Goal: Task Accomplishment & Management: Use online tool/utility

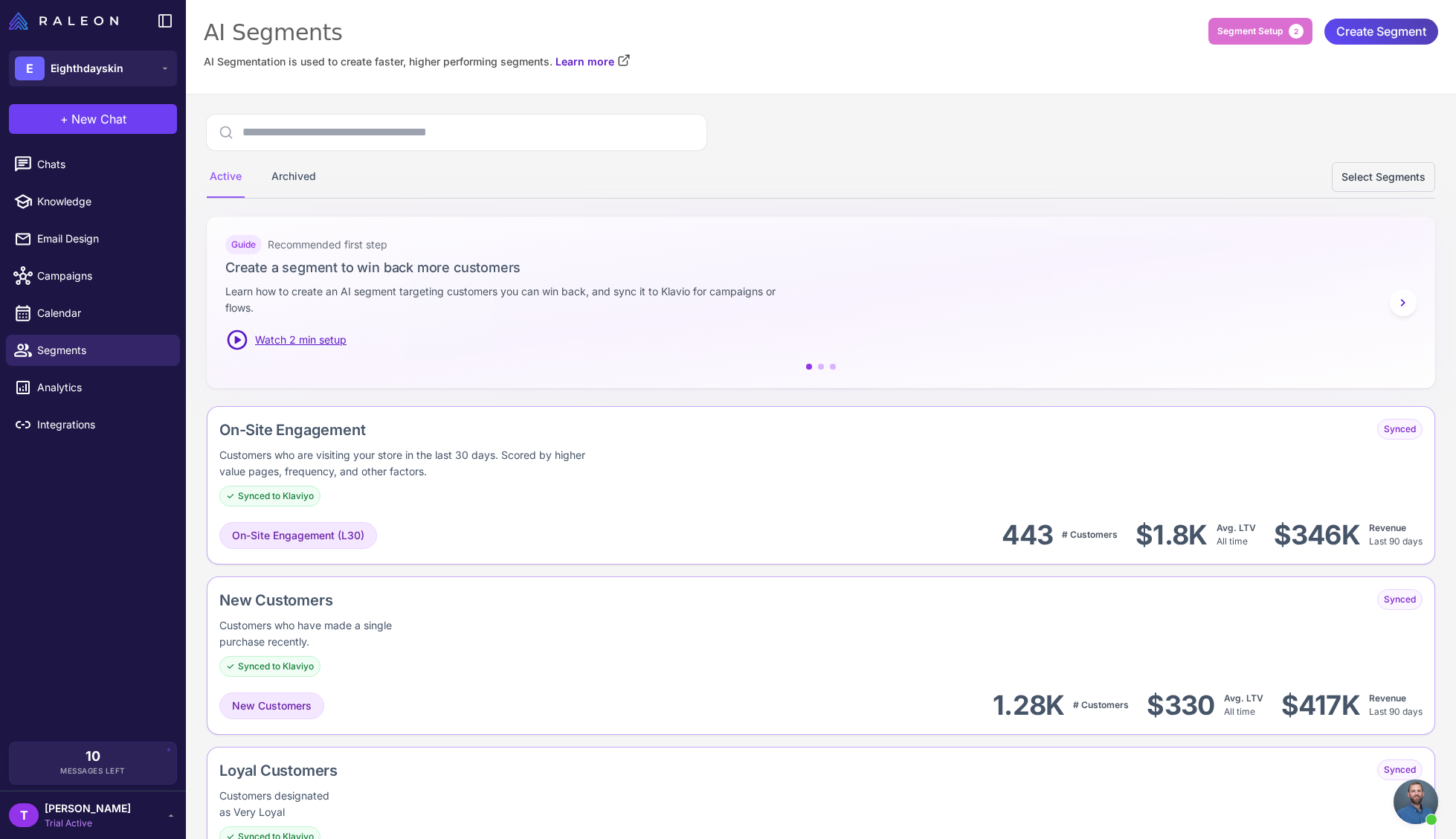
scroll to position [1117, 0]
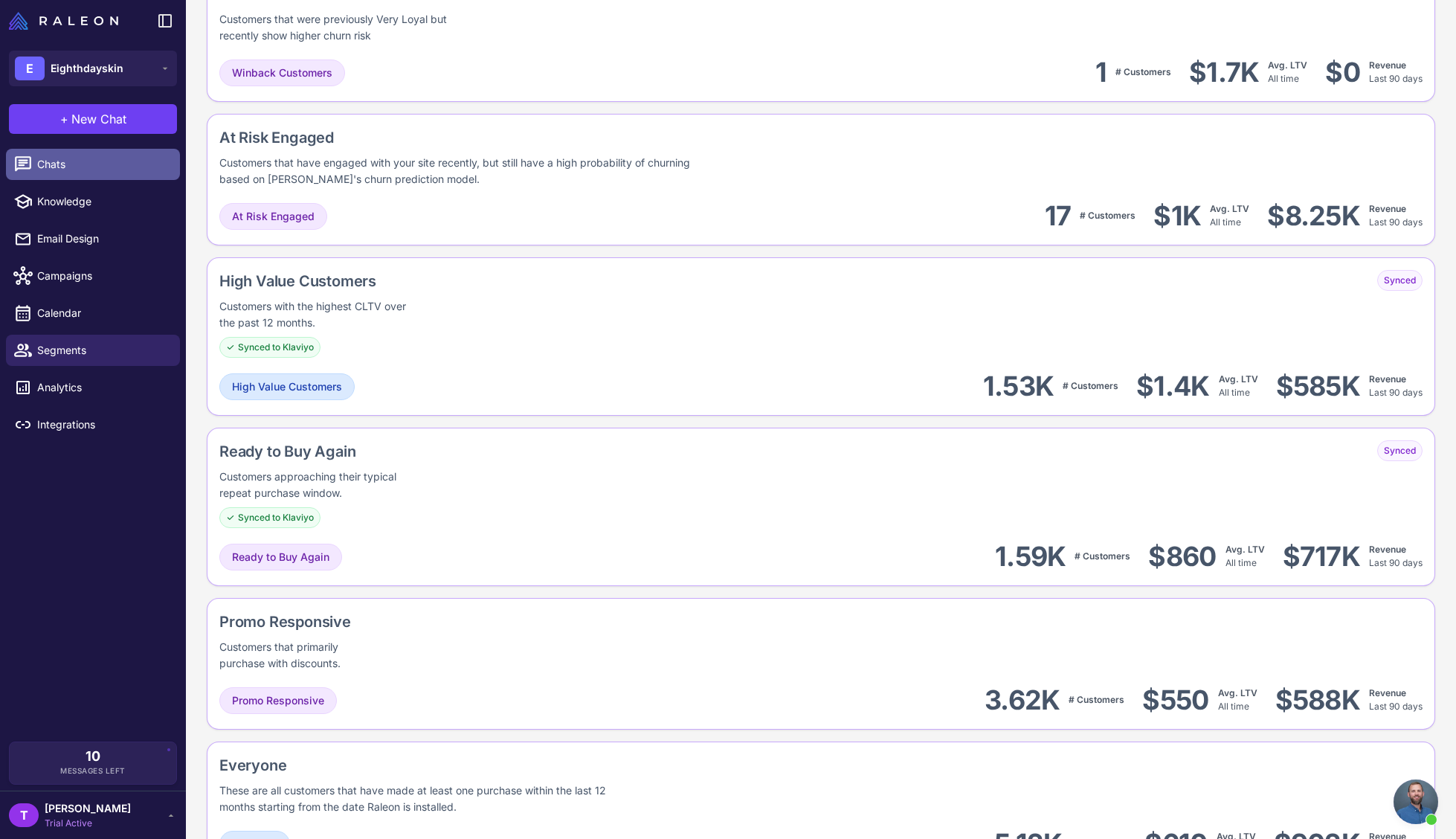
click at [77, 157] on span "Chats" at bounding box center [103, 165] width 131 height 16
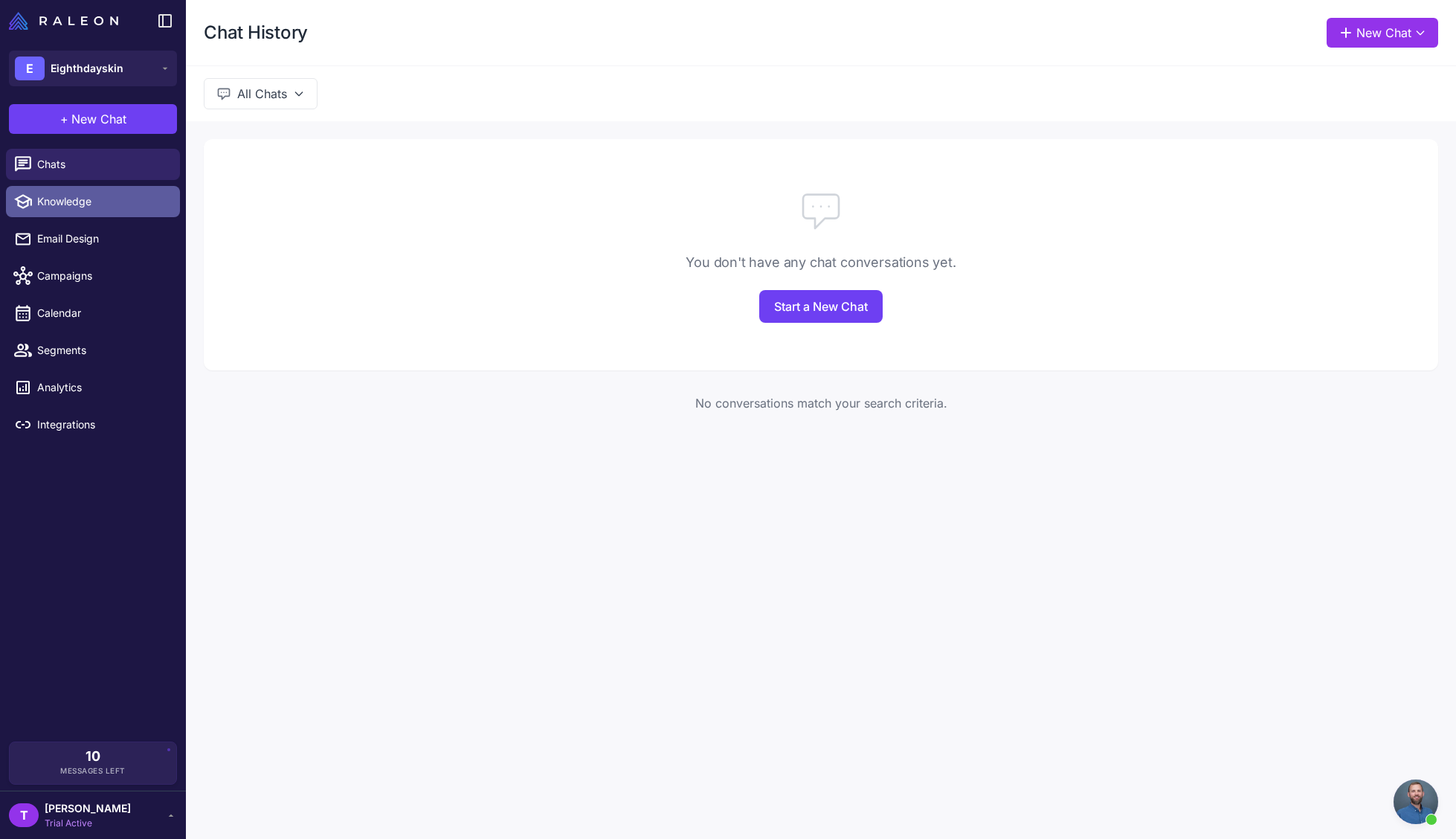
click at [80, 196] on span "Knowledge" at bounding box center [103, 201] width 131 height 16
select select
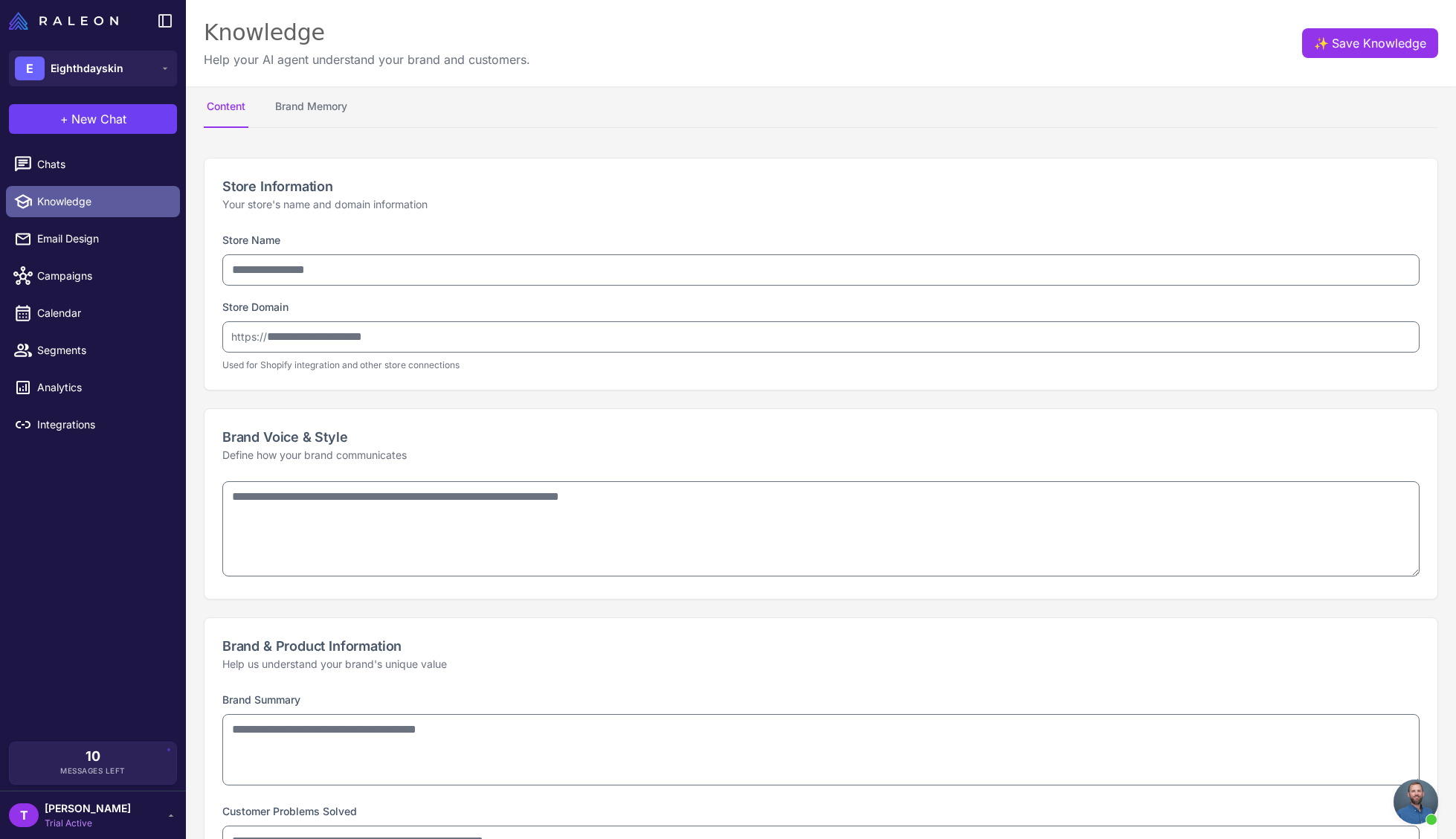
type input "**********"
type textarea "**********"
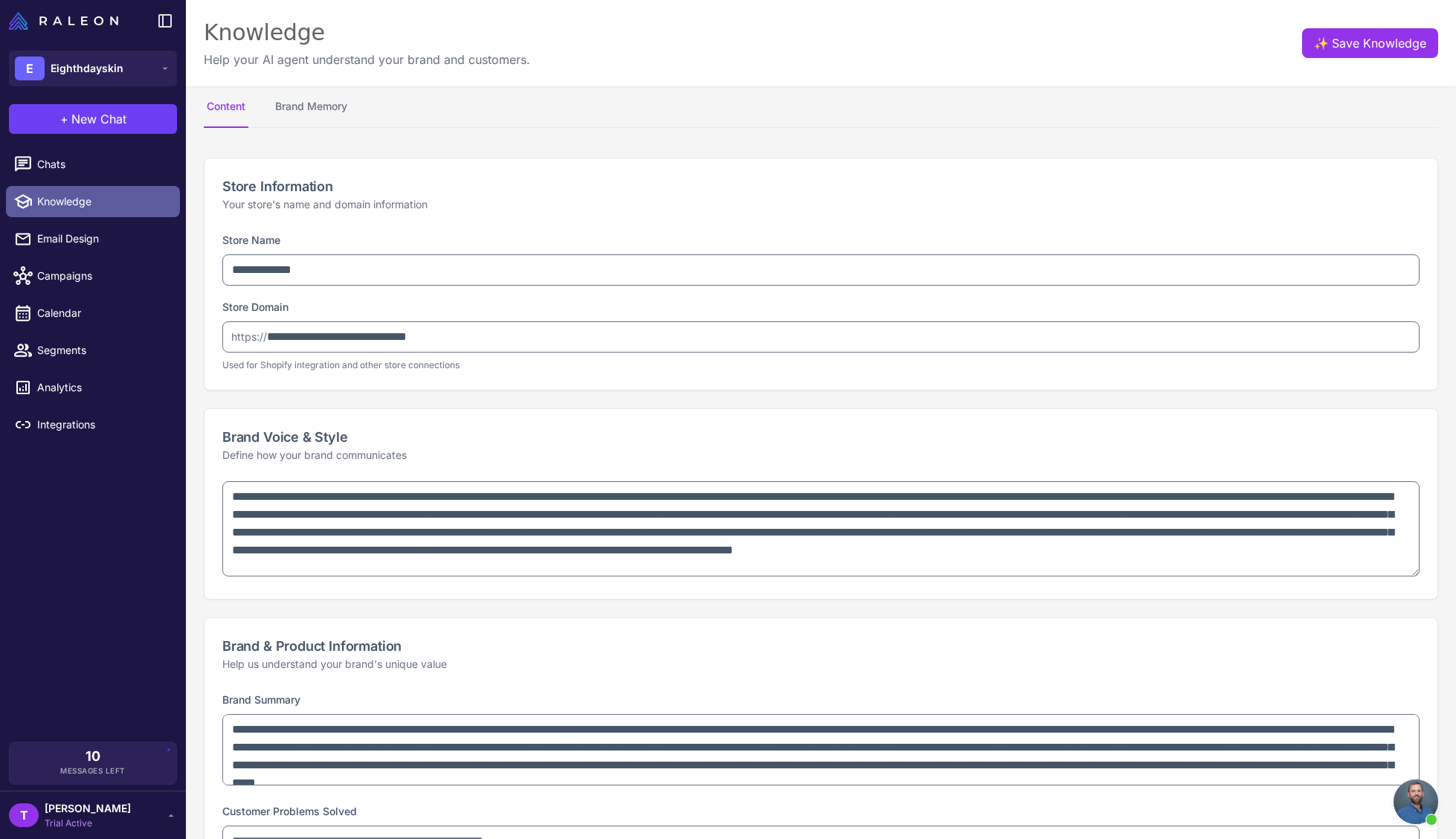
type textarea "**********"
select select "***"
type textarea "**********"
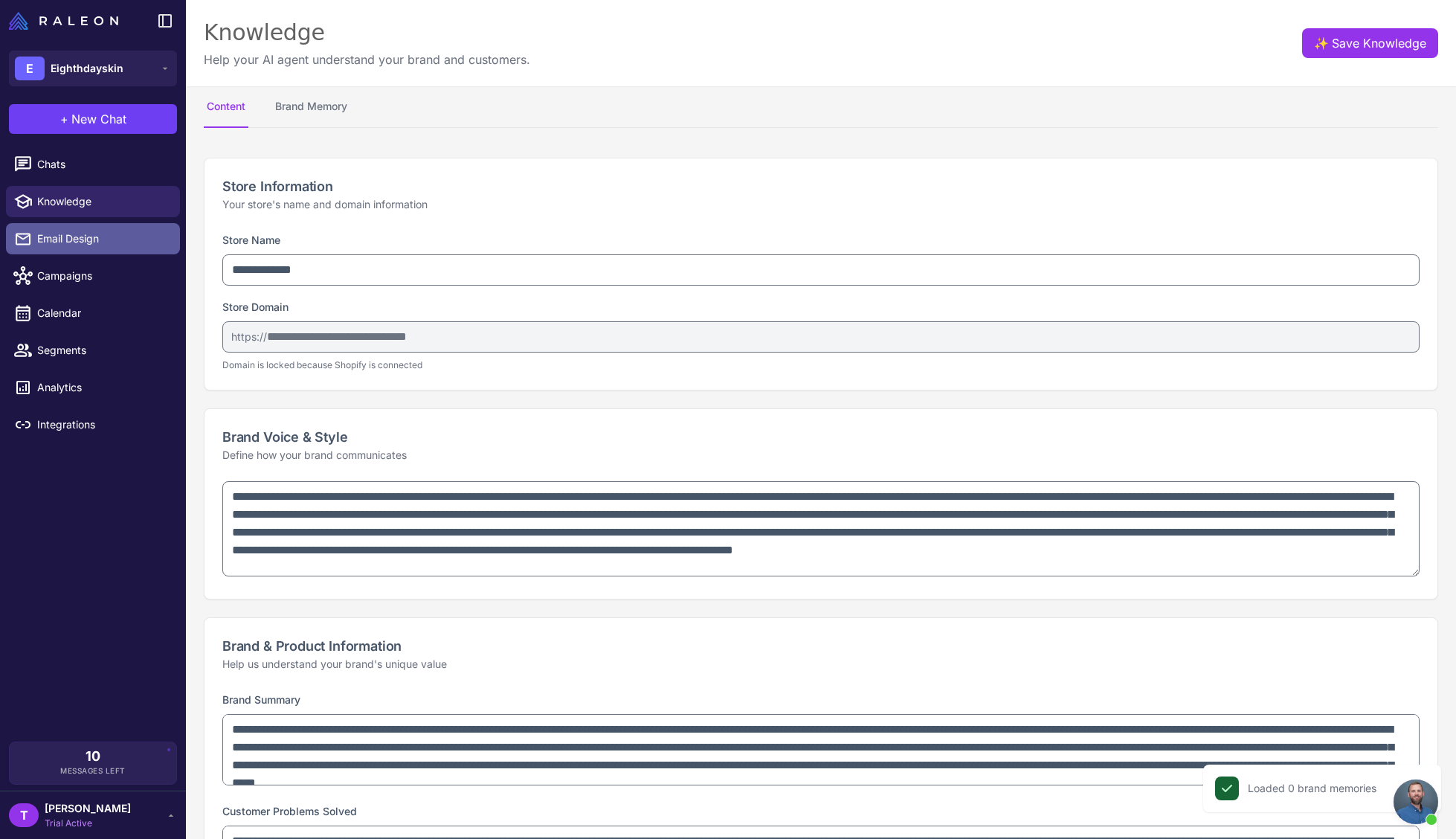
click at [83, 232] on span "Email Design" at bounding box center [103, 239] width 131 height 16
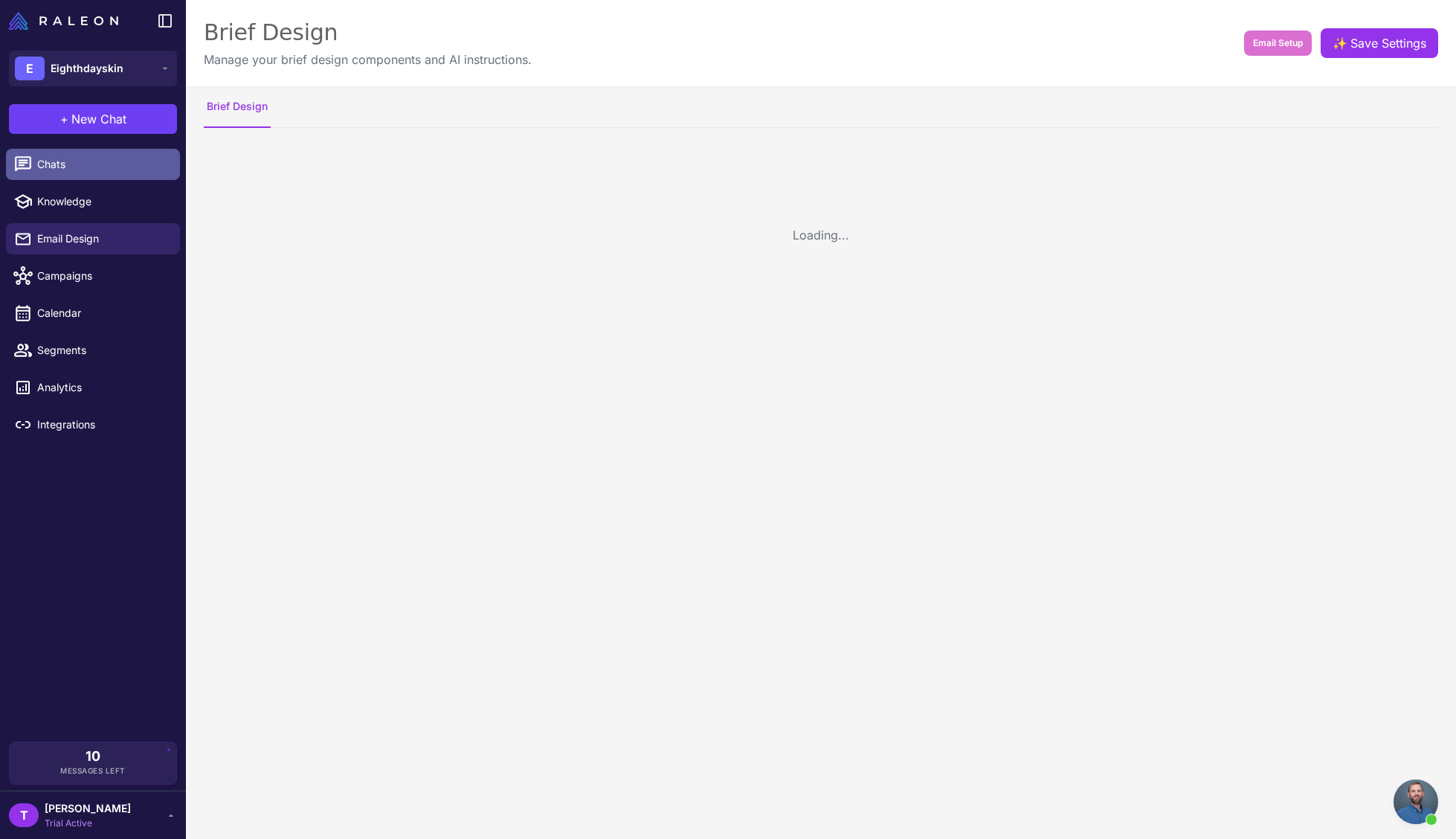
click at [91, 173] on link "Chats" at bounding box center [93, 164] width 174 height 31
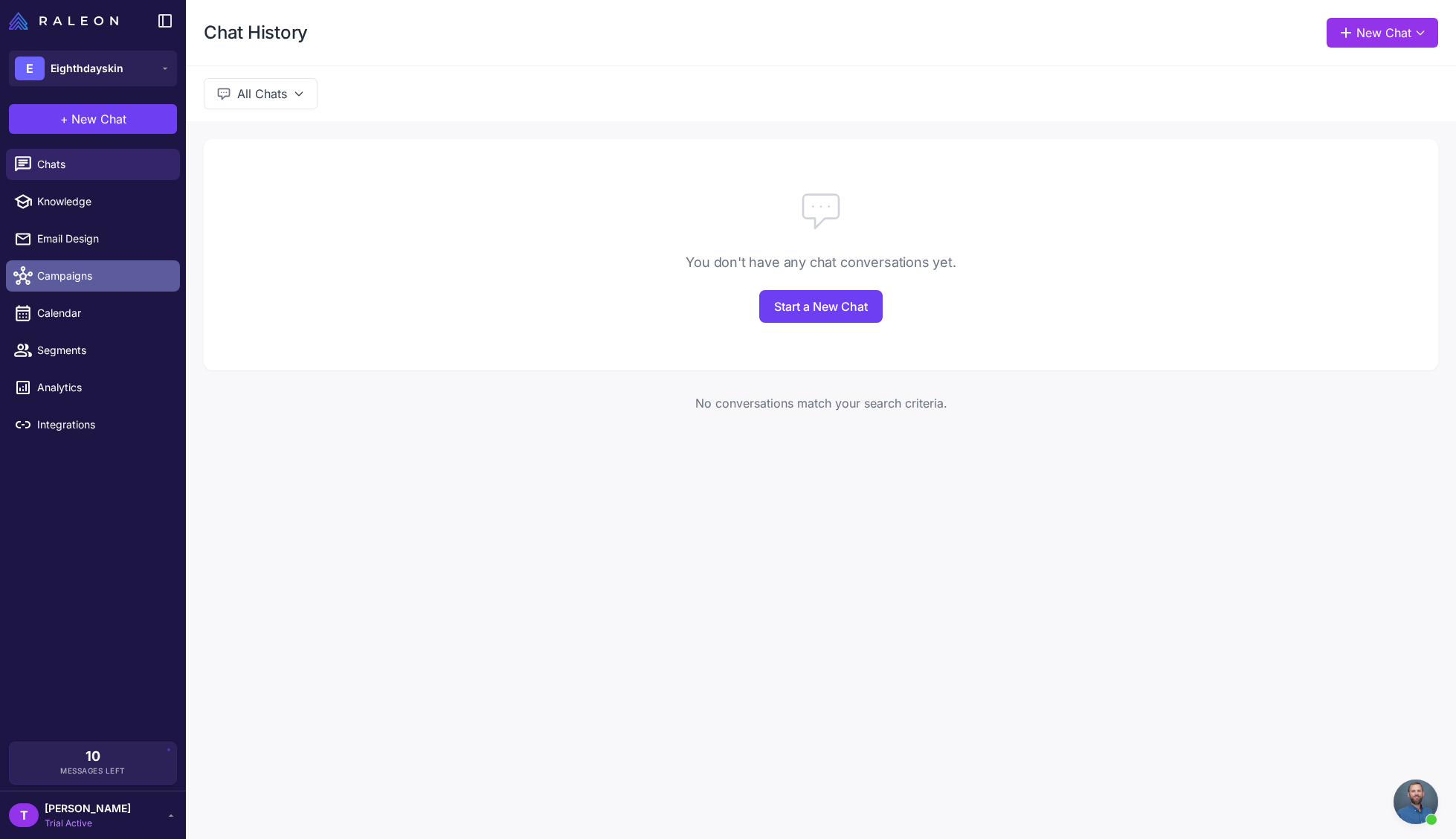
click at [97, 268] on span "Campaigns" at bounding box center [103, 276] width 131 height 16
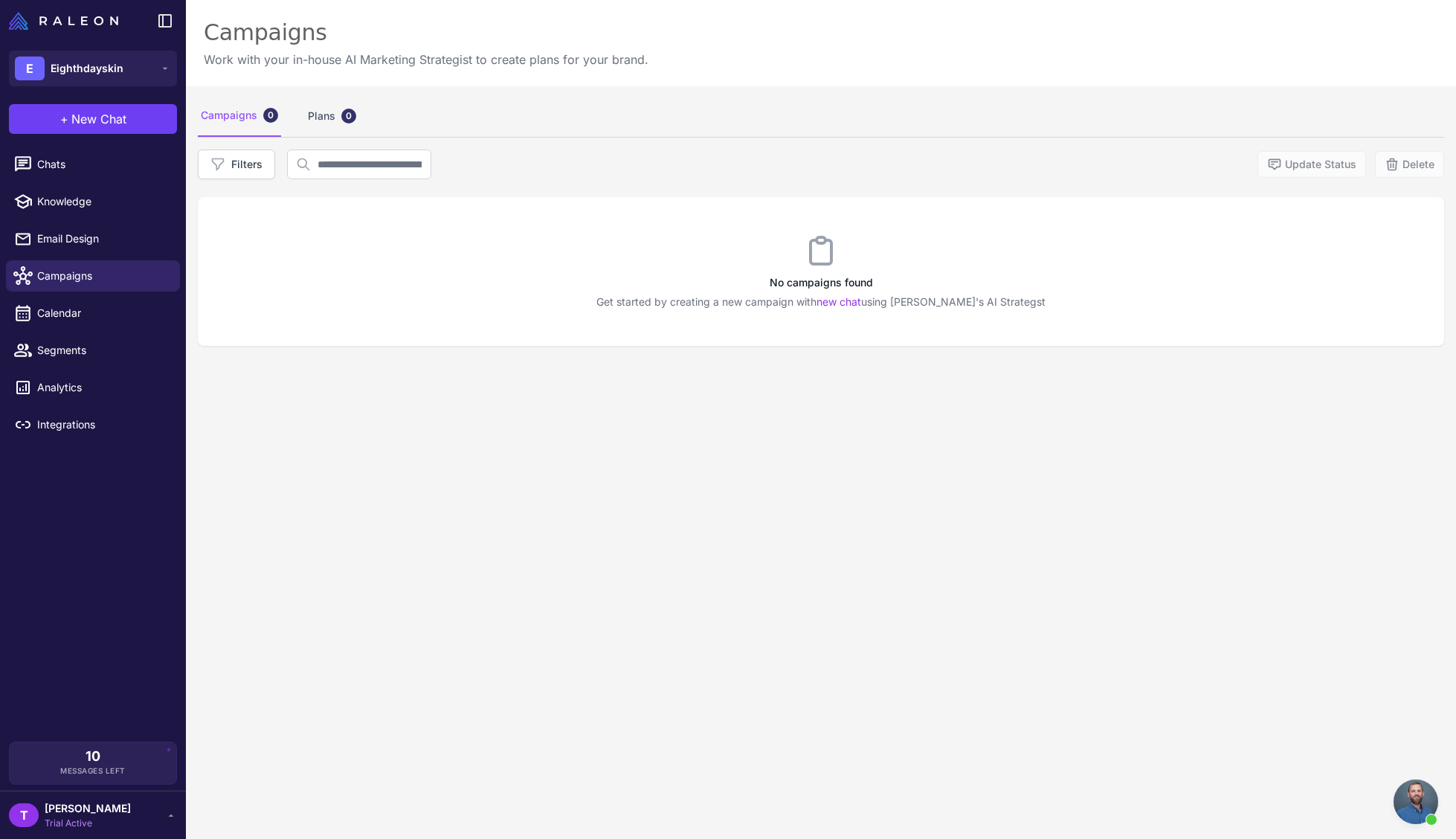
click at [557, 150] on div "Filters Update Status Delete" at bounding box center [821, 164] width 1246 height 30
click at [242, 113] on div "Campaigns 0" at bounding box center [240, 116] width 83 height 42
click at [850, 303] on link "new chat" at bounding box center [839, 302] width 45 height 13
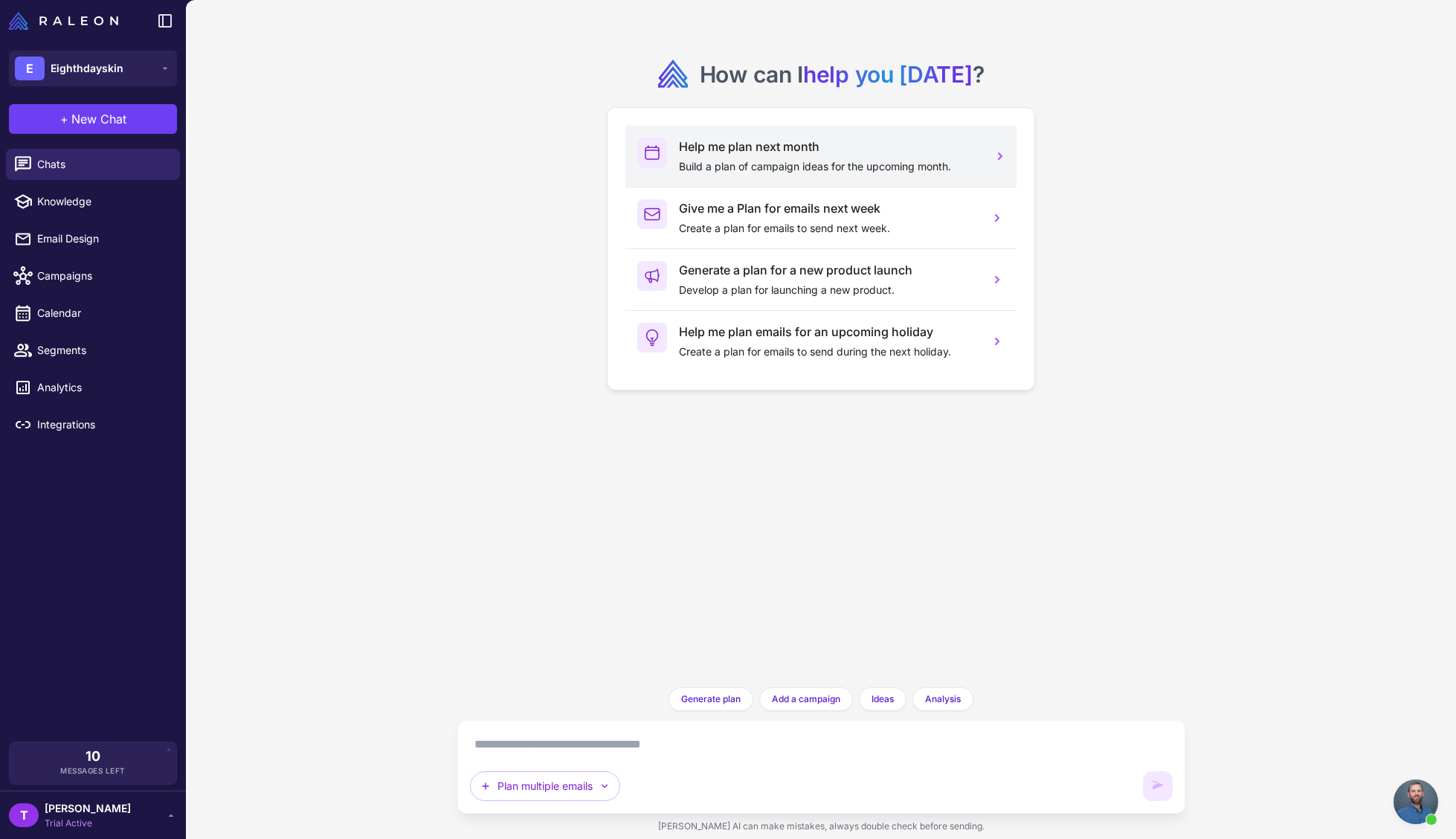
click at [791, 167] on p "Build a plan of campaign ideas for the upcoming month." at bounding box center [828, 166] width 299 height 16
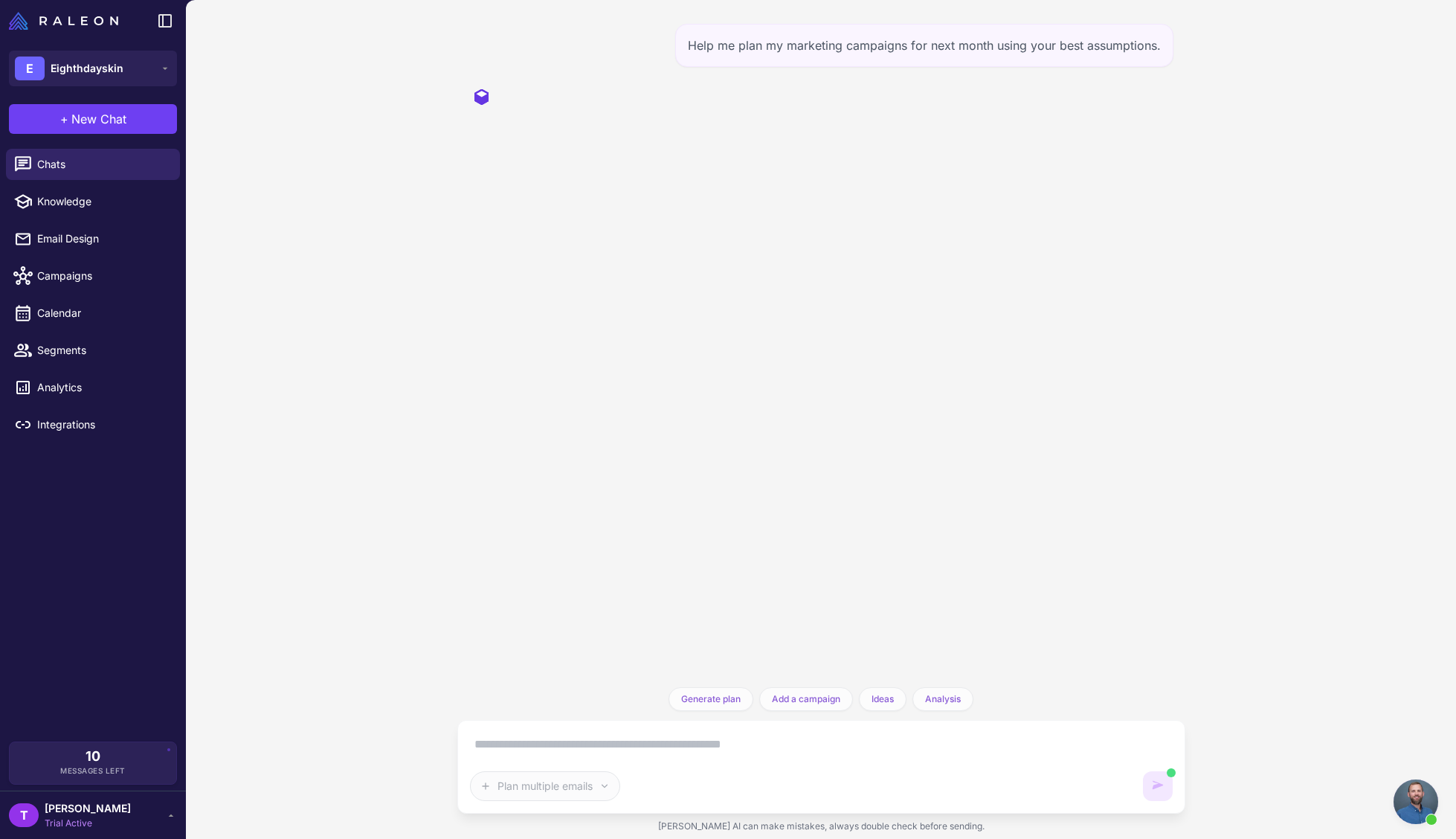
click at [168, 814] on icon at bounding box center [171, 815] width 12 height 12
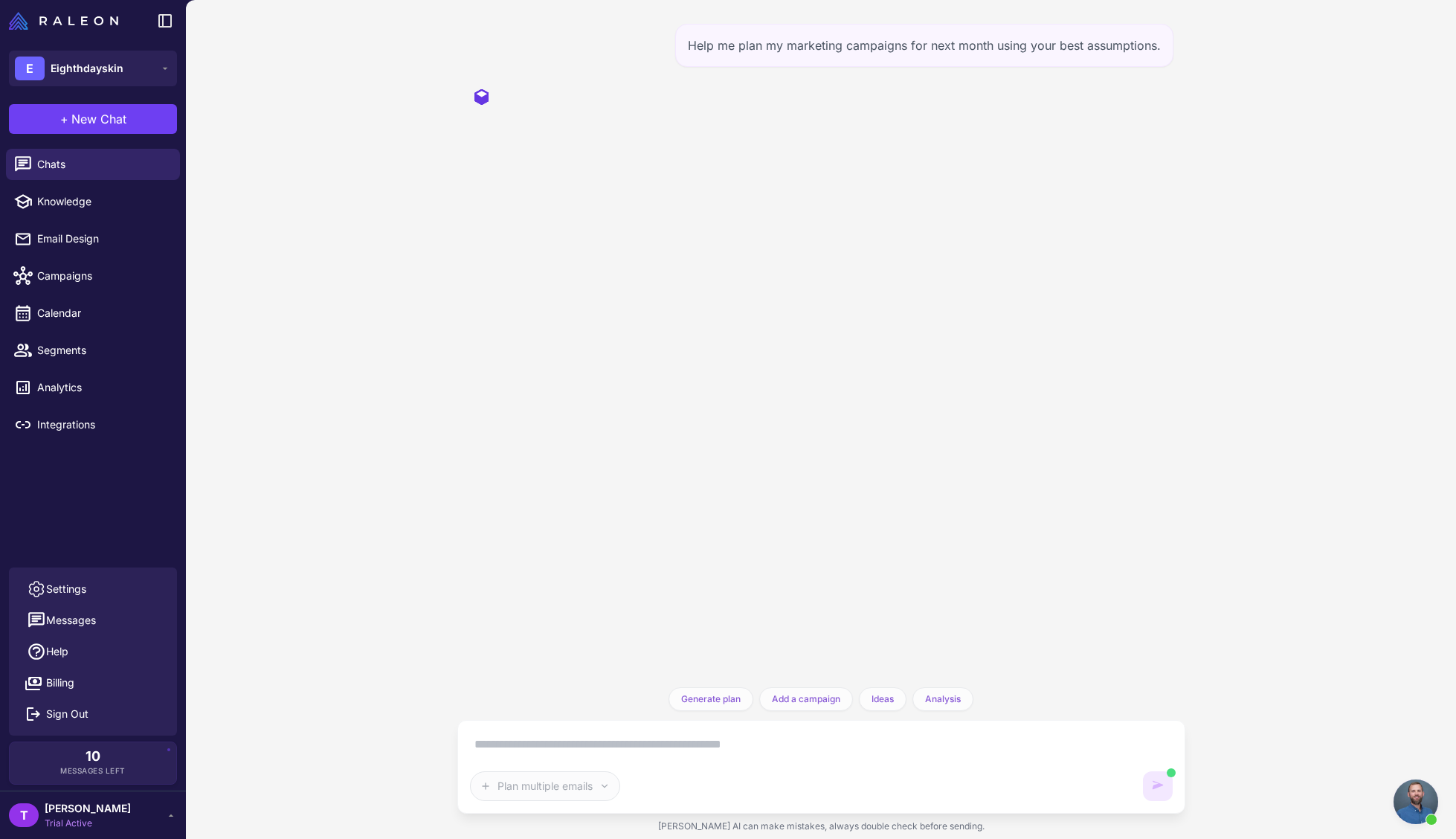
click at [1404, 802] on span "Open chat" at bounding box center [1416, 802] width 45 height 45
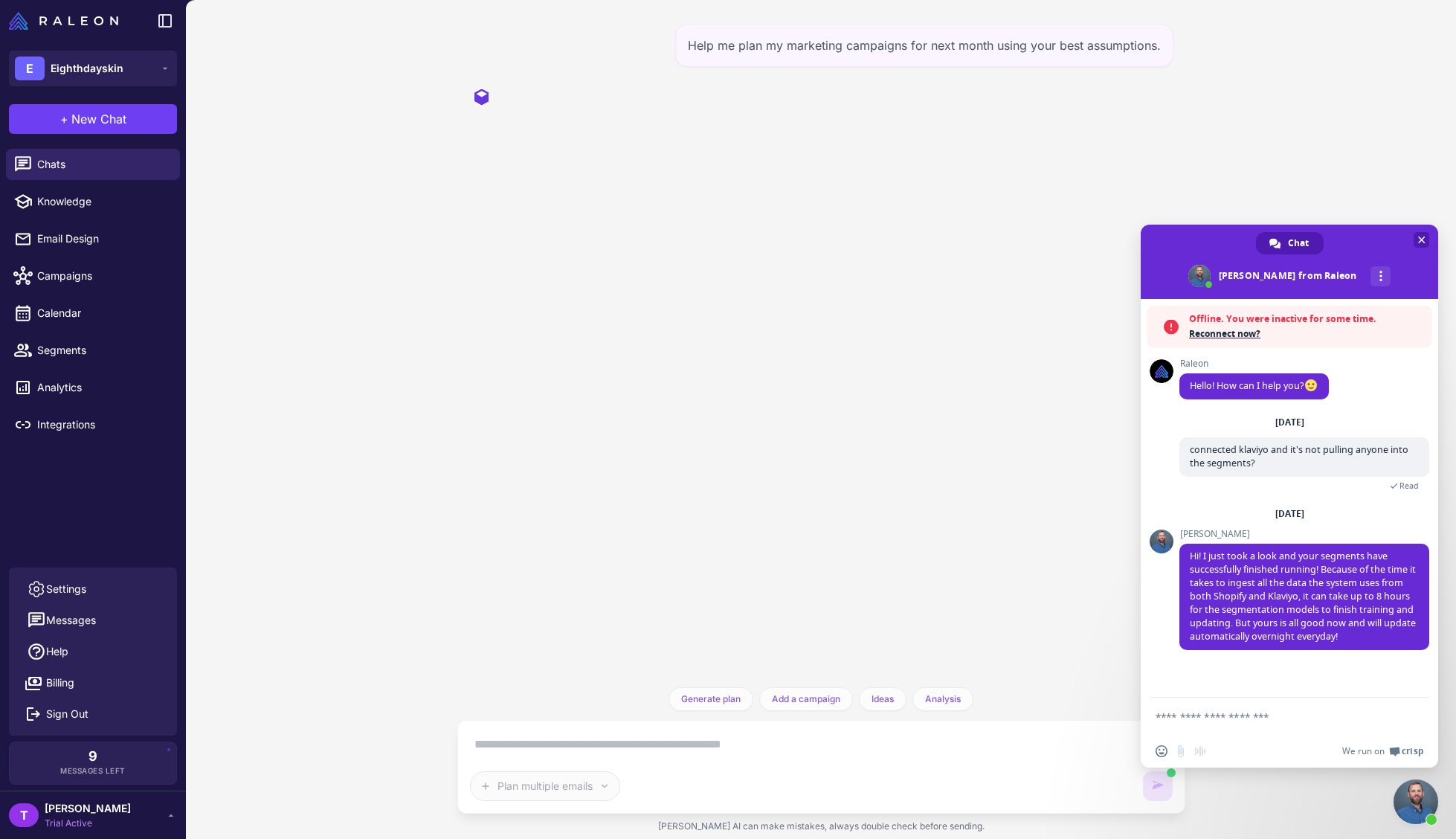
click at [1423, 237] on span "Close chat" at bounding box center [1421, 240] width 7 height 7
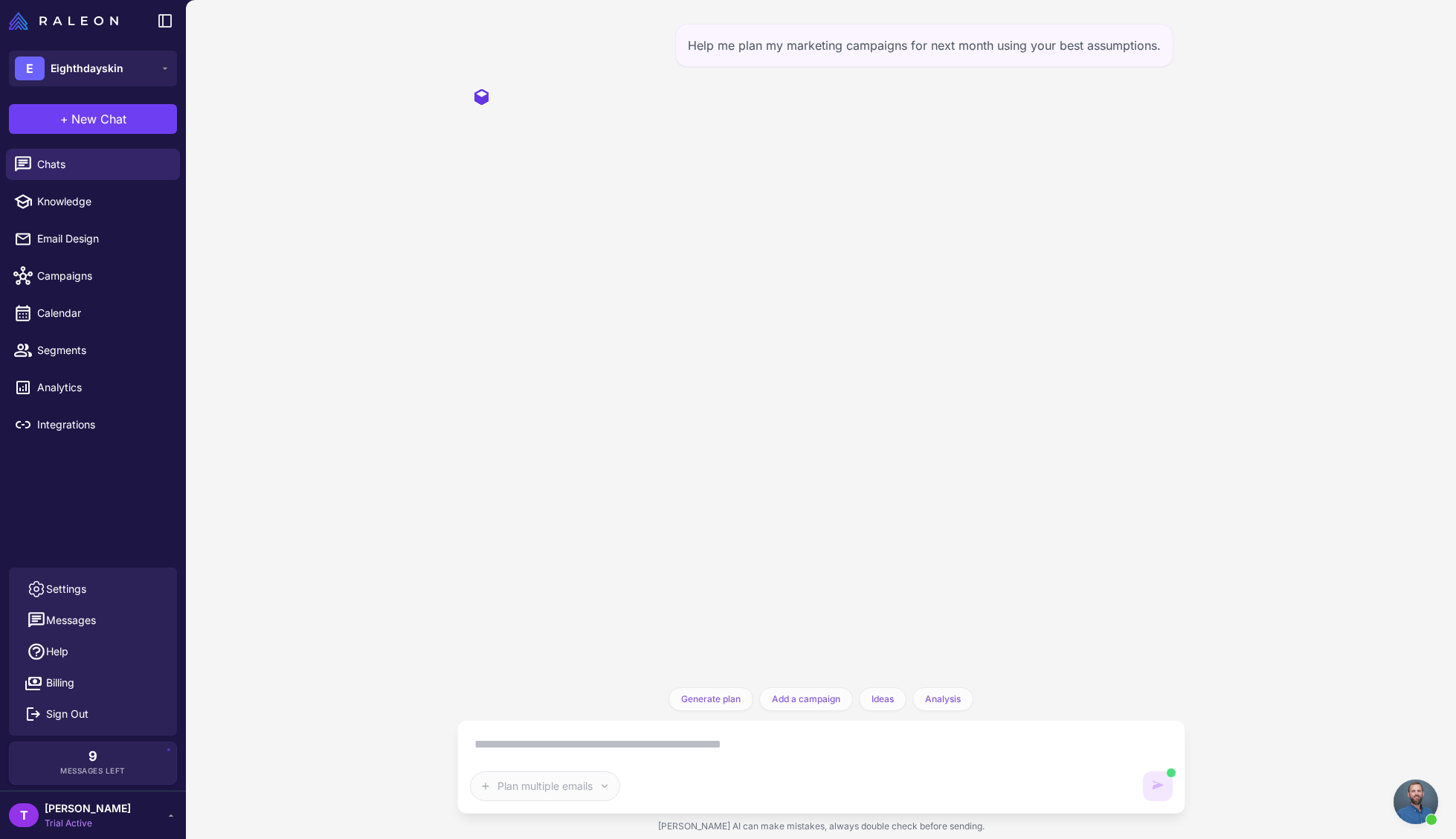
click at [1414, 804] on span "Open chat" at bounding box center [1416, 802] width 45 height 45
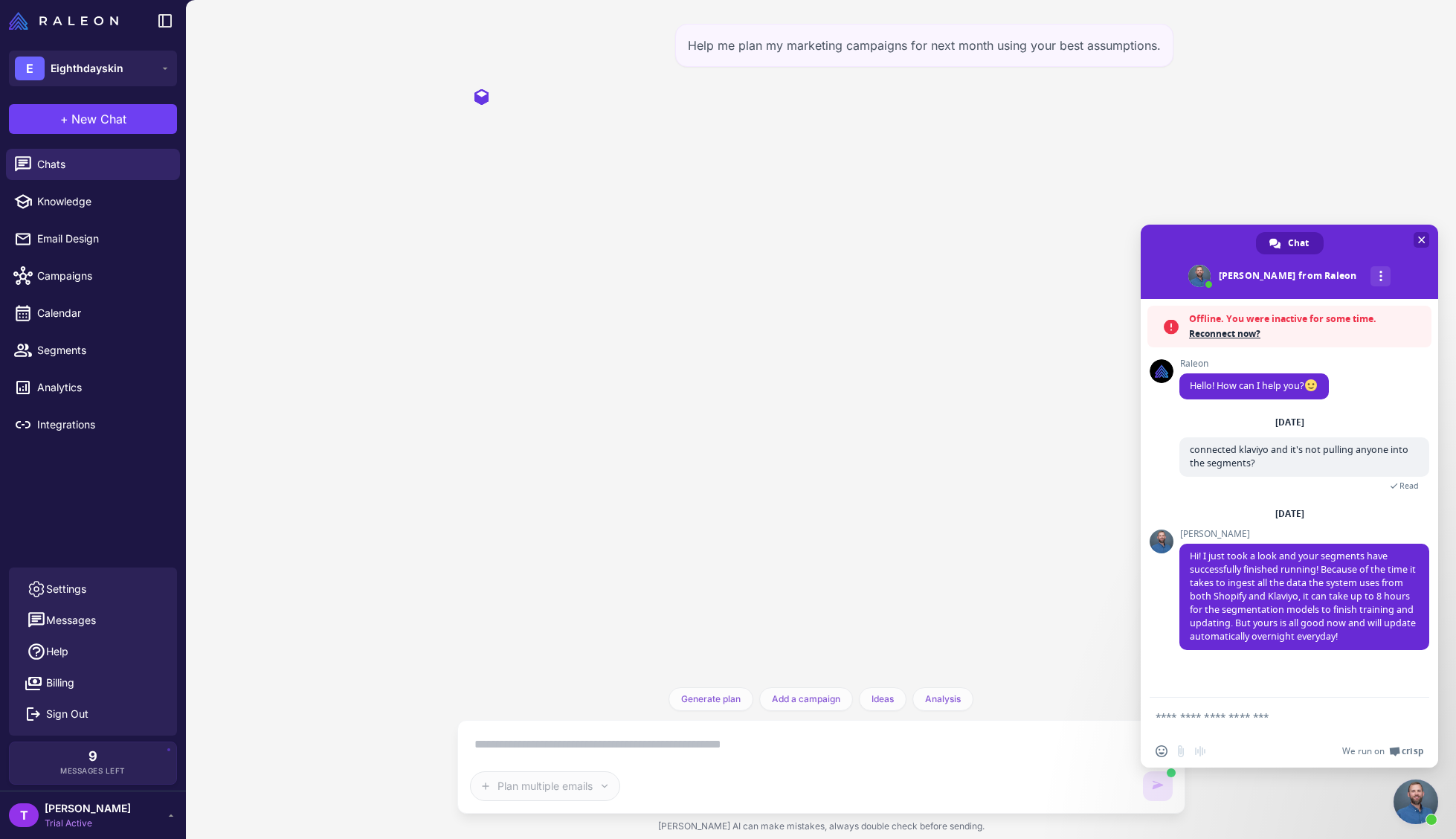
click at [1417, 245] on span "Close chat" at bounding box center [1422, 240] width 16 height 16
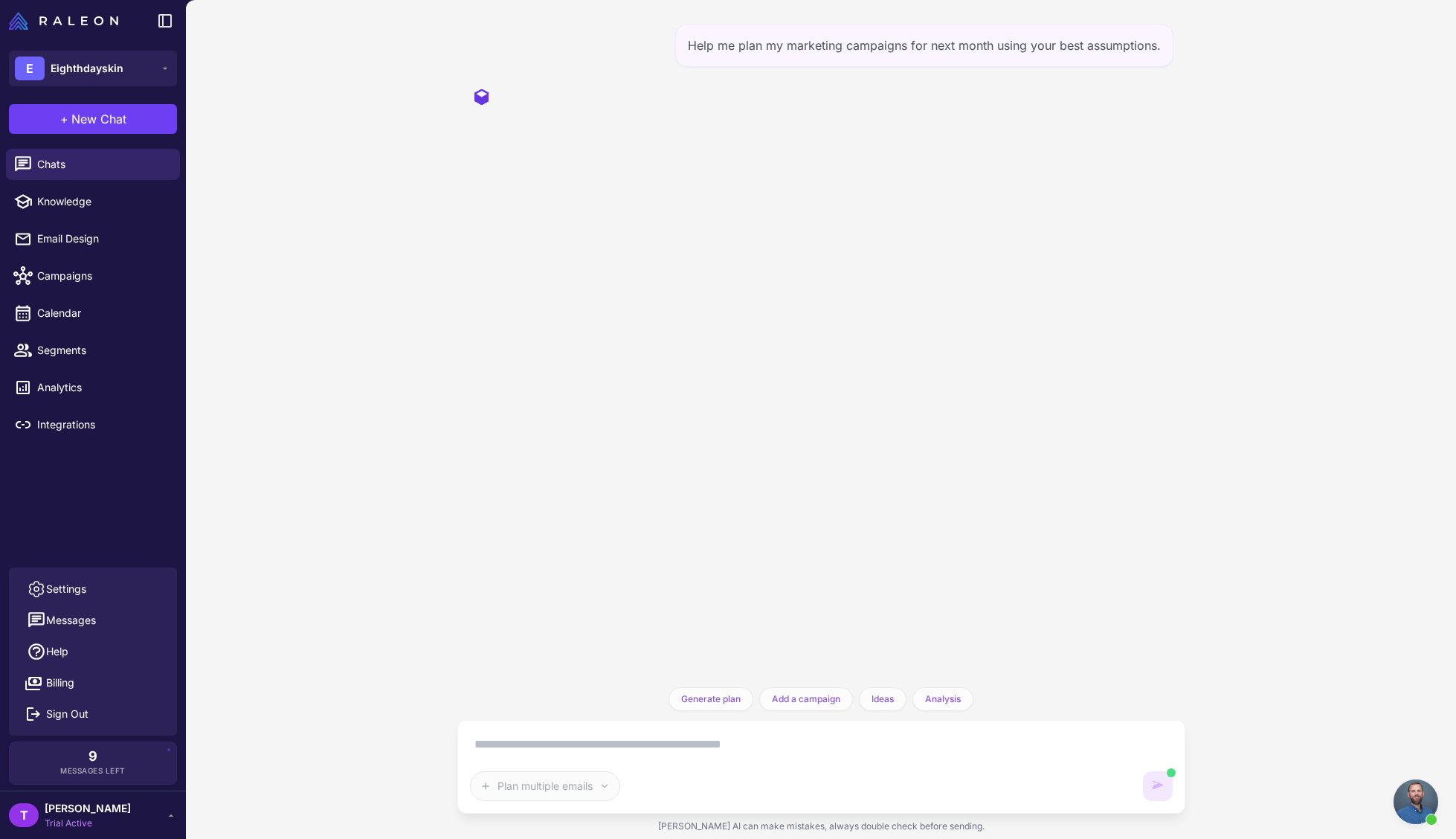
click at [463, 471] on div "Help me plan my marketing campaigns for next month using your best assumptions." at bounding box center [821, 344] width 728 height 687
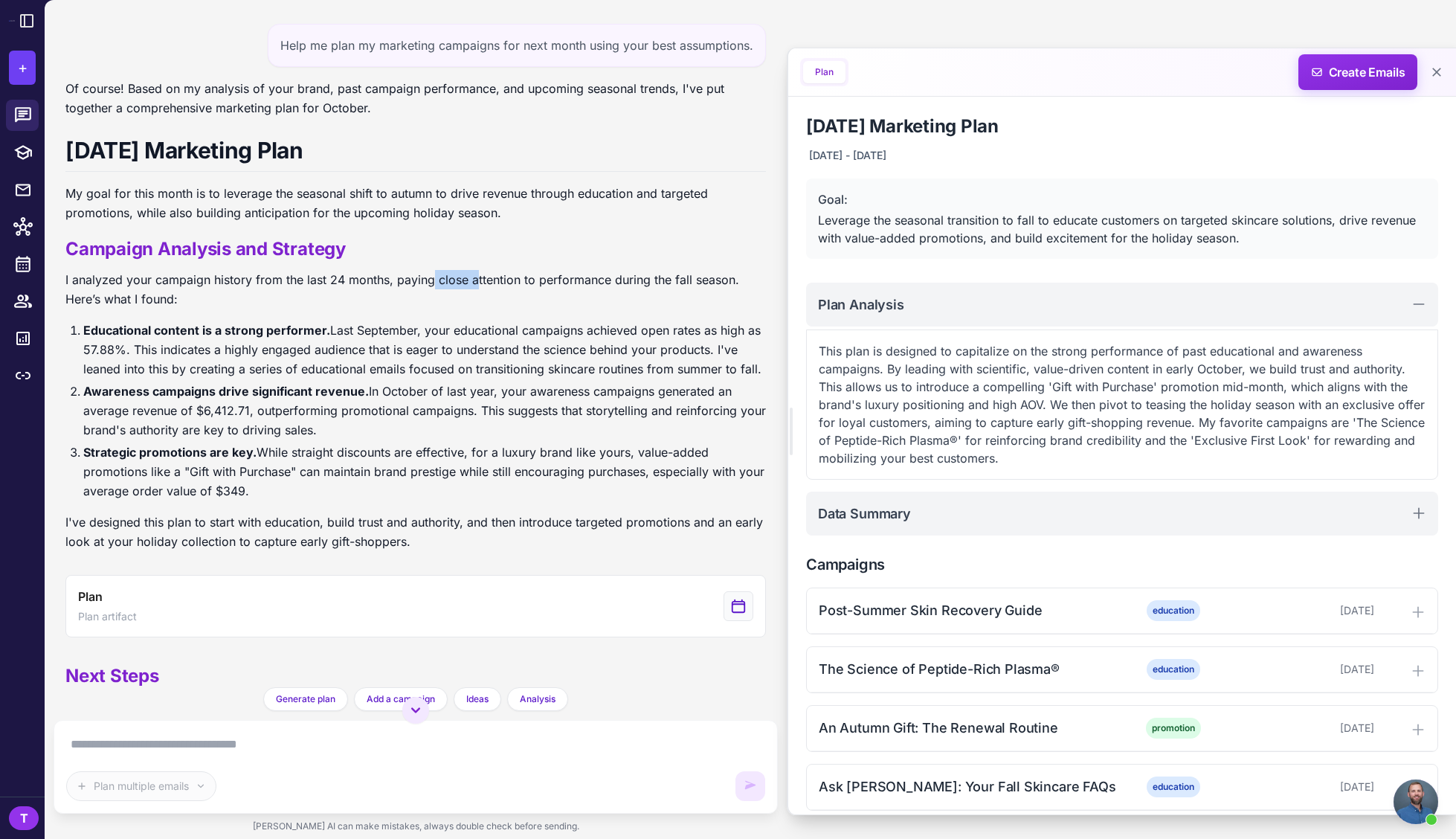
drag, startPoint x: 477, startPoint y: 284, endPoint x: 424, endPoint y: 281, distance: 53.1
click at [428, 282] on p "I analyzed your campaign history from the last 24 months, paying close attentio…" at bounding box center [415, 289] width 700 height 38
click at [424, 281] on p "I analyzed your campaign history from the last 24 months, paying close attentio…" at bounding box center [415, 289] width 700 height 38
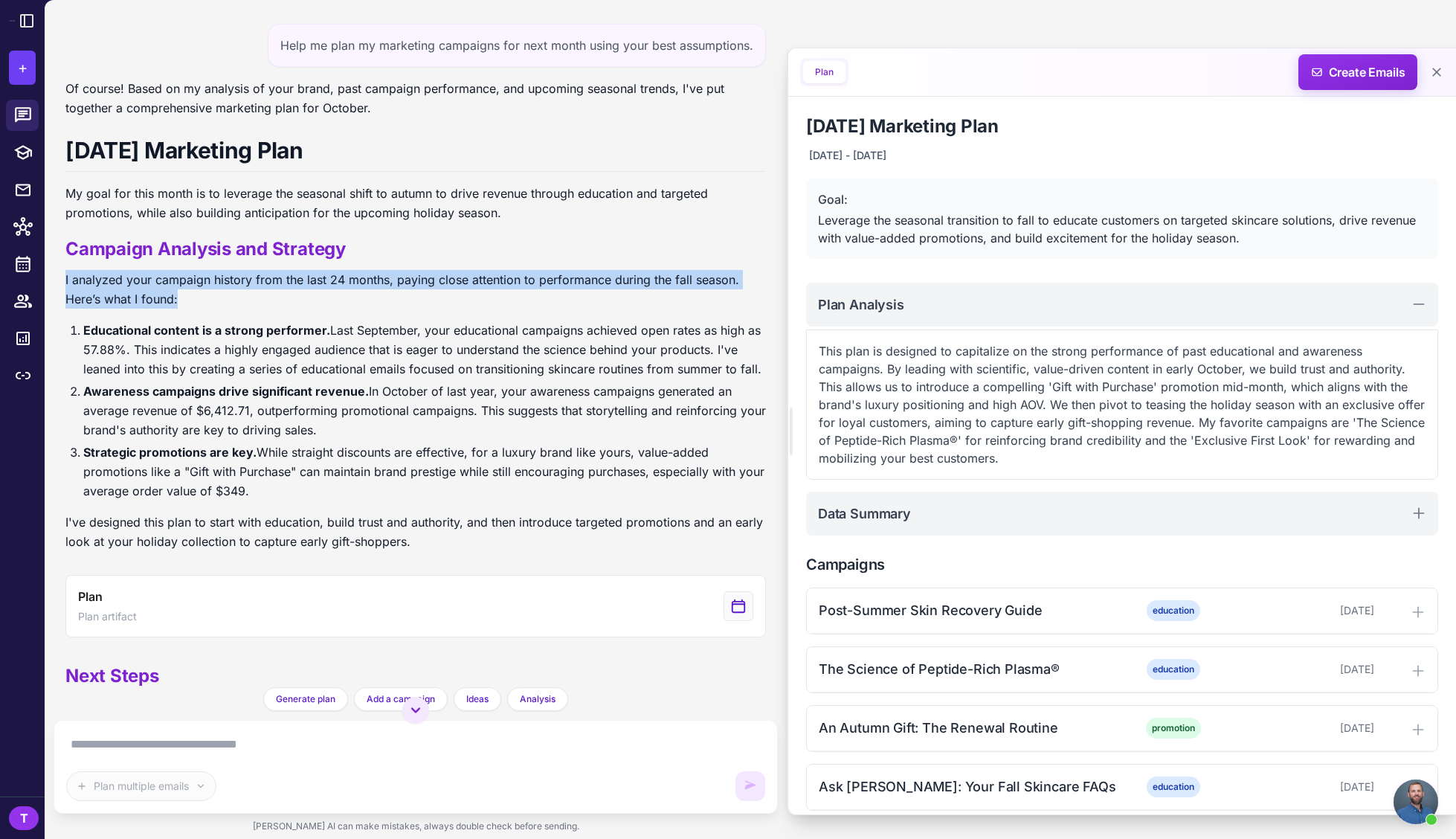
click at [424, 281] on p "I analyzed your campaign history from the last 24 months, paying close attentio…" at bounding box center [415, 289] width 700 height 38
click at [424, 282] on p "I analyzed your campaign history from the last 24 months, paying close attentio…" at bounding box center [415, 289] width 700 height 38
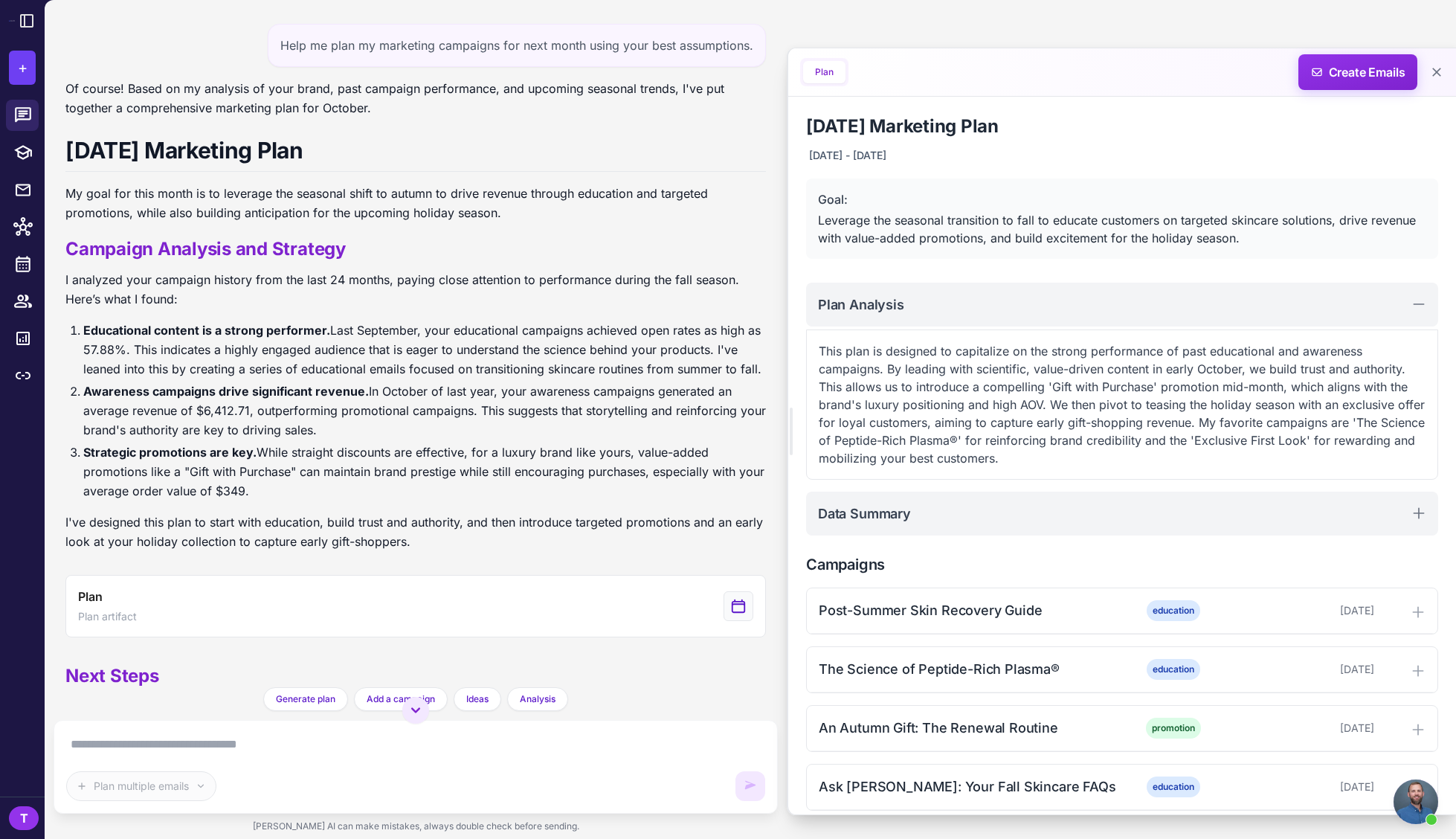
drag, startPoint x: 454, startPoint y: 336, endPoint x: 436, endPoint y: 332, distance: 18.4
click at [454, 336] on li "Educational content is a strong performer. Last September, your educational cam…" at bounding box center [424, 349] width 683 height 58
click at [401, 328] on li "Educational content is a strong performer. Last September, your educational cam…" at bounding box center [424, 349] width 683 height 58
drag, startPoint x: 421, startPoint y: 345, endPoint x: 355, endPoint y: 346, distance: 66.0
click at [367, 346] on li "Educational content is a strong performer. Last September, your educational cam…" at bounding box center [424, 349] width 683 height 58
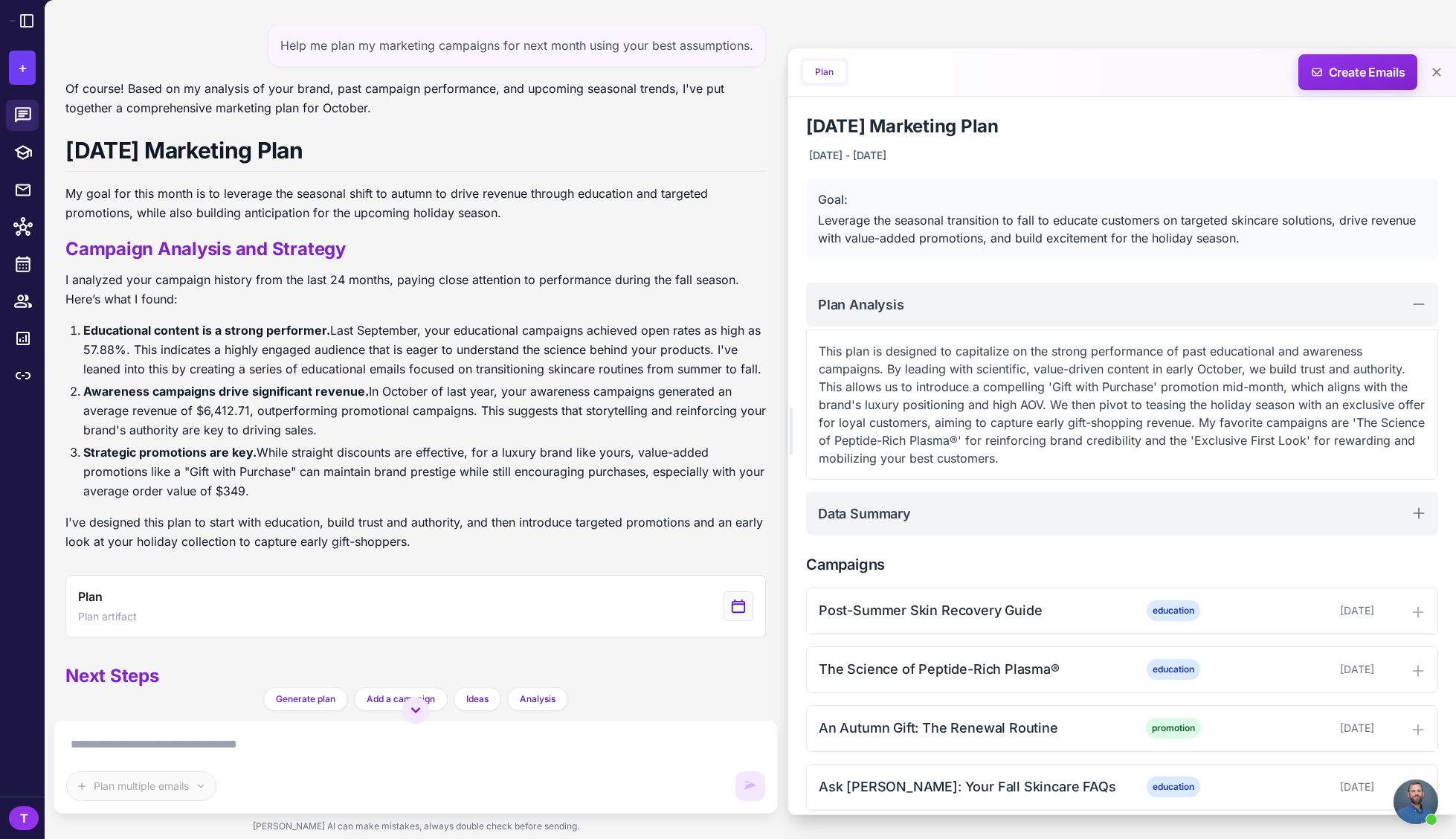
click at [355, 346] on li "Educational content is a strong performer. Last September, your educational cam…" at bounding box center [424, 349] width 683 height 58
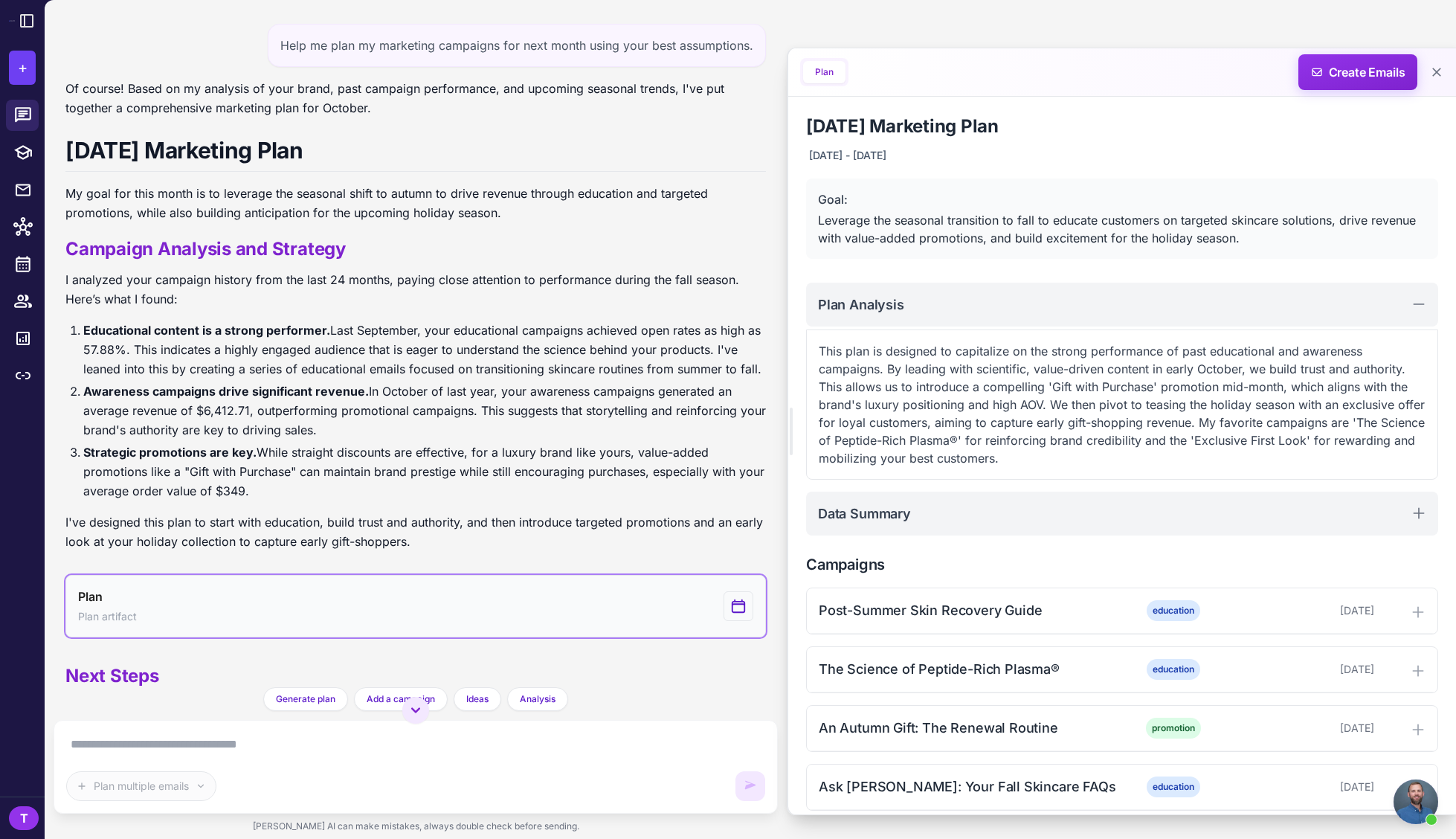
click at [724, 621] on div "View generated Plan" at bounding box center [738, 606] width 30 height 30
click at [735, 615] on icon "View generated Plan" at bounding box center [738, 606] width 16 height 18
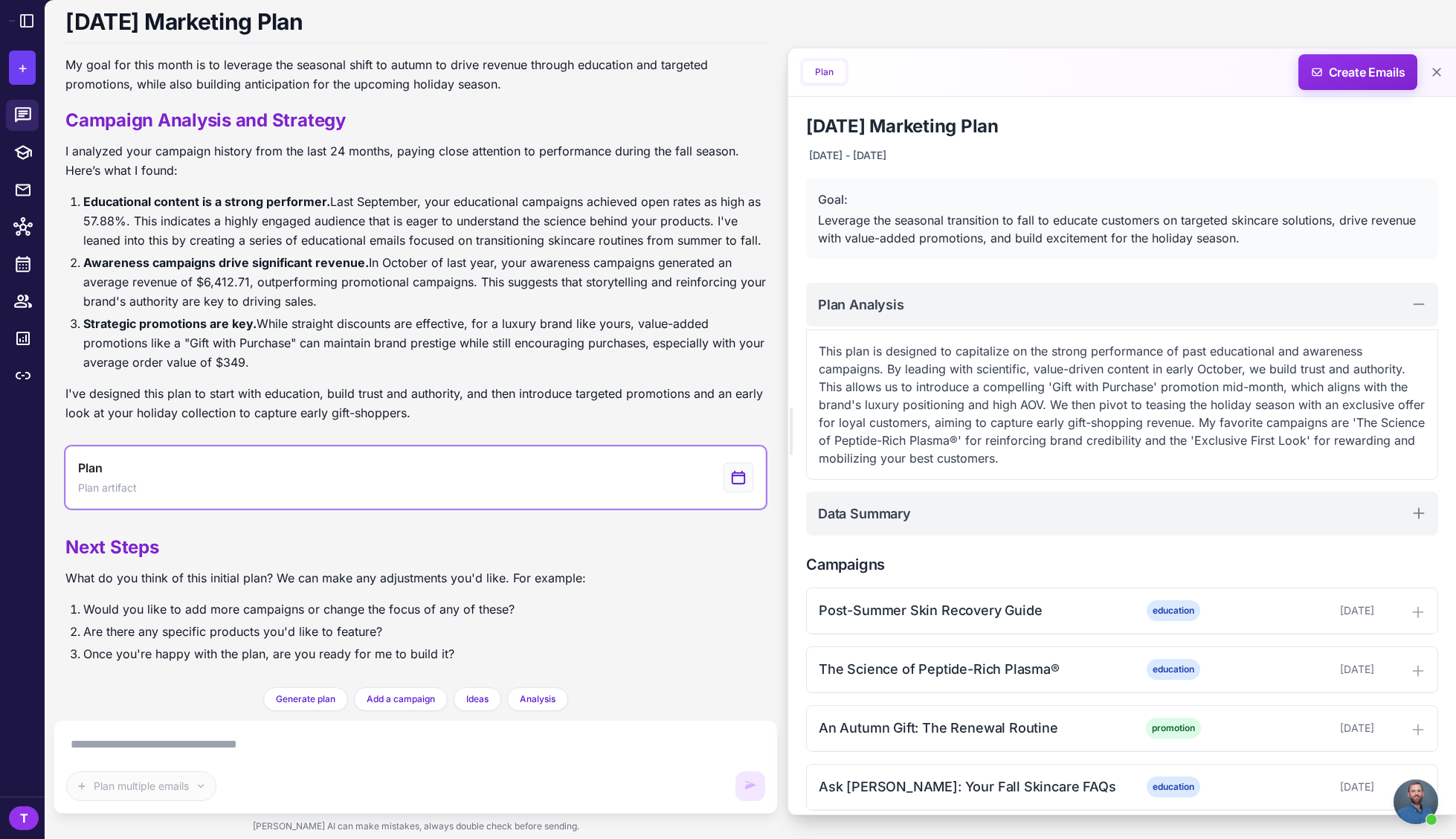
scroll to position [148, 0]
click at [329, 630] on li "Are there any specific products you'd like to feature?" at bounding box center [334, 631] width 502 height 19
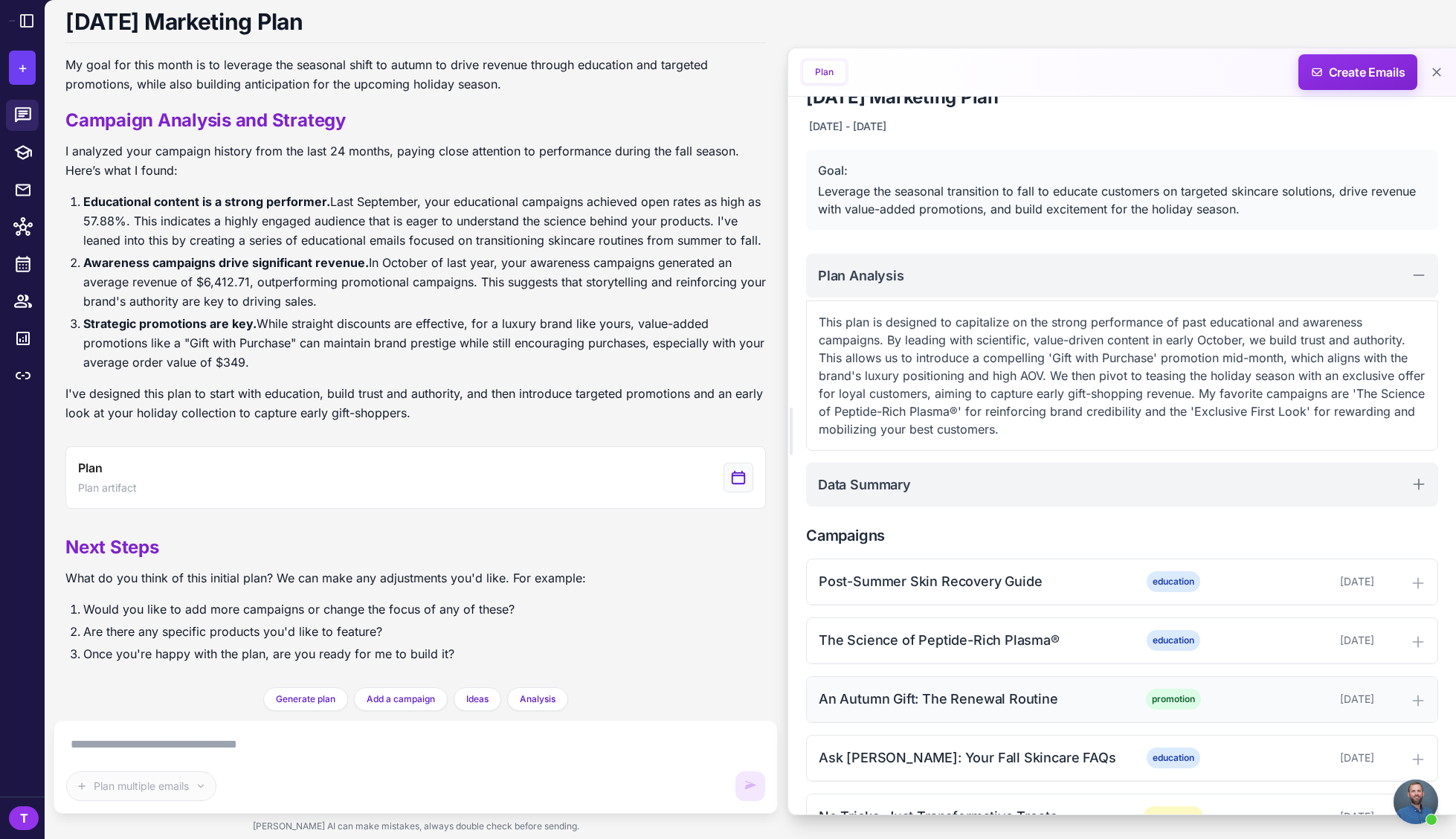
scroll to position [132, 0]
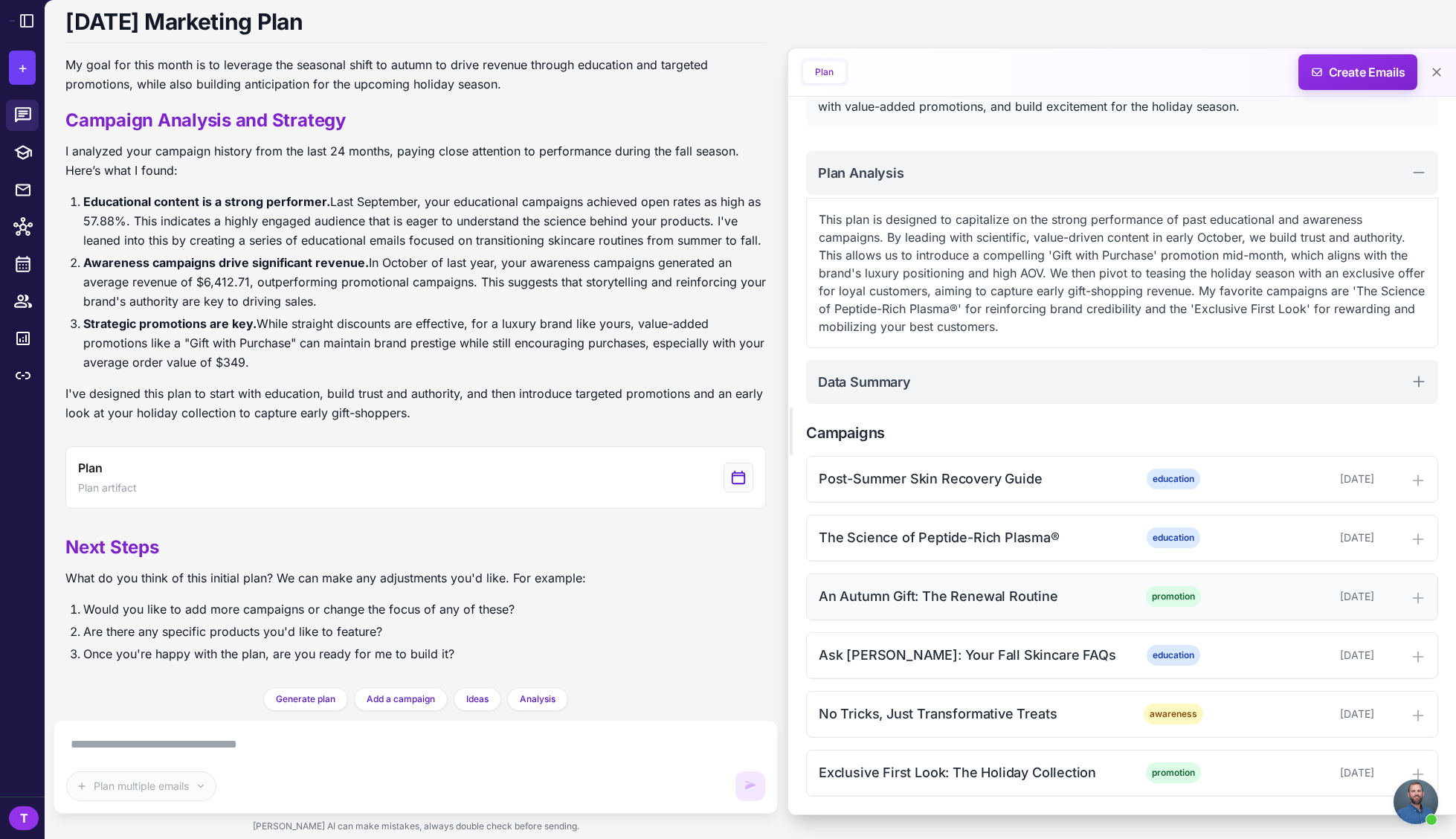
click at [1410, 599] on icon at bounding box center [1418, 598] width 15 height 15
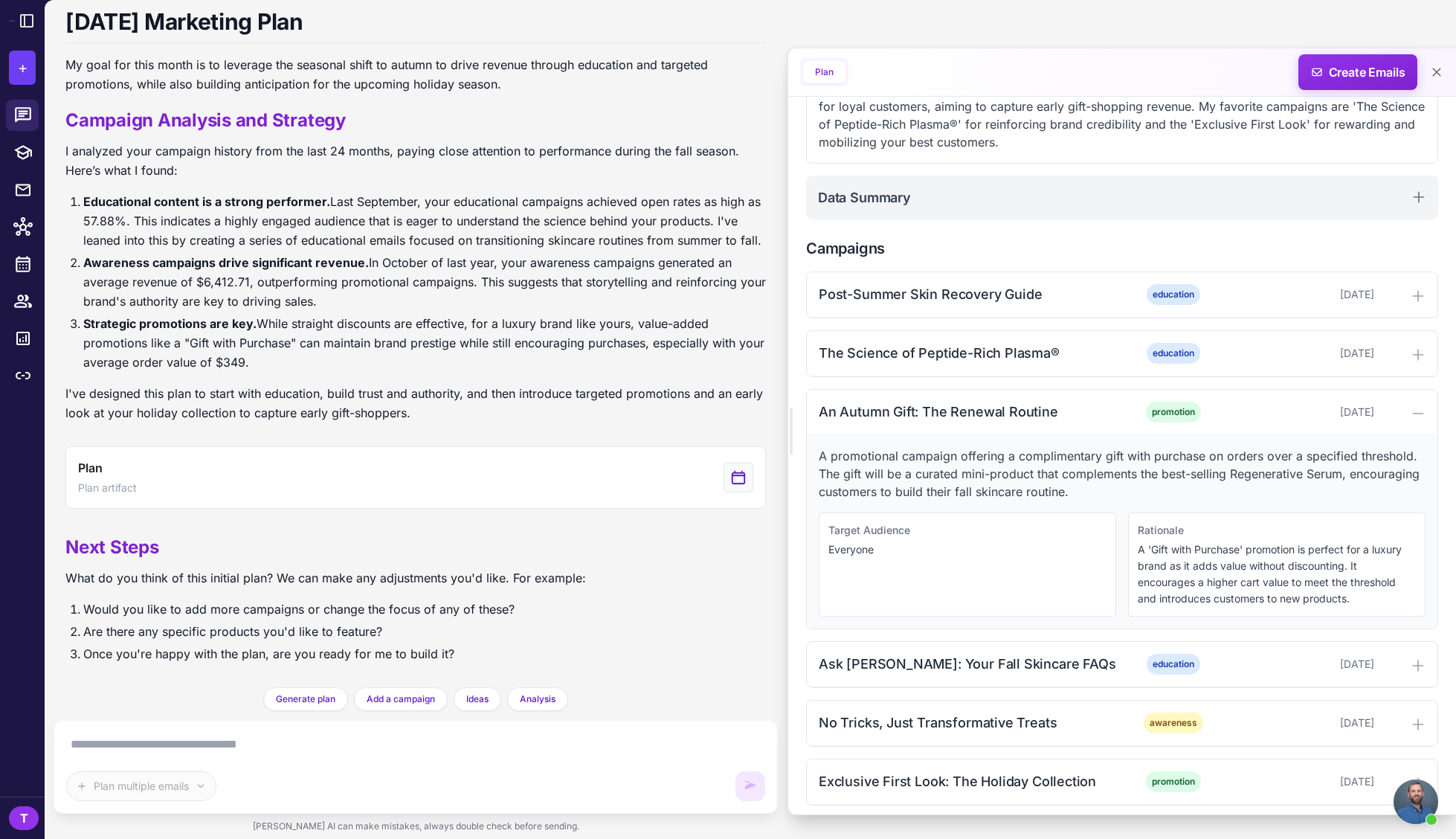
scroll to position [287, 0]
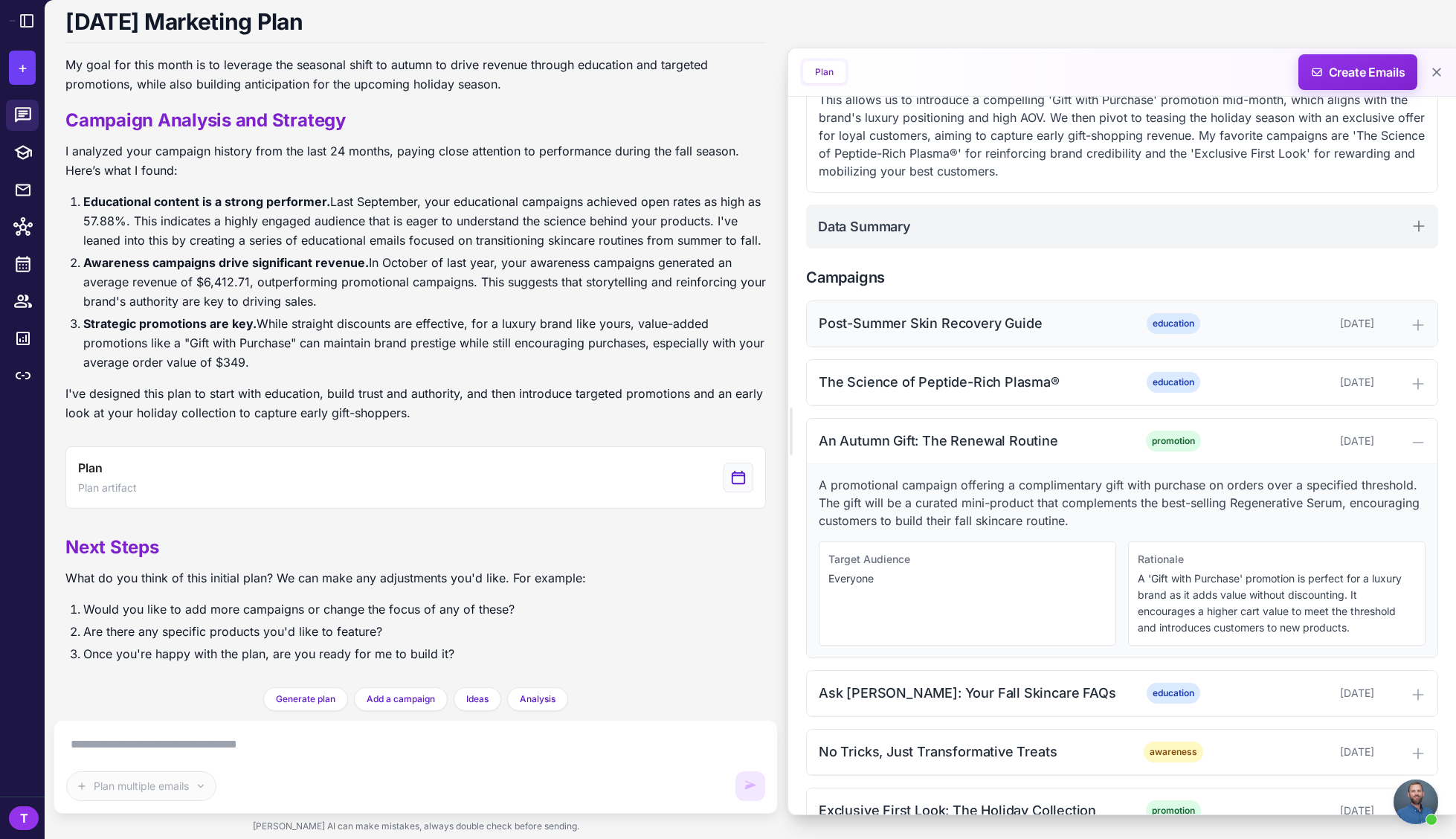
click at [1395, 323] on div at bounding box center [1402, 324] width 46 height 18
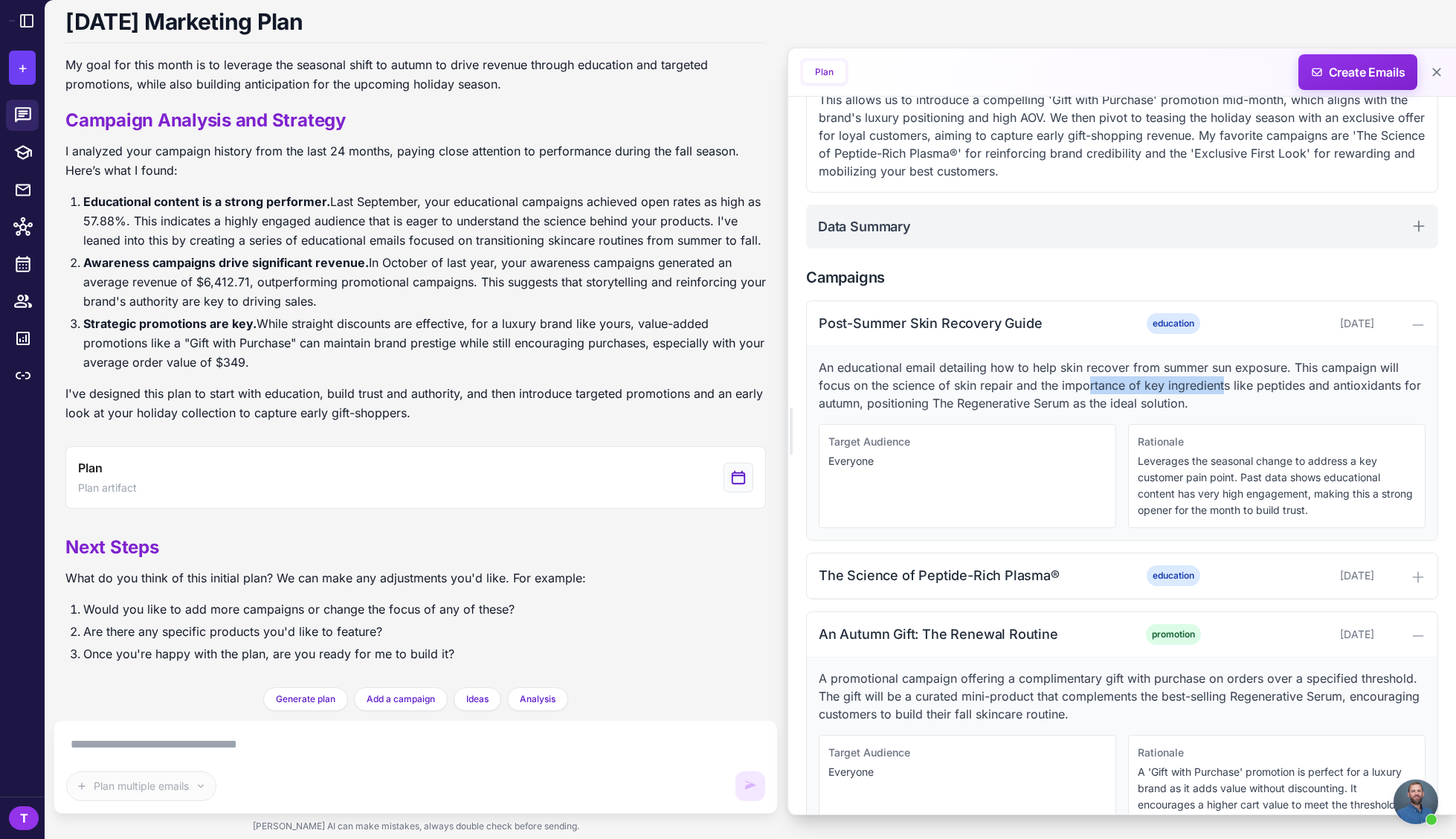
drag, startPoint x: 1220, startPoint y: 382, endPoint x: 1089, endPoint y: 392, distance: 131.4
click at [1089, 392] on p "An educational email detailing how to help skin recover from summer sun exposur…" at bounding box center [1122, 385] width 607 height 54
click at [1080, 391] on p "An educational email detailing how to help skin recover from summer sun exposur…" at bounding box center [1122, 385] width 607 height 54
click at [1410, 575] on icon at bounding box center [1418, 577] width 15 height 15
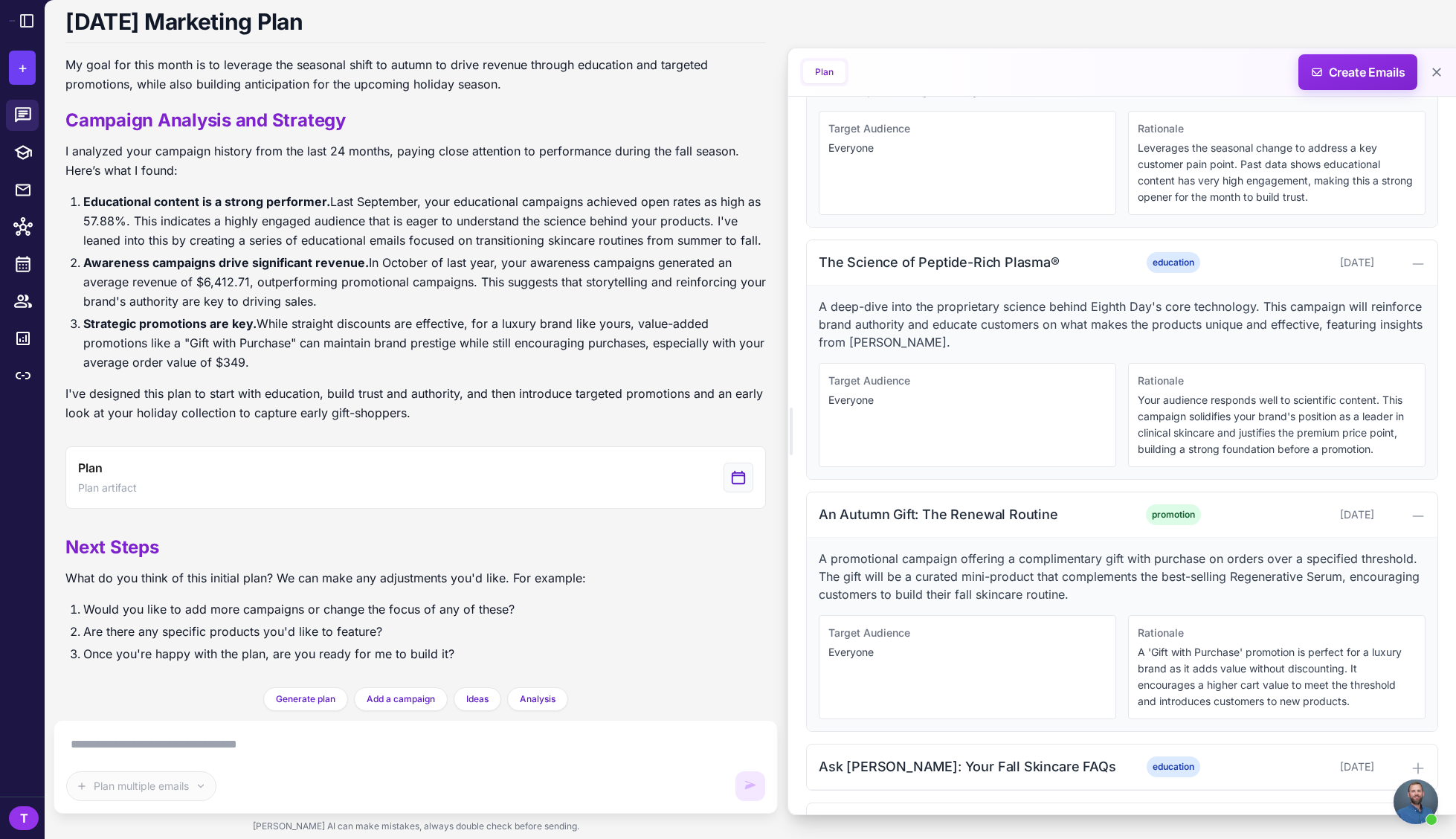
scroll to position [712, 0]
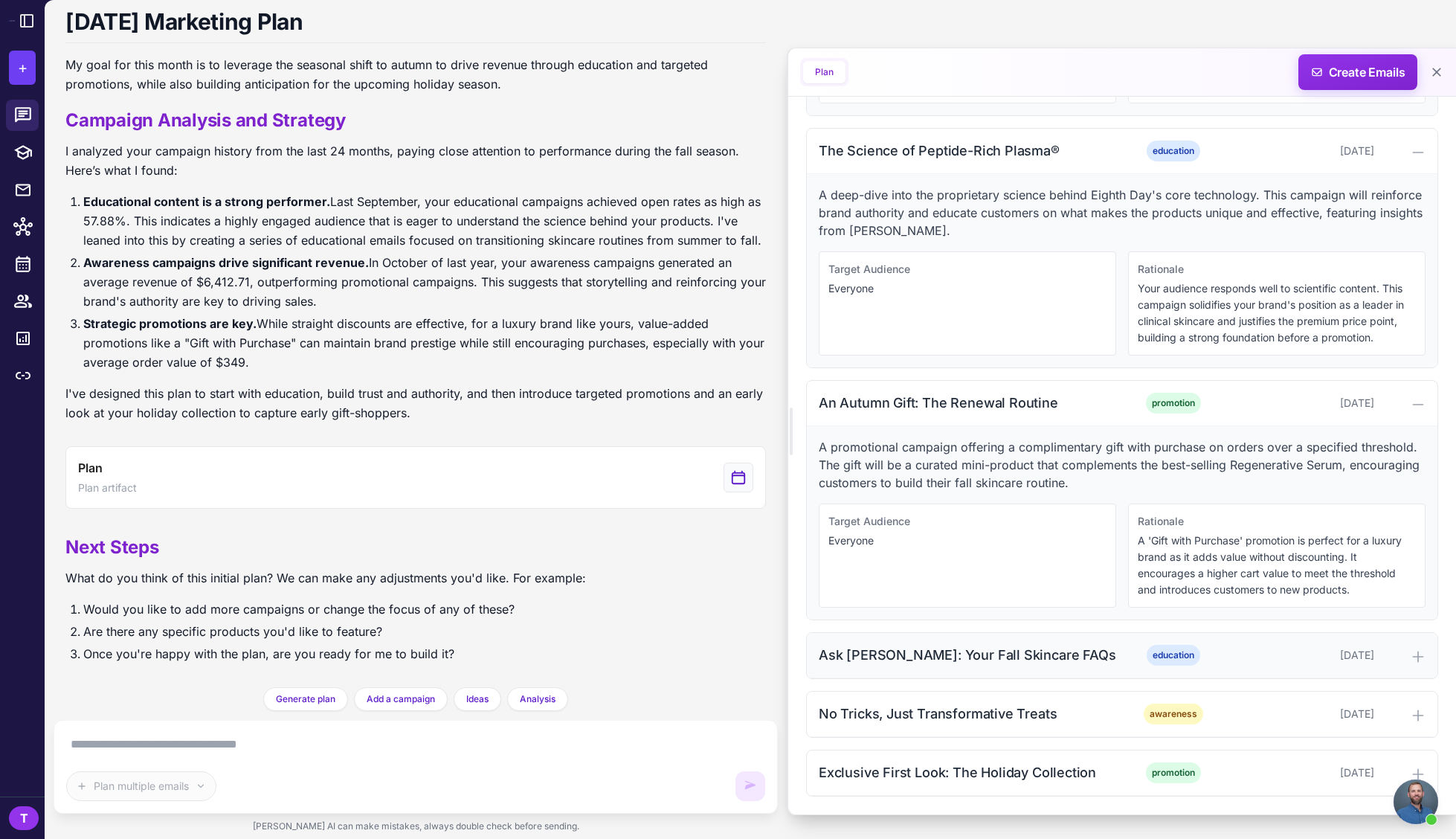
click at [1392, 658] on div at bounding box center [1402, 655] width 46 height 18
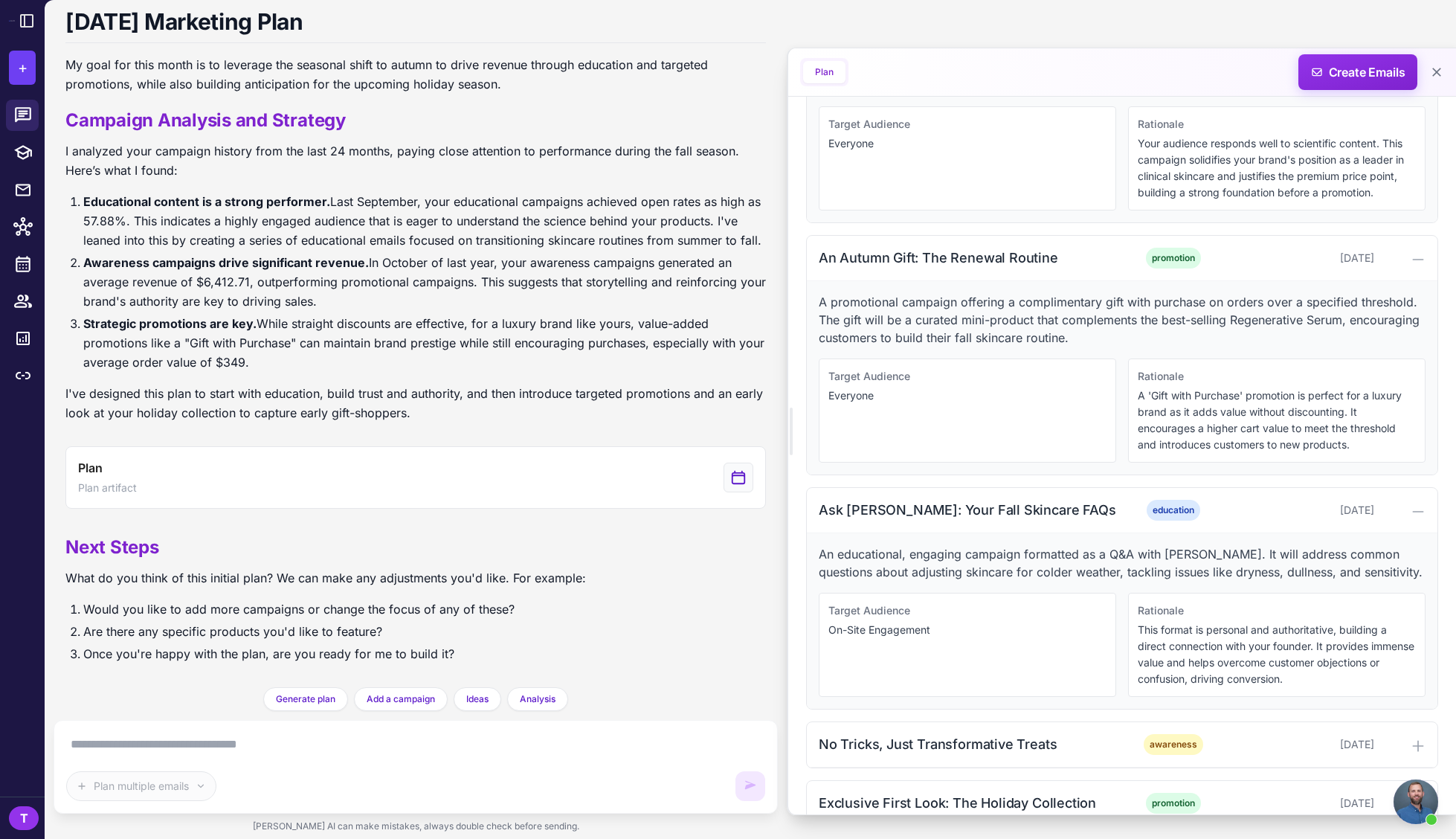
scroll to position [888, 0]
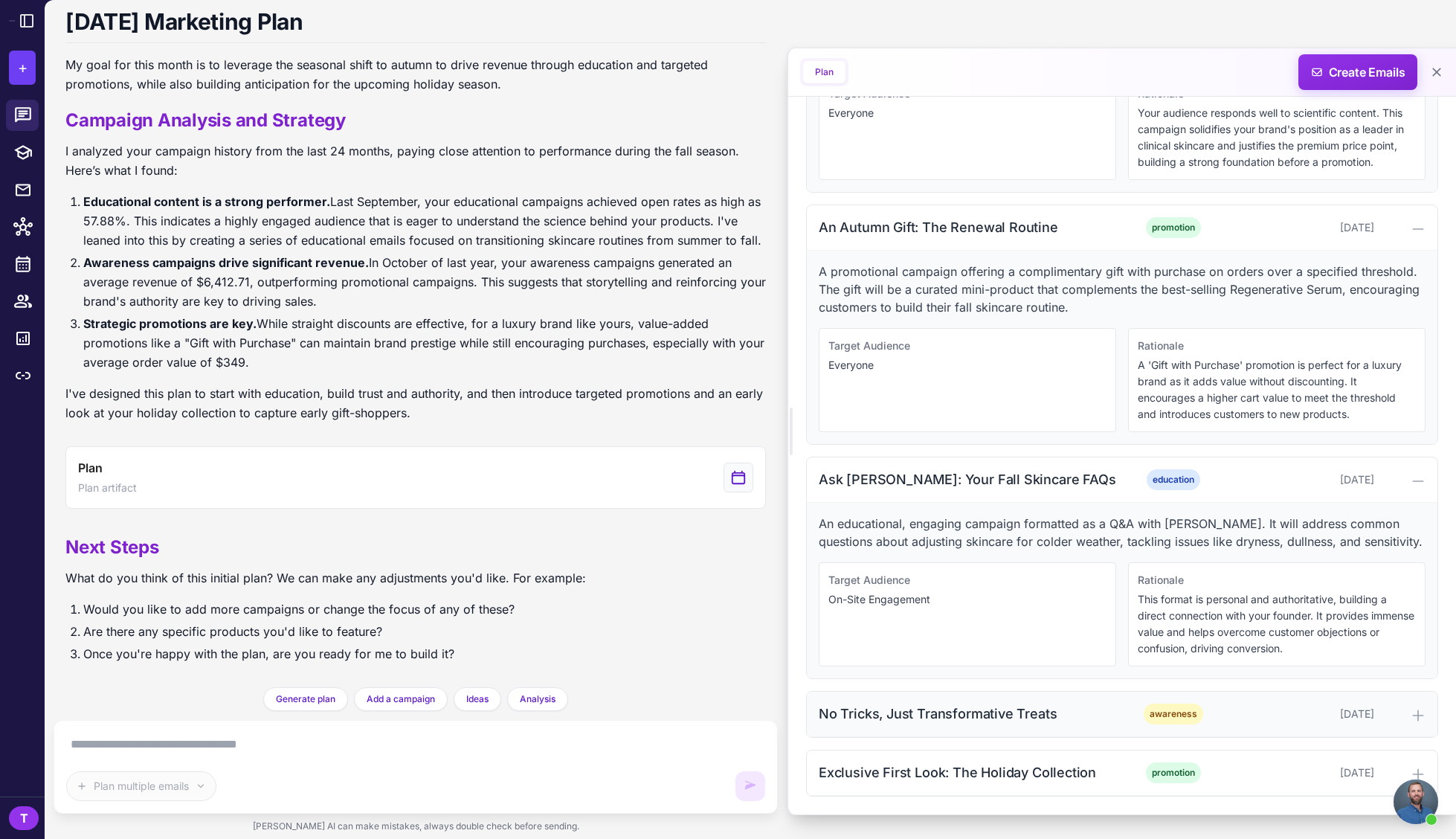
click at [1029, 716] on div "No Tricks, Just Transformative Treats" at bounding box center [969, 714] width 300 height 20
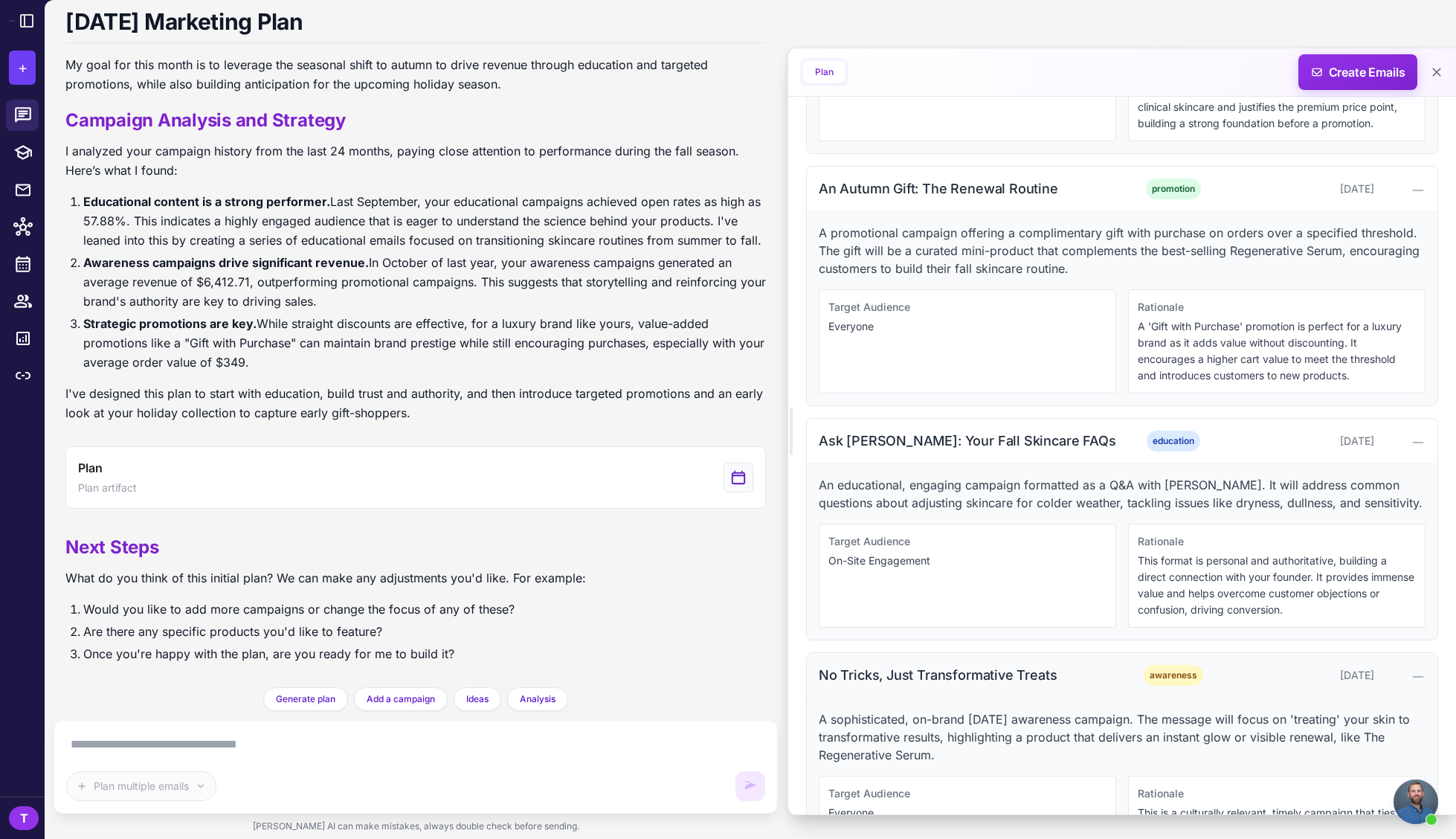
scroll to position [1081, 0]
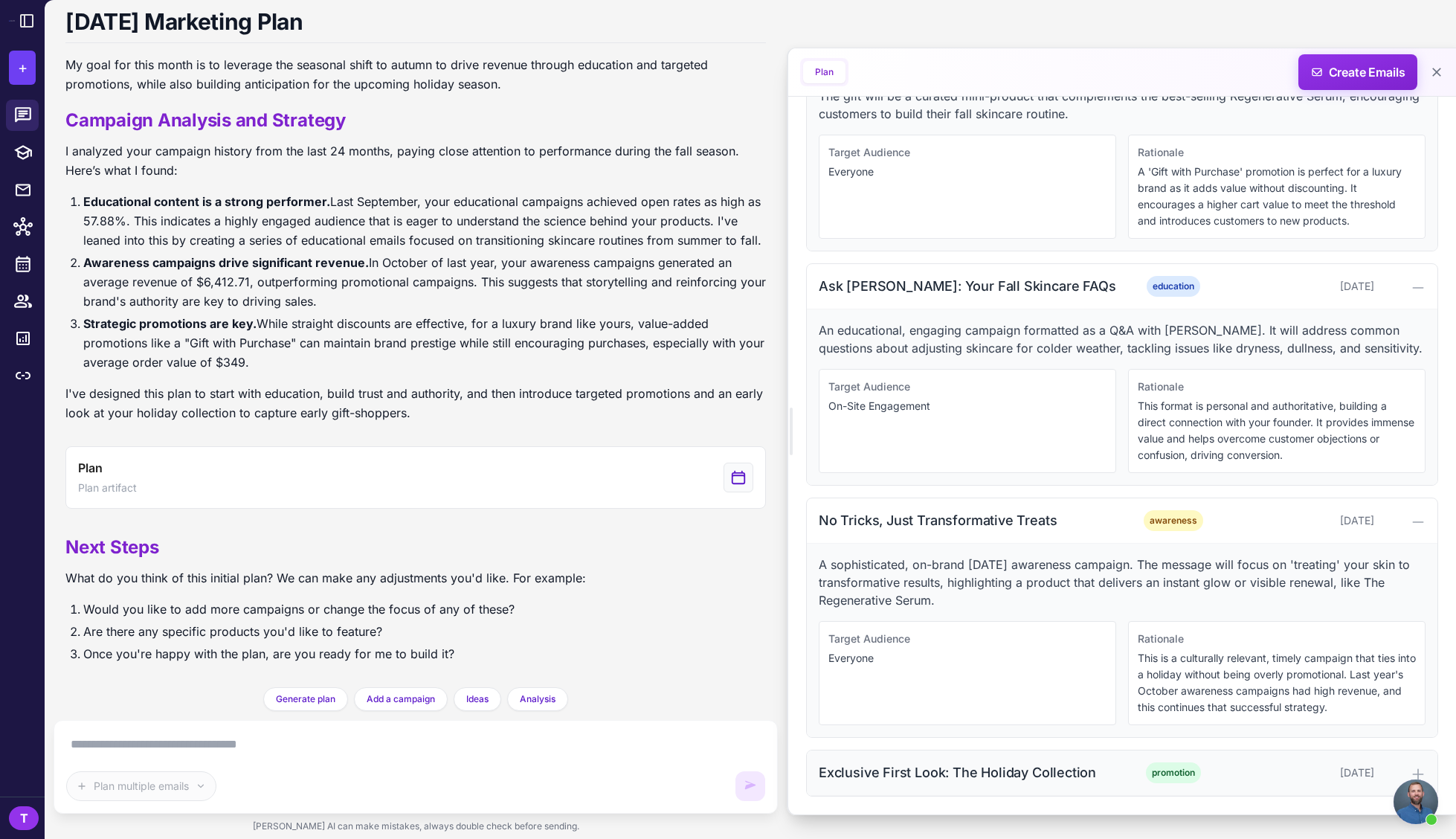
click at [1010, 781] on div "Exclusive First Look: The Holiday Collection" at bounding box center [969, 772] width 300 height 20
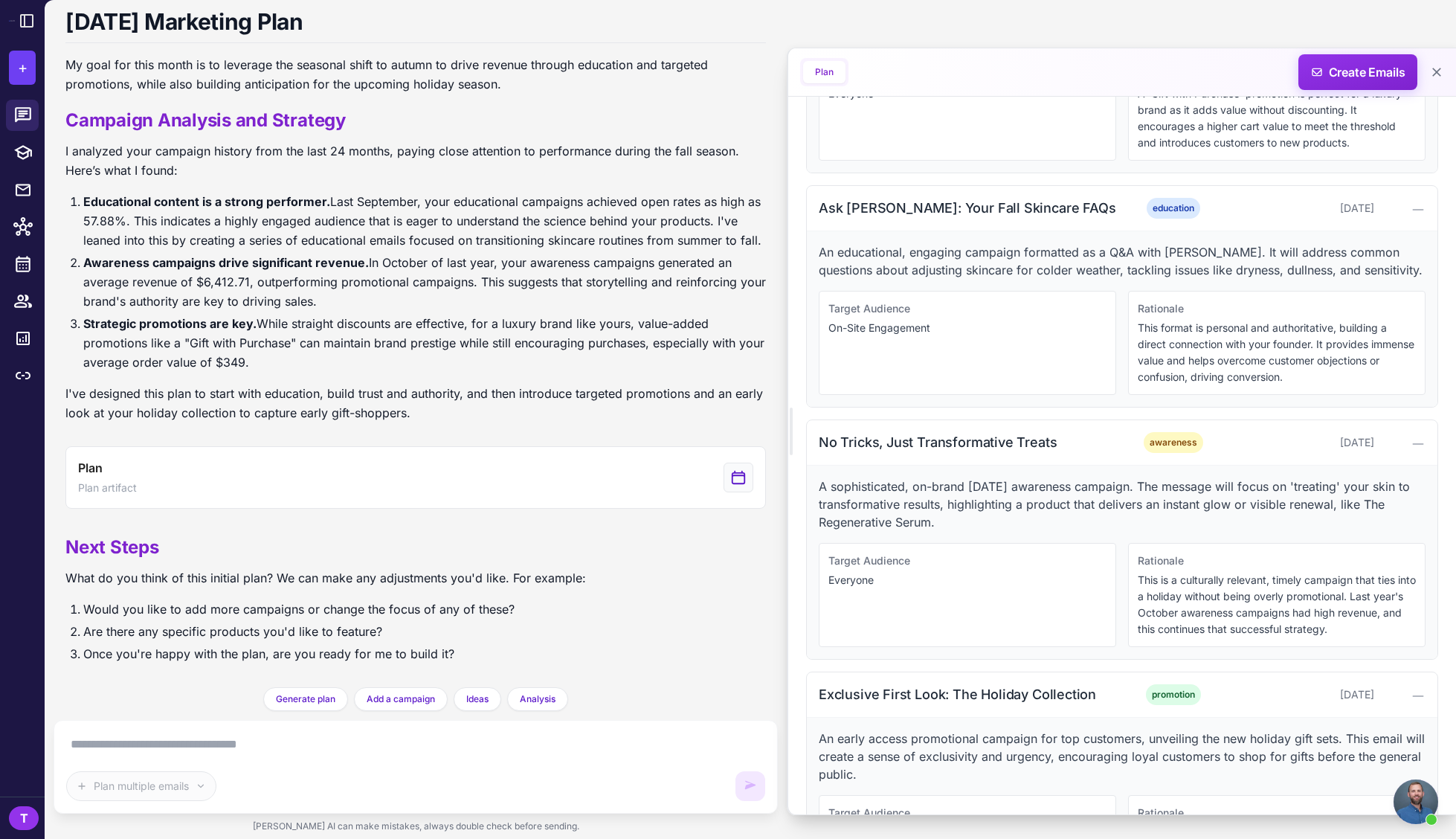
scroll to position [1274, 0]
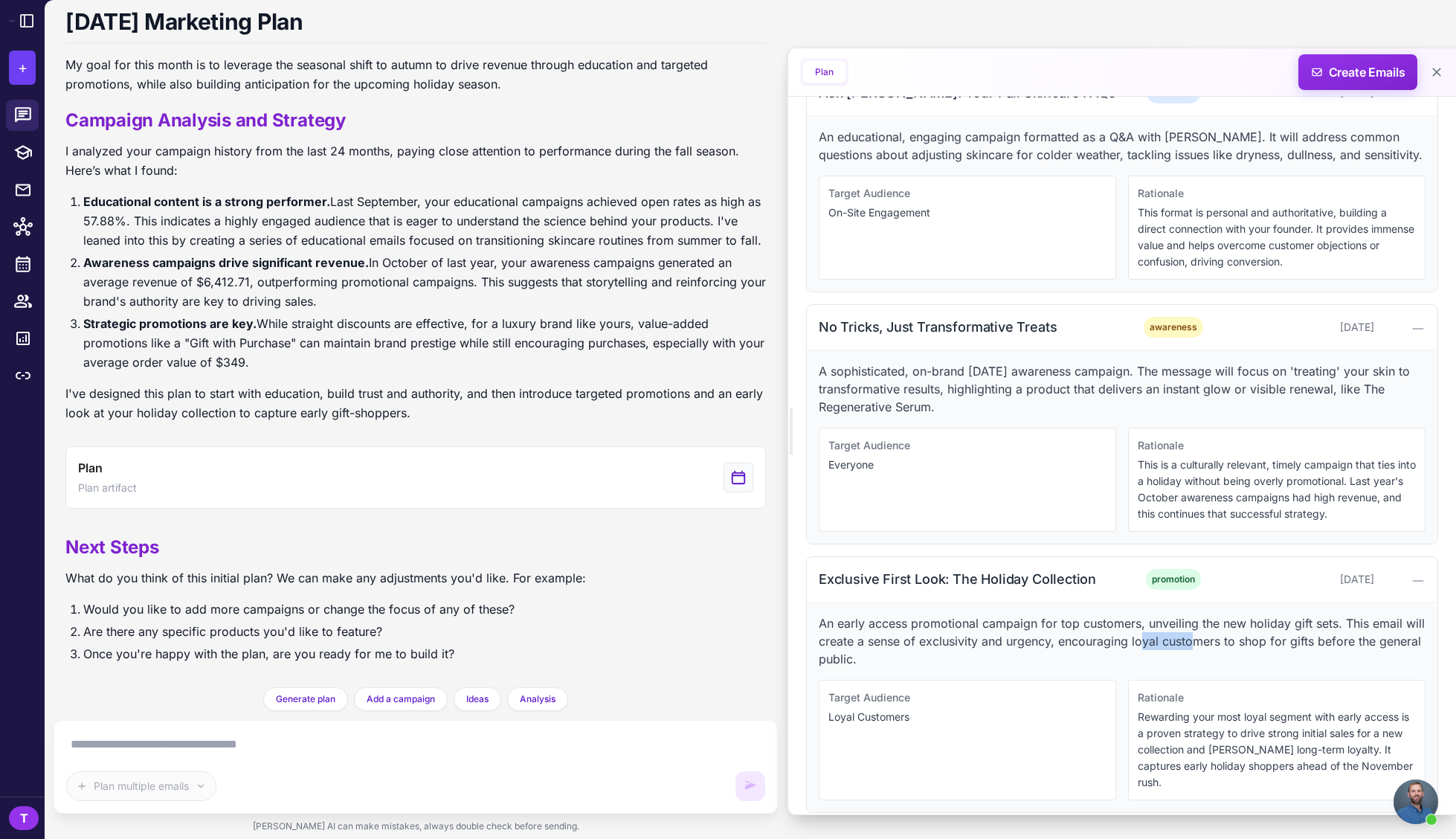
drag, startPoint x: 1188, startPoint y: 634, endPoint x: 1153, endPoint y: 632, distance: 35.1
click at [1155, 632] on p "An early access promotional campaign for top customers, unveiling the new holid…" at bounding box center [1122, 641] width 607 height 54
click at [1153, 632] on p "An early access promotional campaign for top customers, unveiling the new holid…" at bounding box center [1122, 641] width 607 height 54
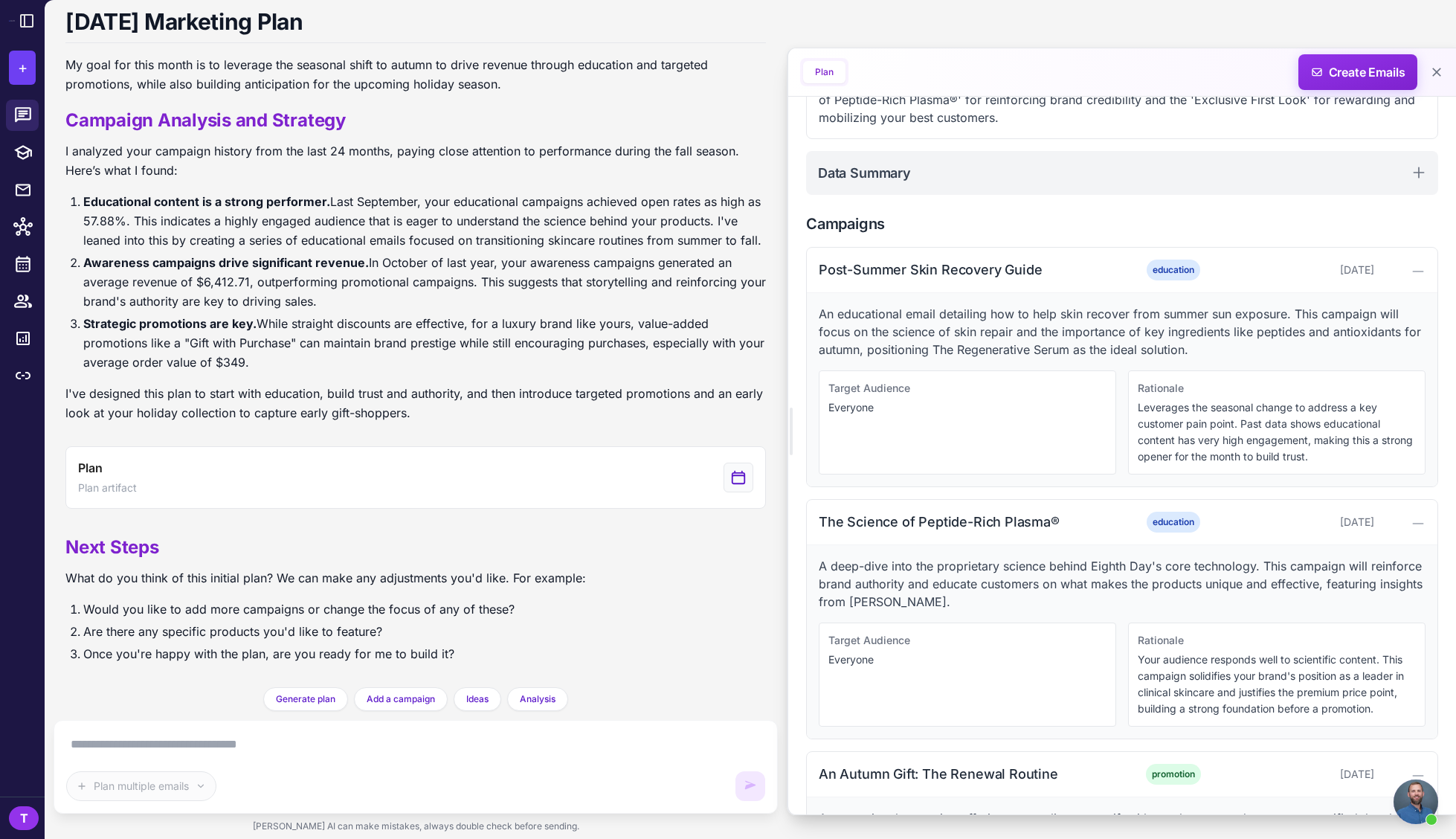
scroll to position [0, 0]
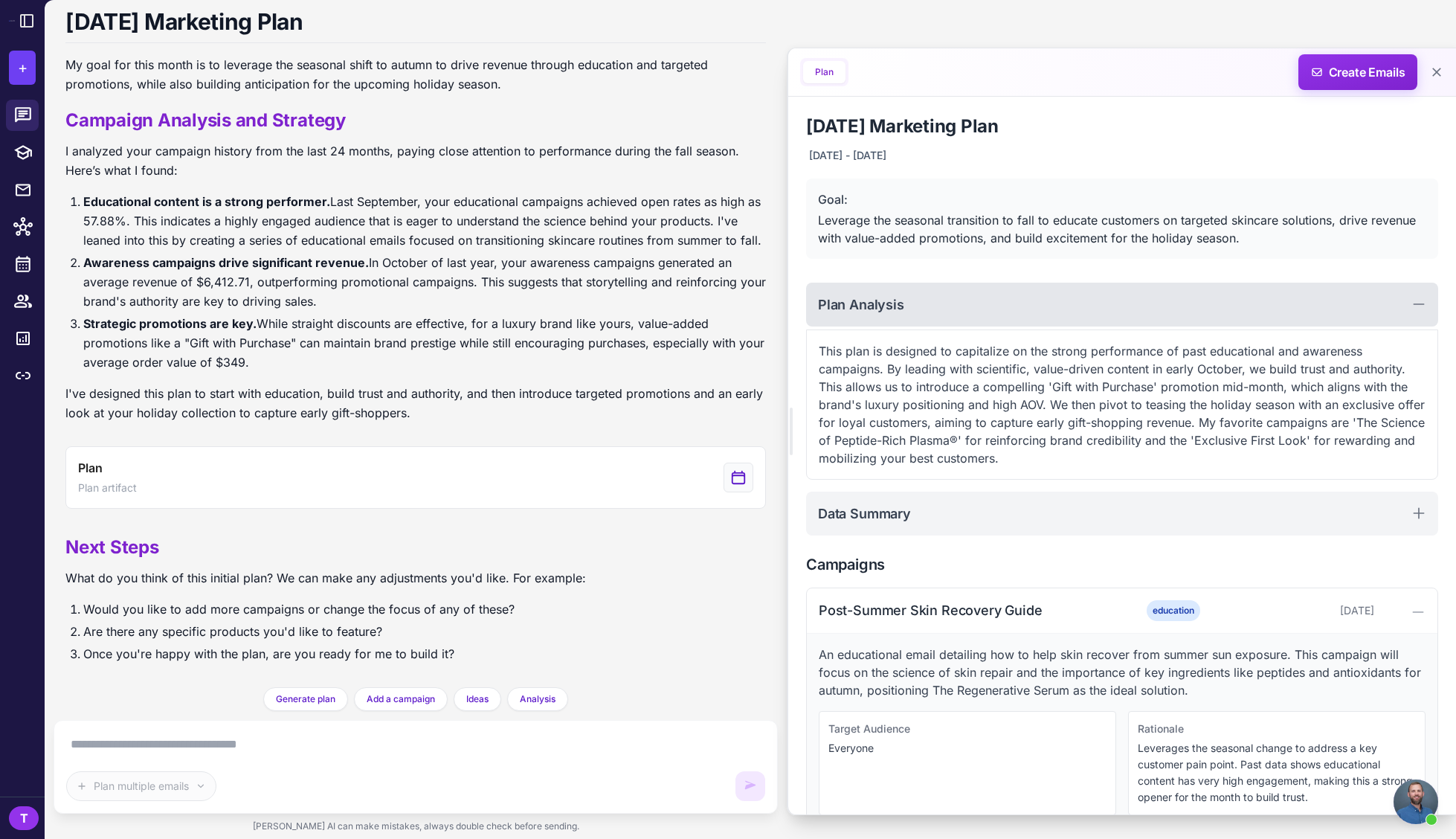
click at [1414, 302] on icon at bounding box center [1418, 304] width 15 height 15
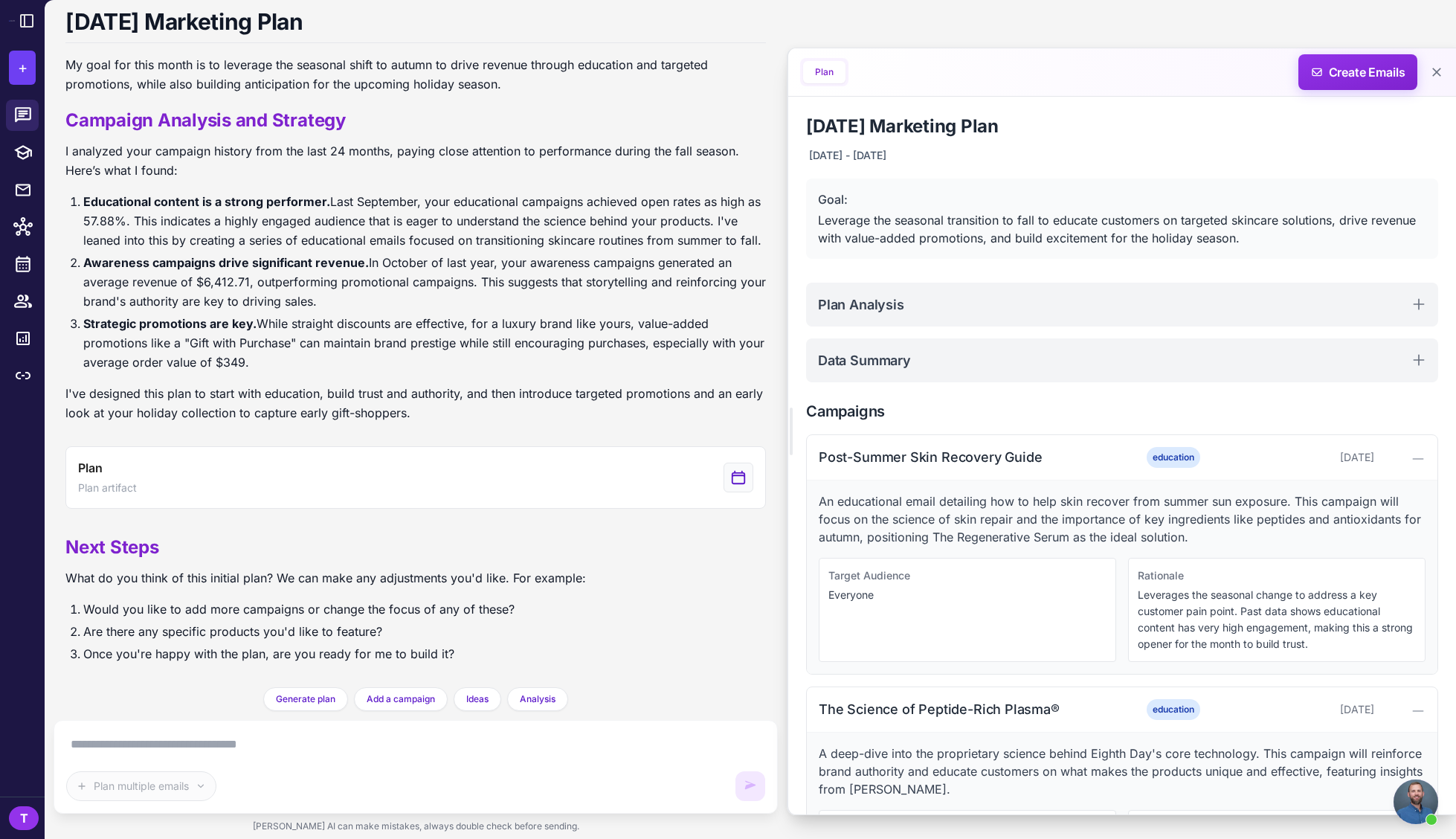
scroll to position [50, 0]
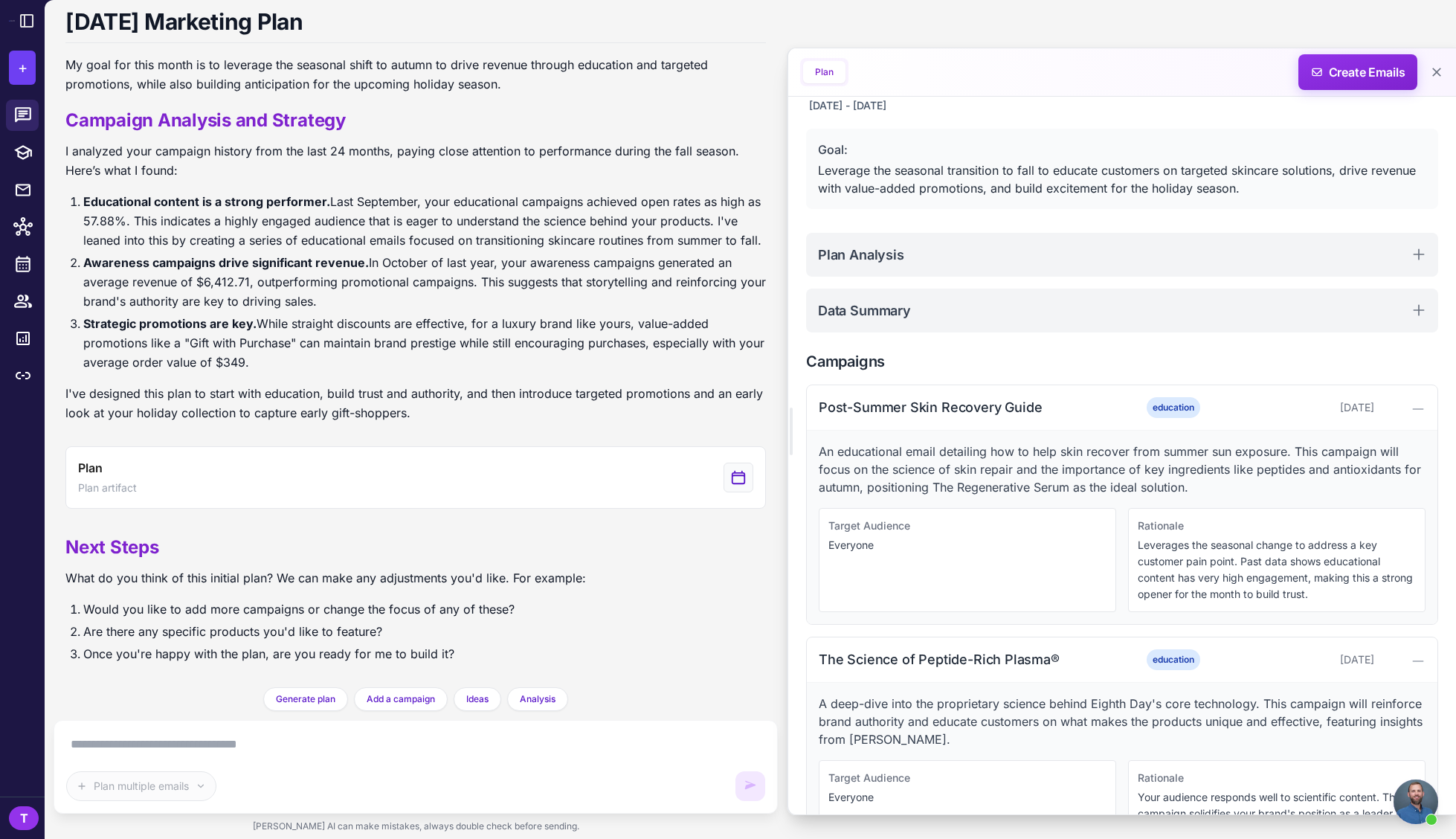
click at [540, 753] on textarea at bounding box center [415, 745] width 699 height 24
click at [132, 746] on textarea at bounding box center [415, 745] width 699 height 24
click at [240, 749] on textarea at bounding box center [415, 745] width 699 height 24
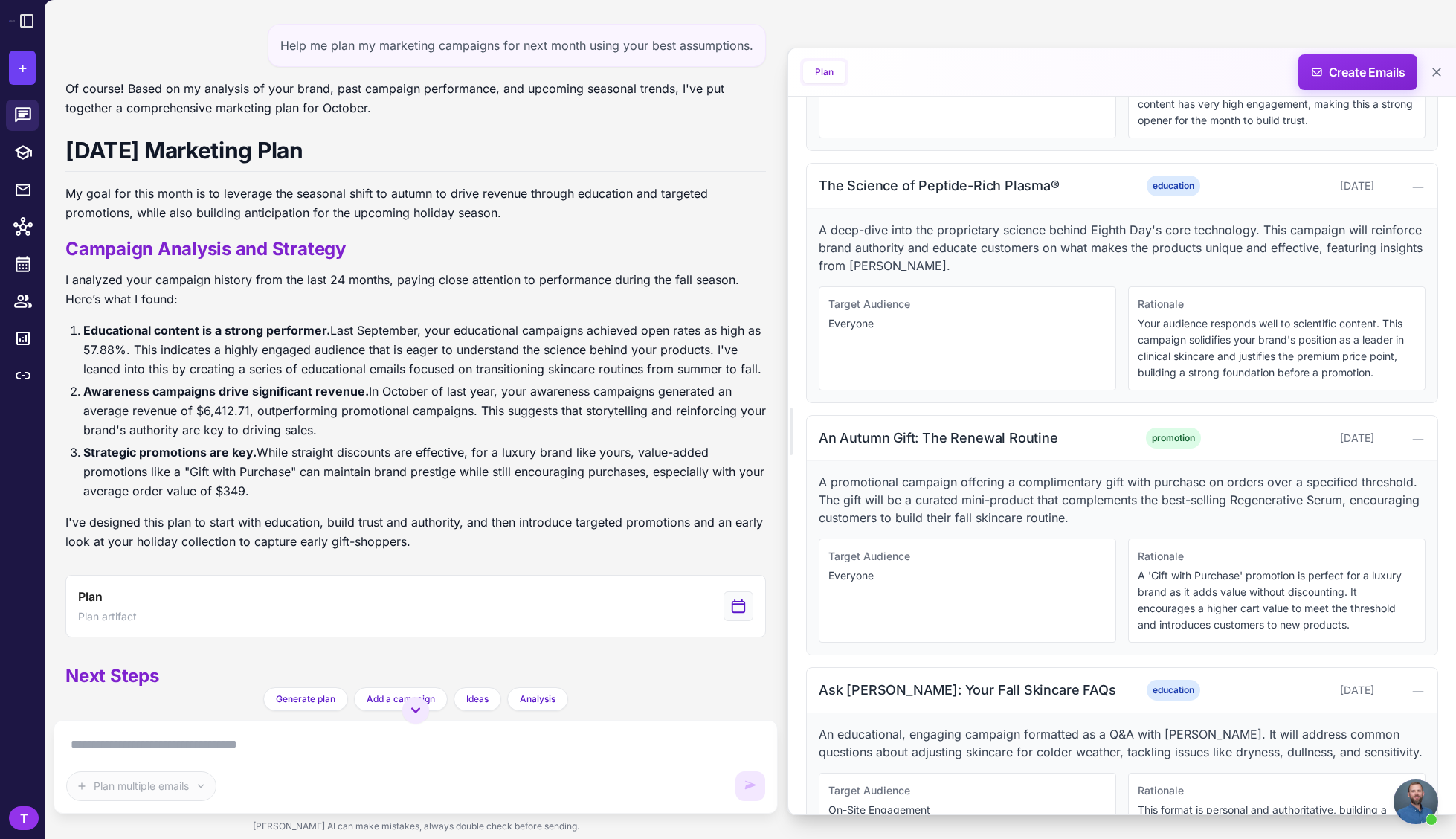
scroll to position [0, 0]
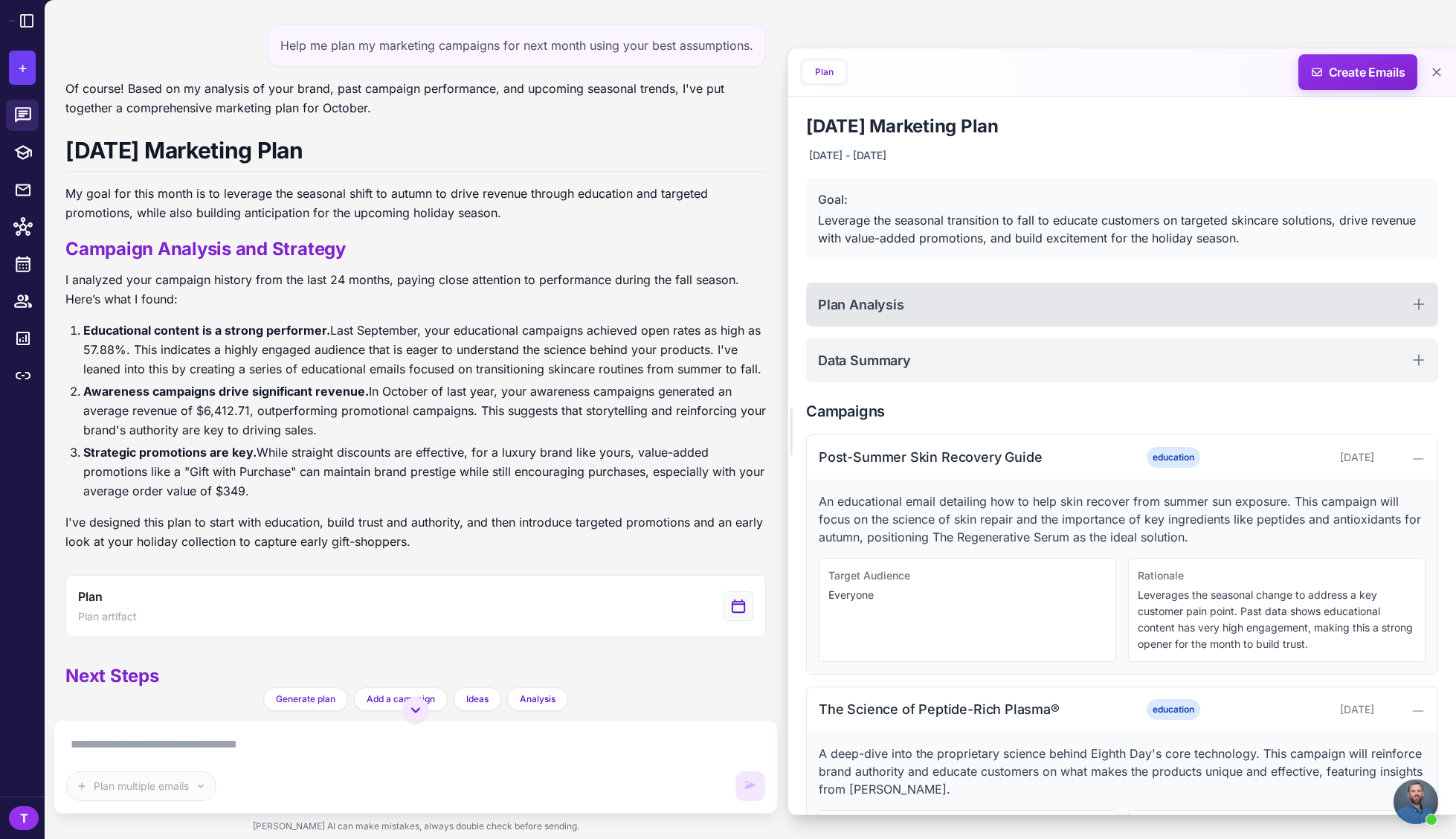
click at [1418, 301] on div "Plan Analysis" at bounding box center [1121, 304] width 632 height 44
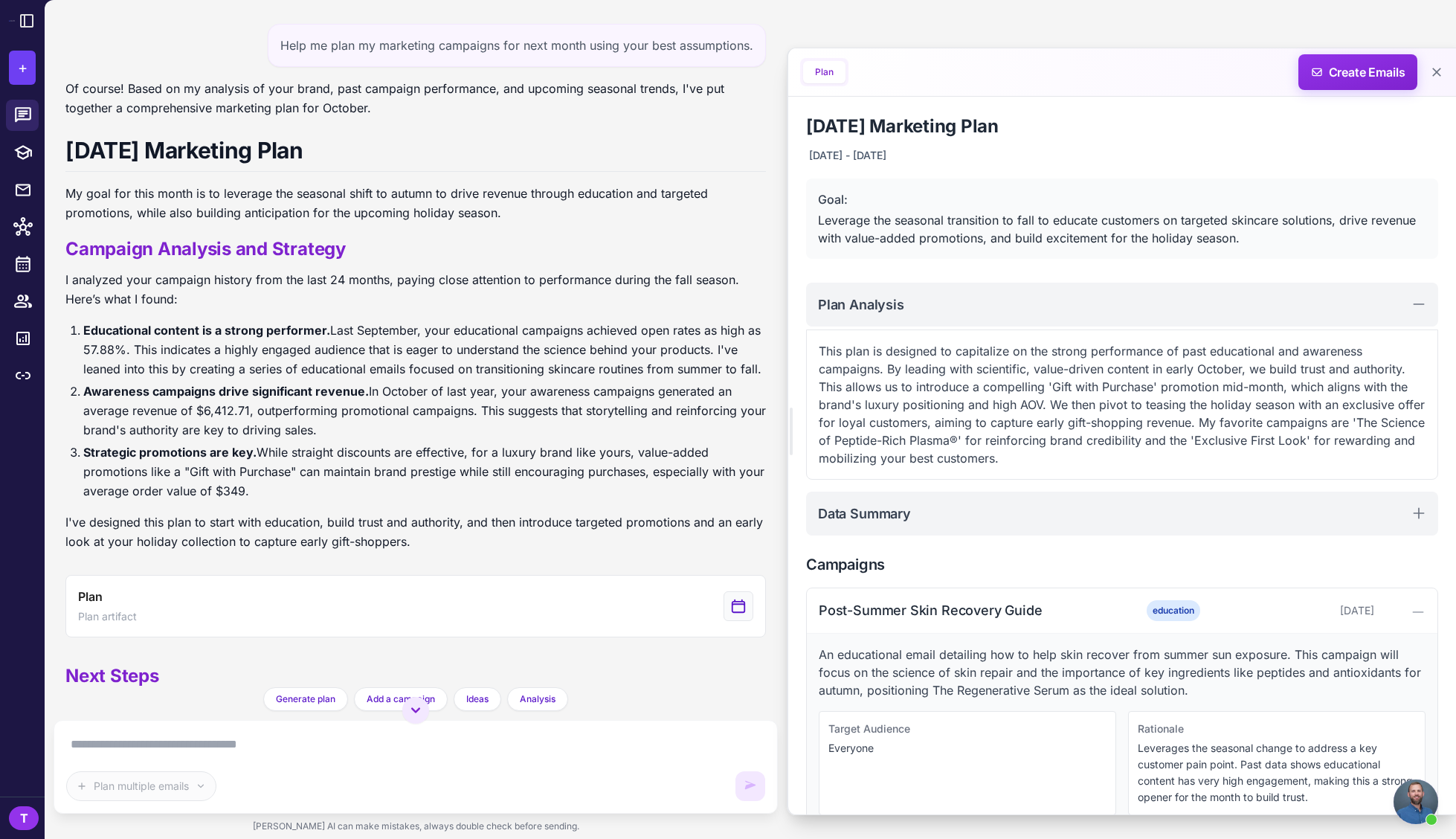
click at [530, 748] on textarea at bounding box center [415, 745] width 699 height 24
click at [1101, 420] on p "This plan is designed to capitalize on the strong performance of past education…" at bounding box center [1122, 404] width 607 height 125
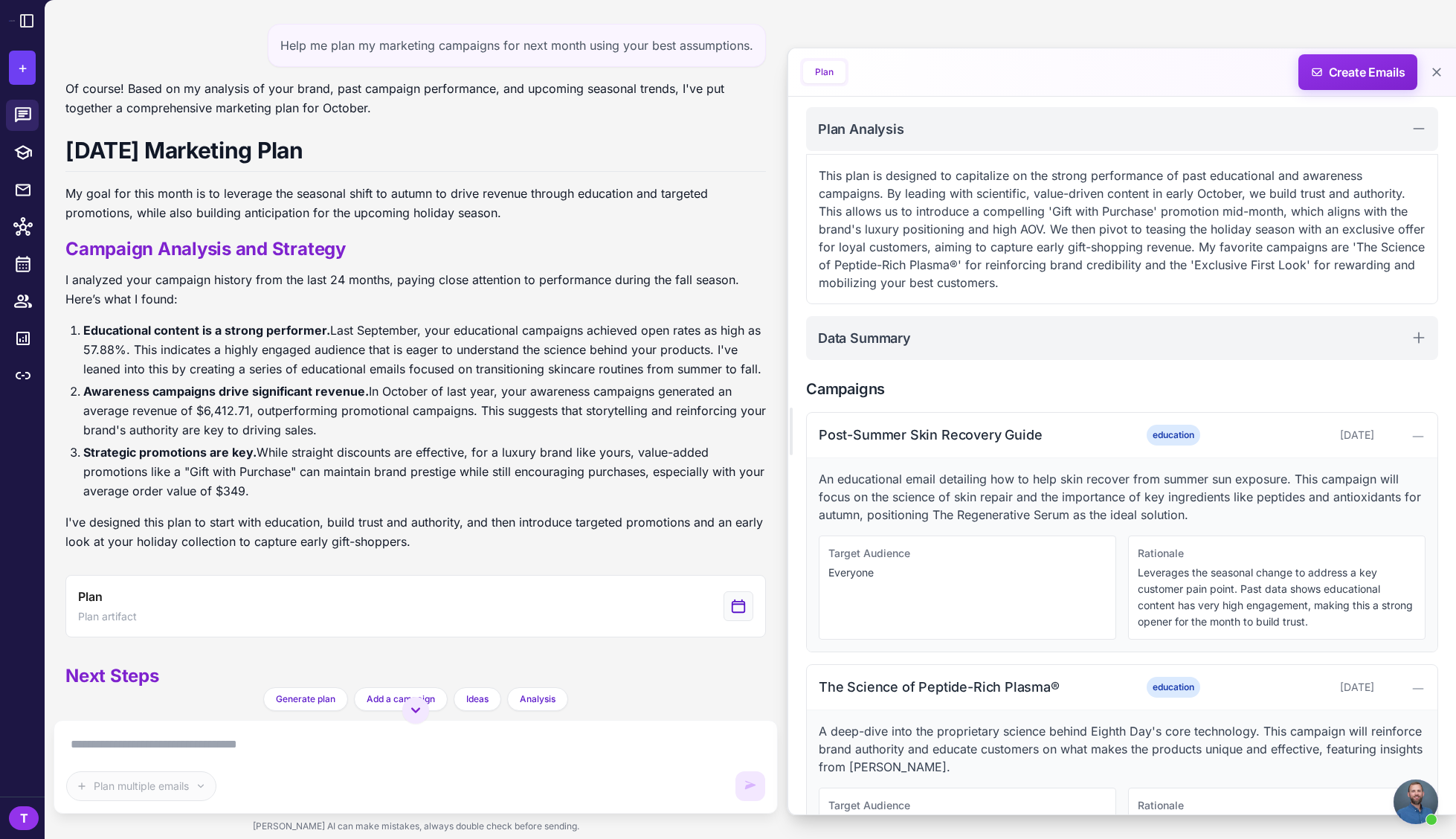
scroll to position [252, 0]
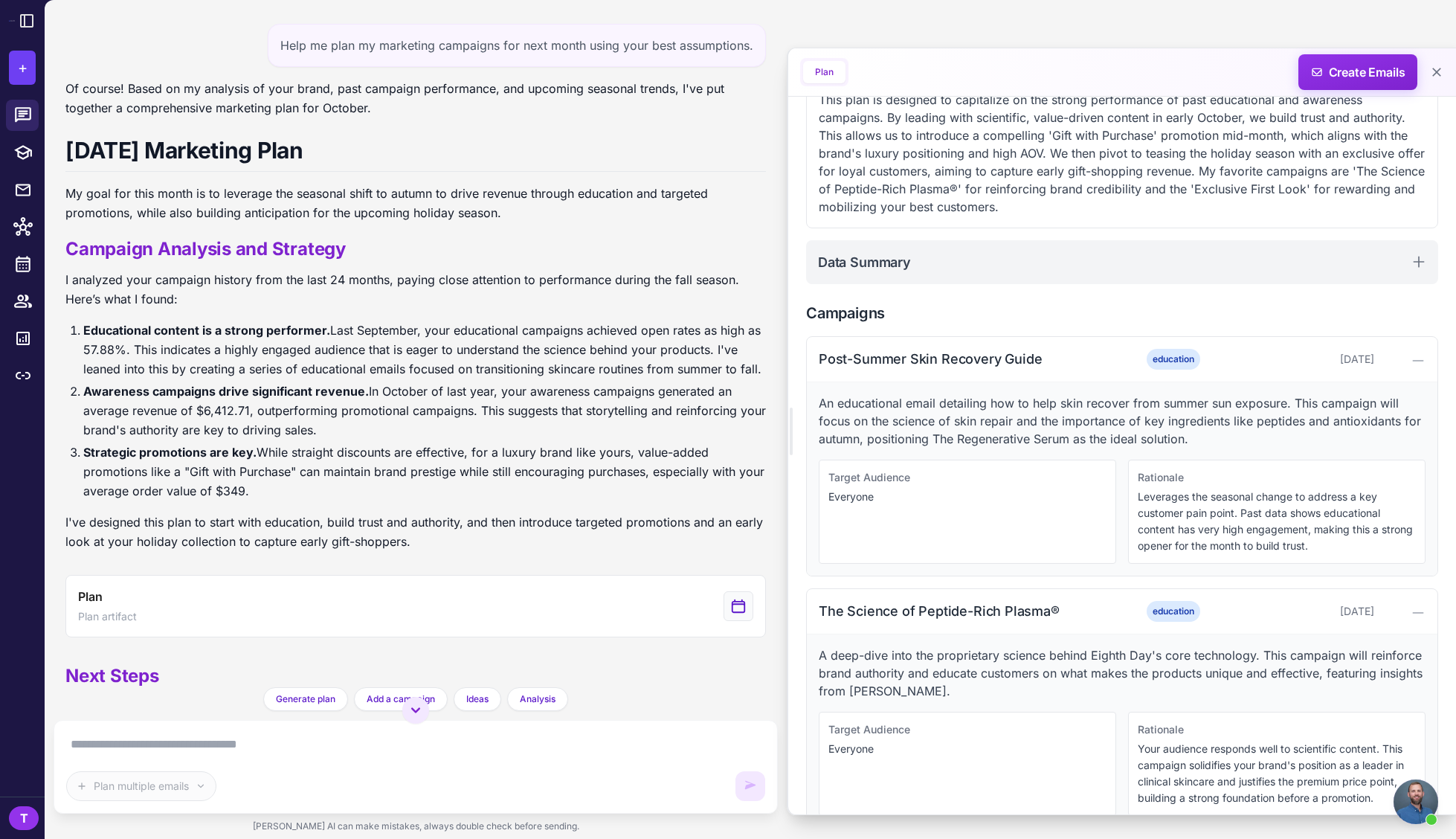
click at [884, 489] on p "Everyone" at bounding box center [967, 497] width 278 height 16
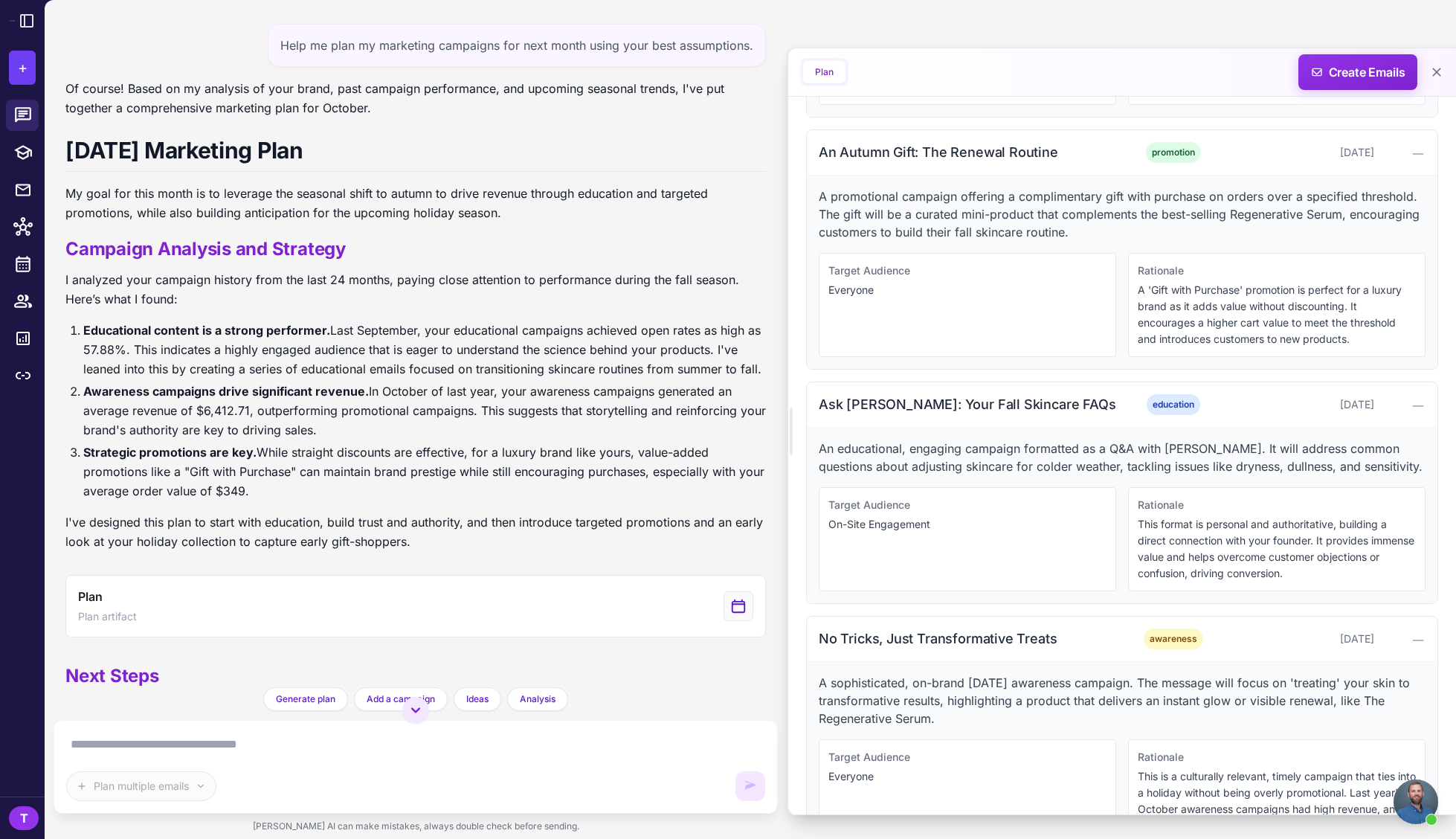
scroll to position [1121, 0]
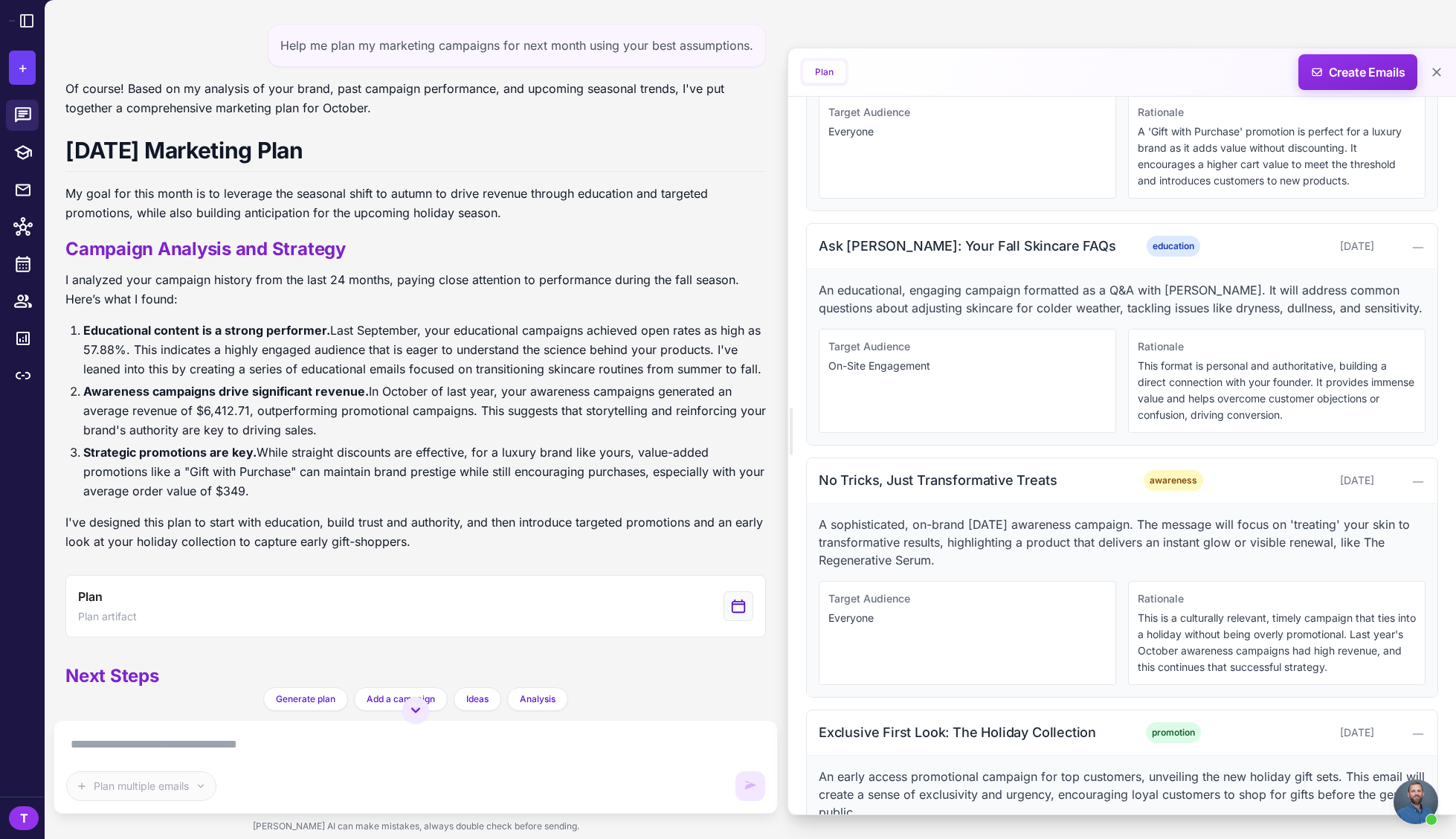
click at [959, 401] on div "Target Audience On-Site Engagement" at bounding box center [967, 380] width 297 height 104
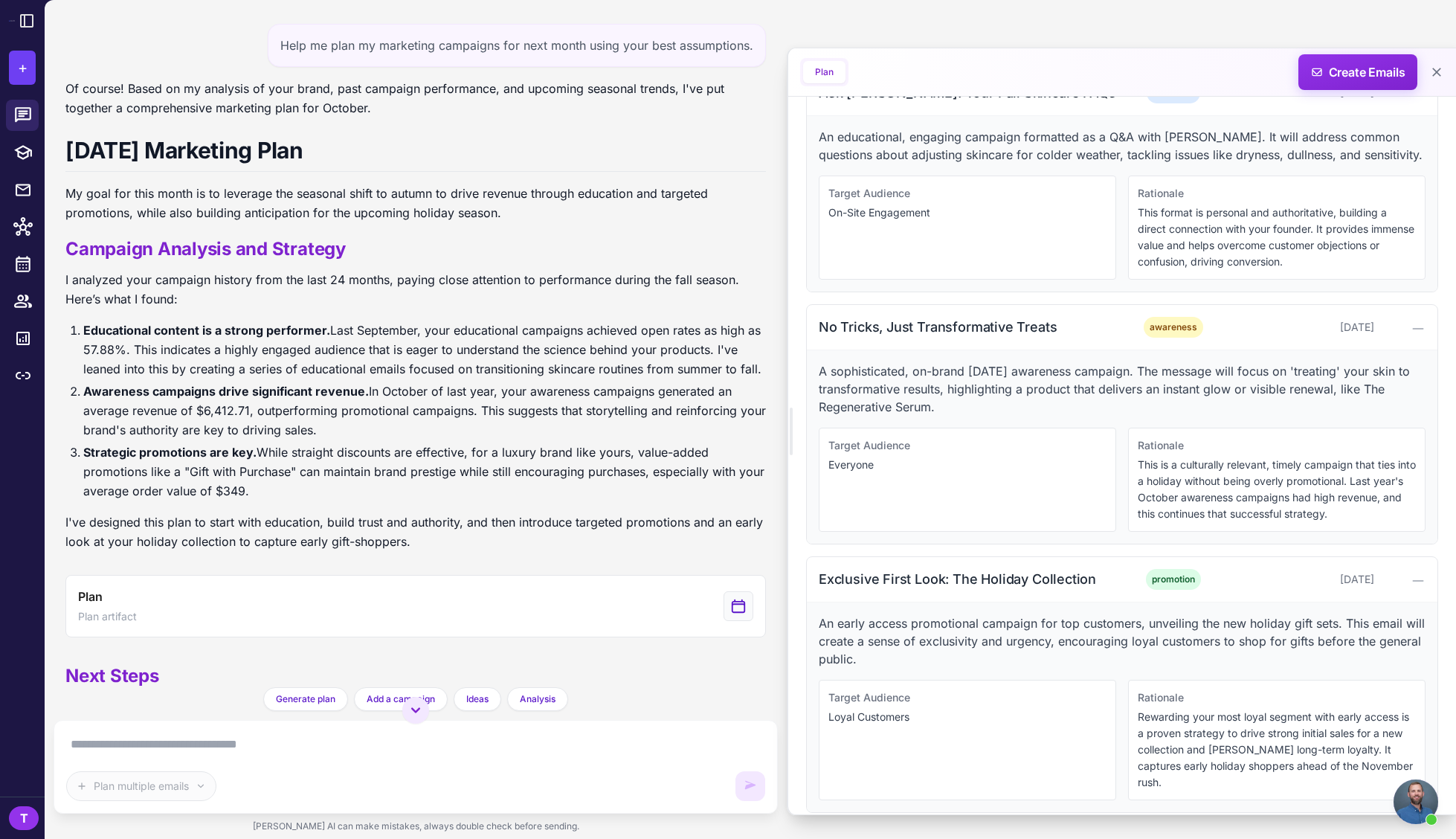
click at [620, 779] on div "Plan multiple emails" at bounding box center [396, 785] width 661 height 30
click at [629, 763] on div "Plan multiple emails" at bounding box center [415, 767] width 699 height 69
click at [530, 736] on textarea at bounding box center [415, 745] width 699 height 24
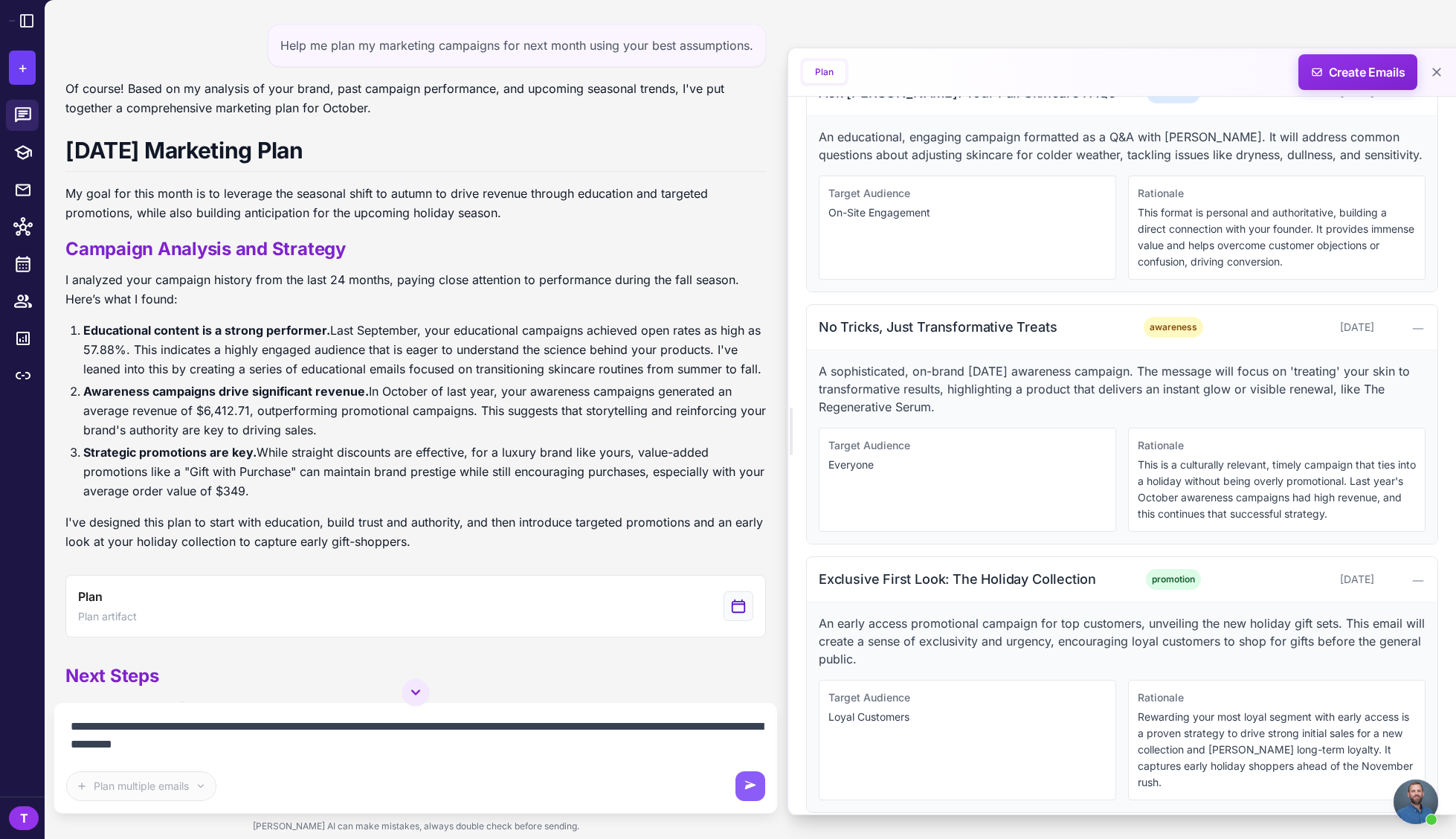
type textarea "**********"
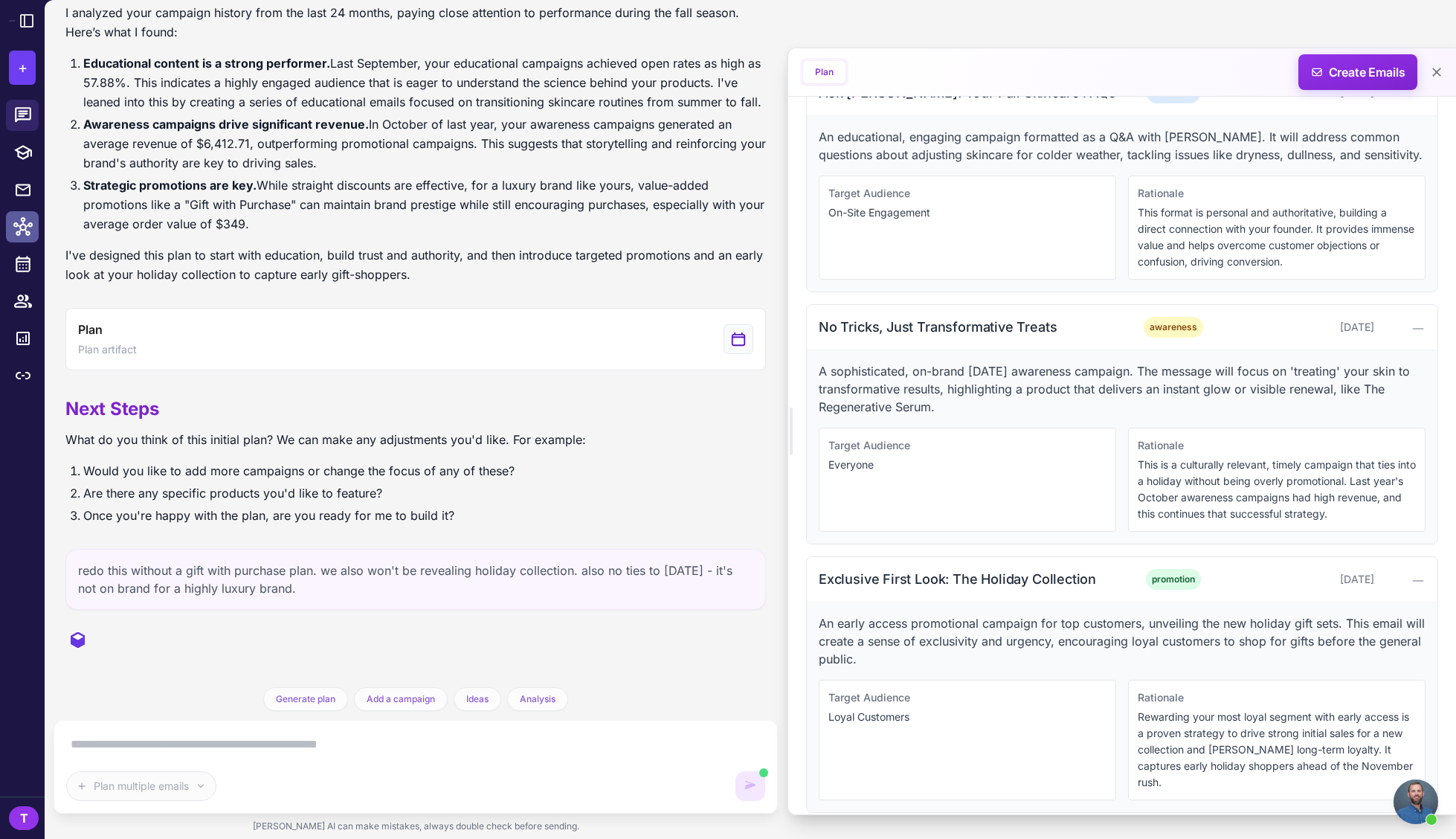
click at [33, 222] on div at bounding box center [27, 227] width 19 height 19
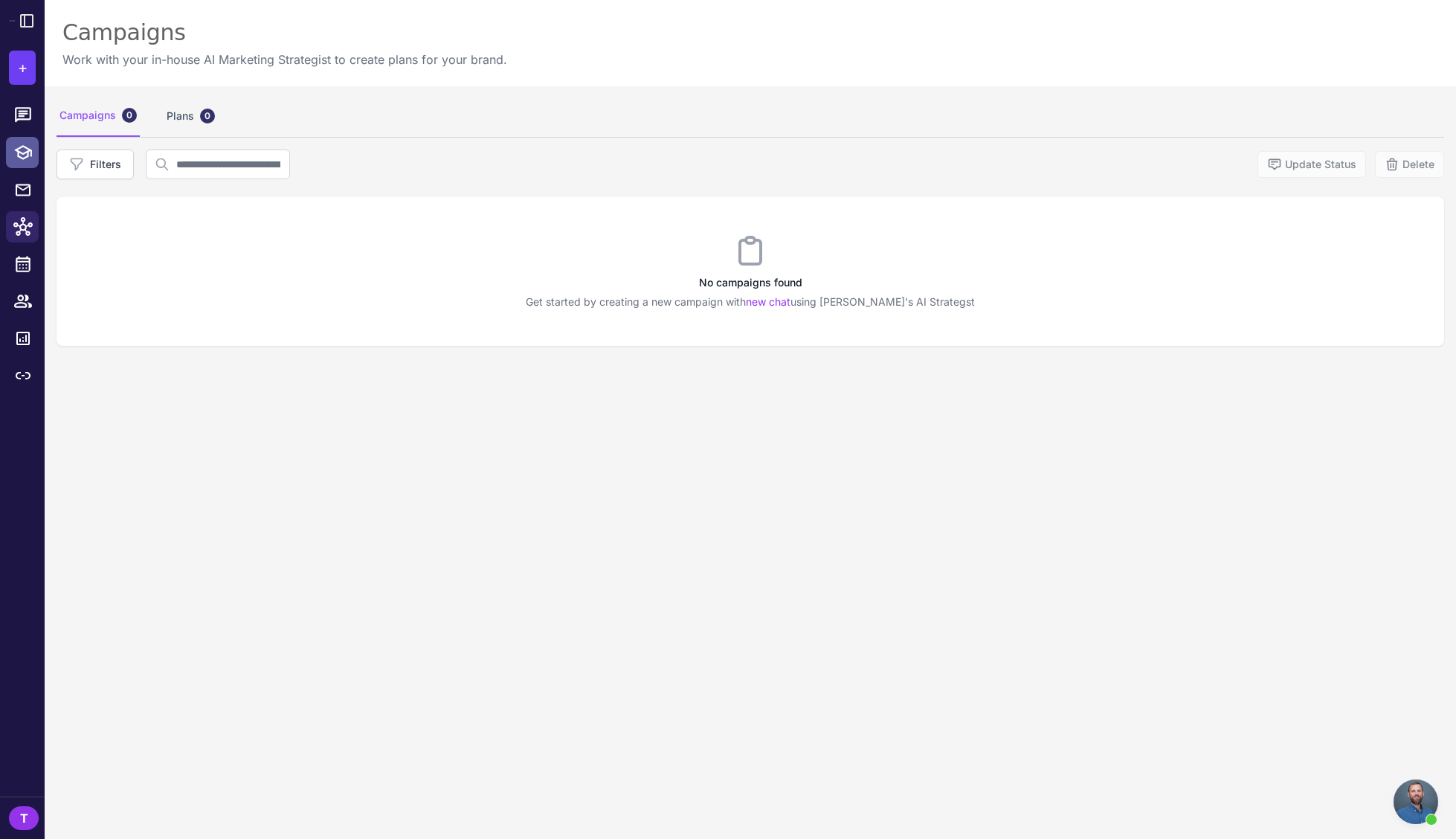
click at [35, 153] on div at bounding box center [27, 153] width 19 height 19
select select
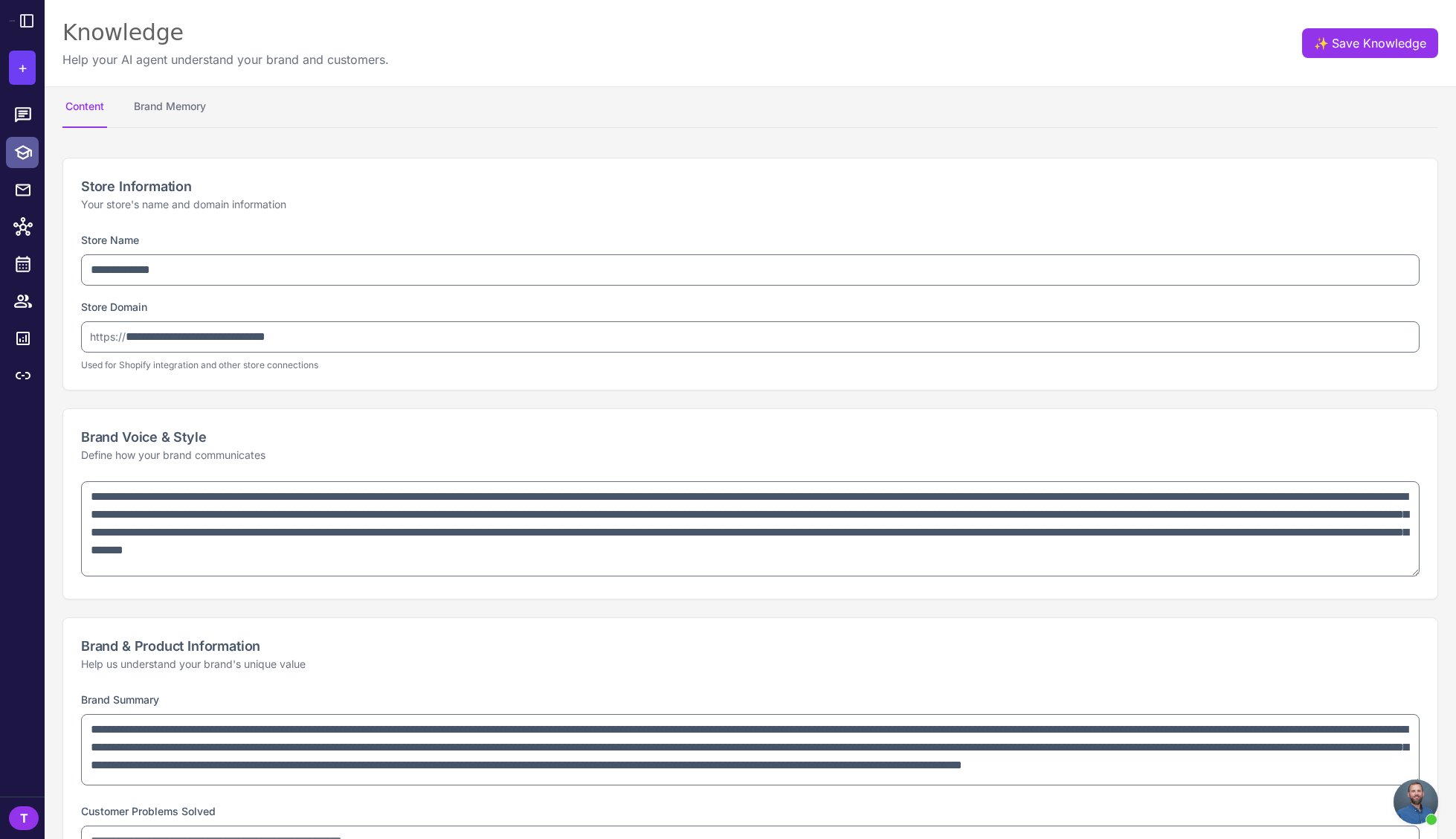
type textarea "**********"
select select "***"
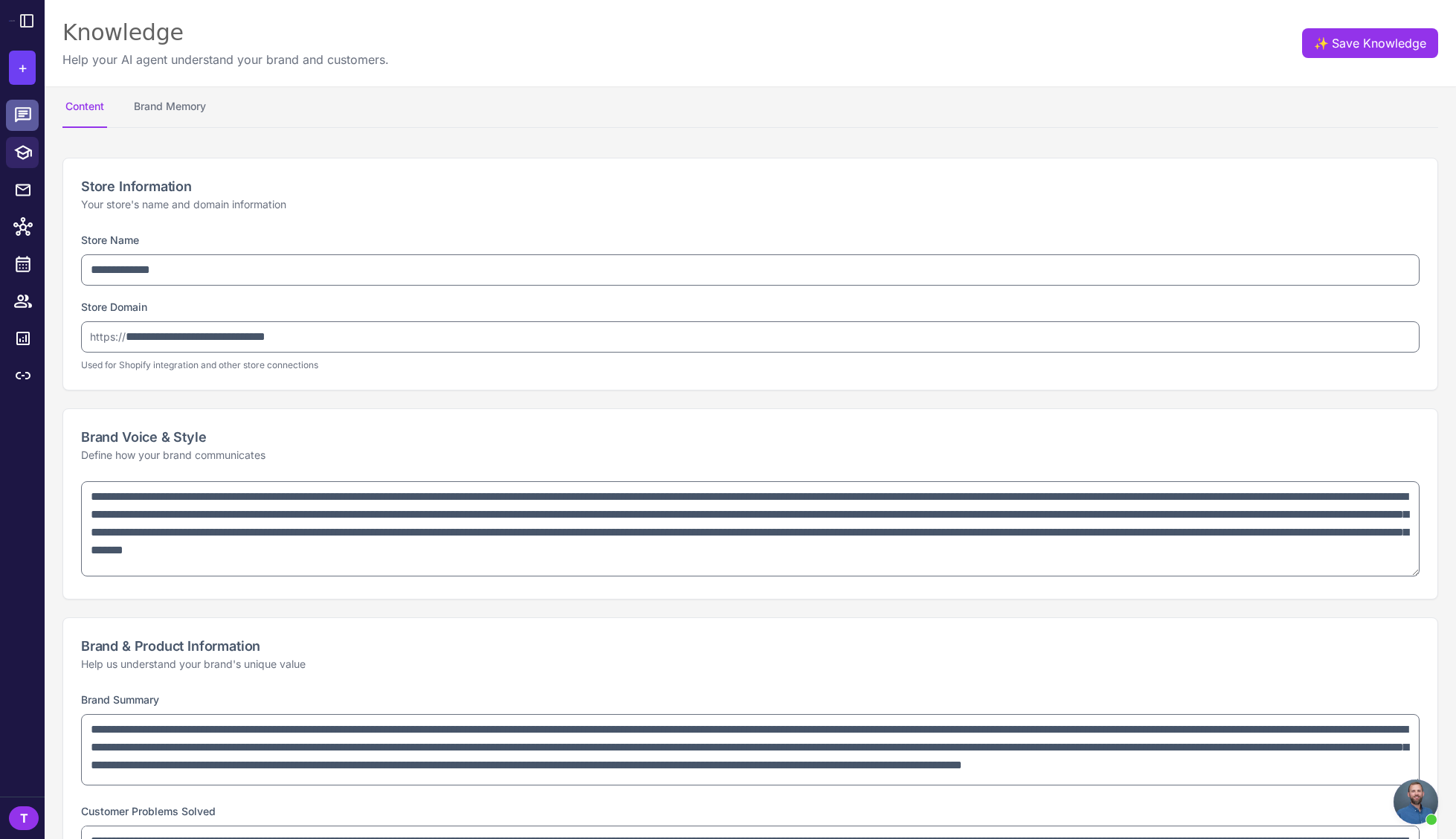
type textarea "**********"
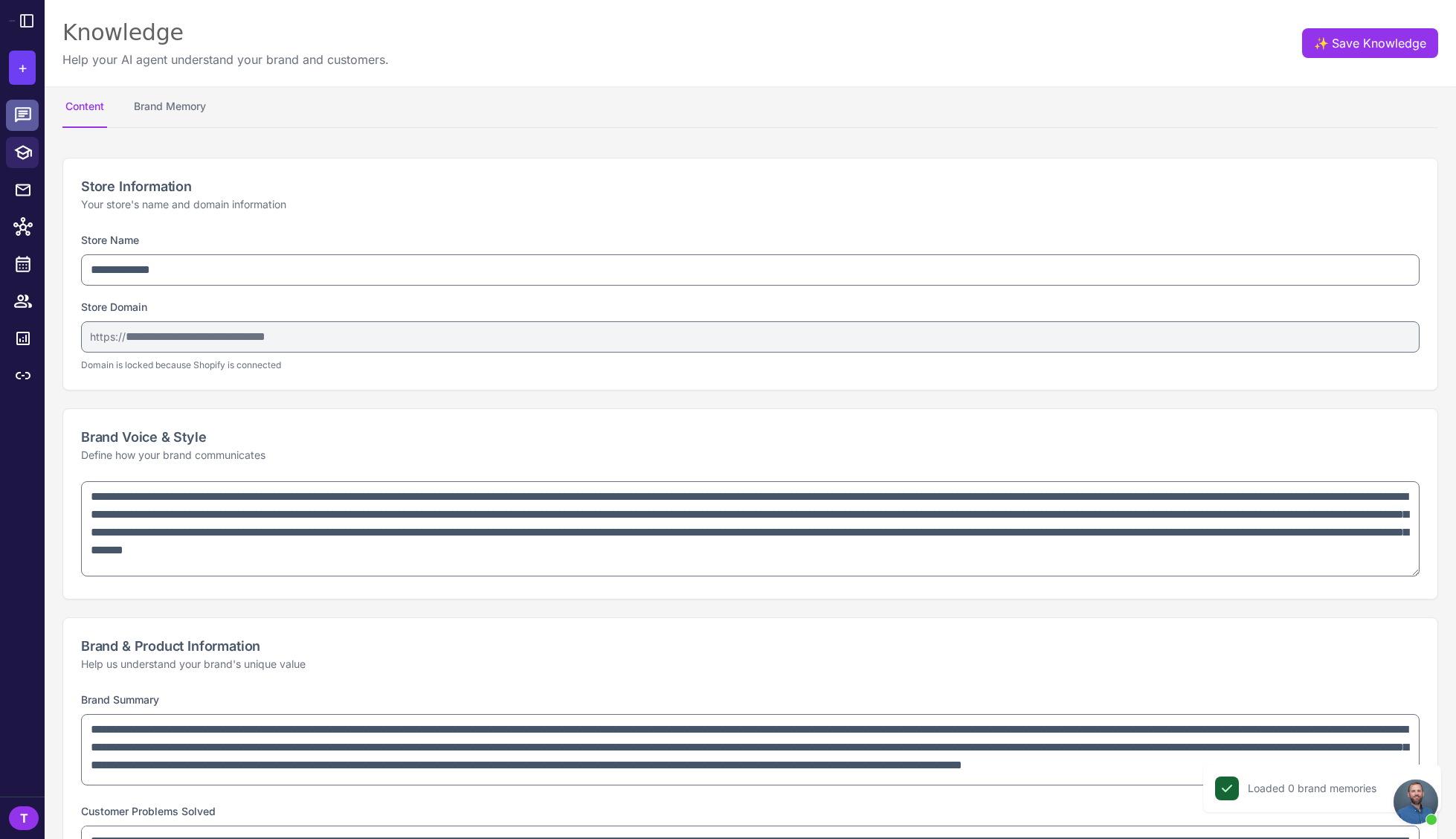
click at [33, 113] on div at bounding box center [27, 115] width 19 height 19
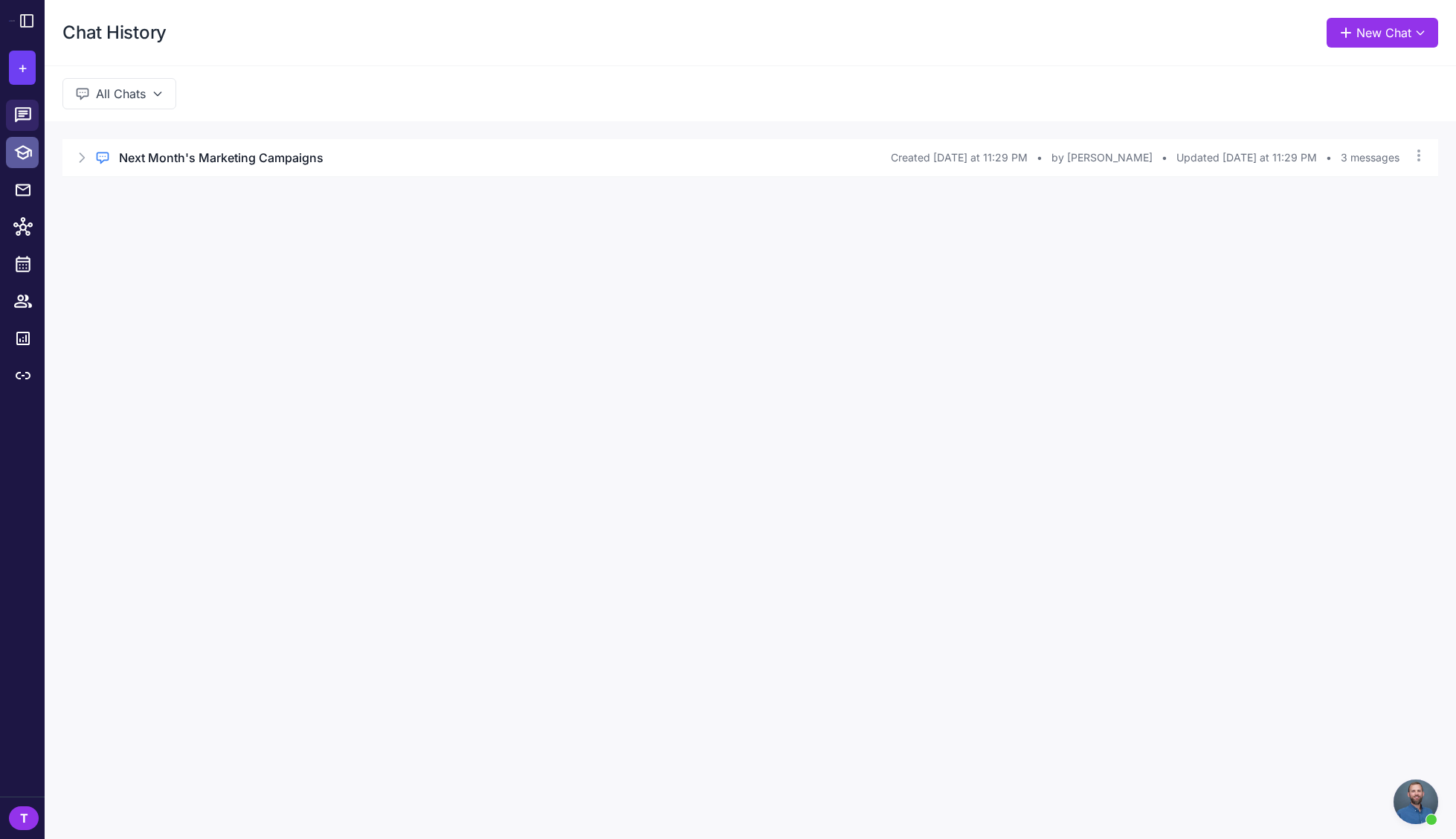
click at [33, 157] on div at bounding box center [27, 153] width 19 height 19
select select
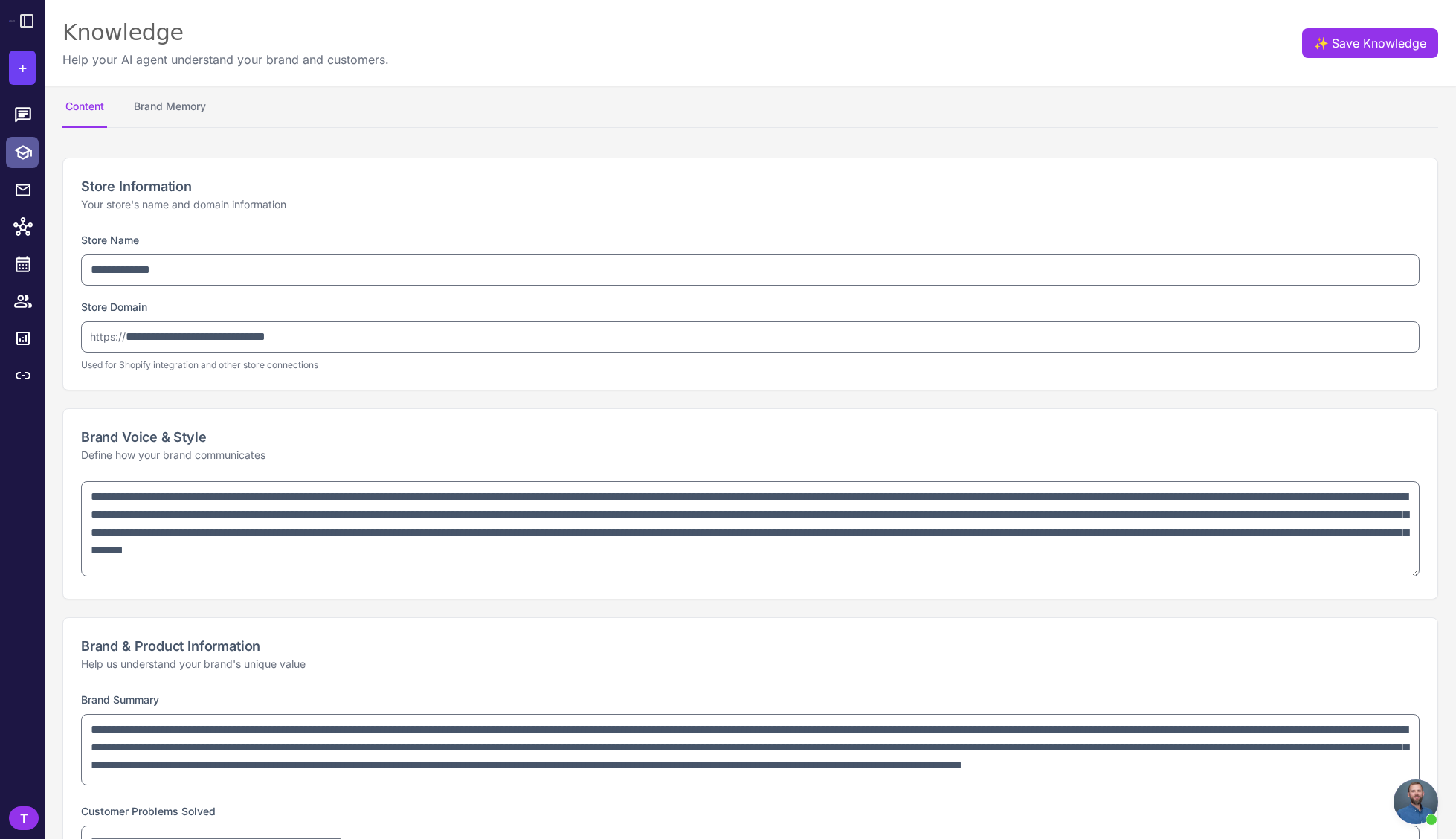
type textarea "**********"
select select "***"
type textarea "**********"
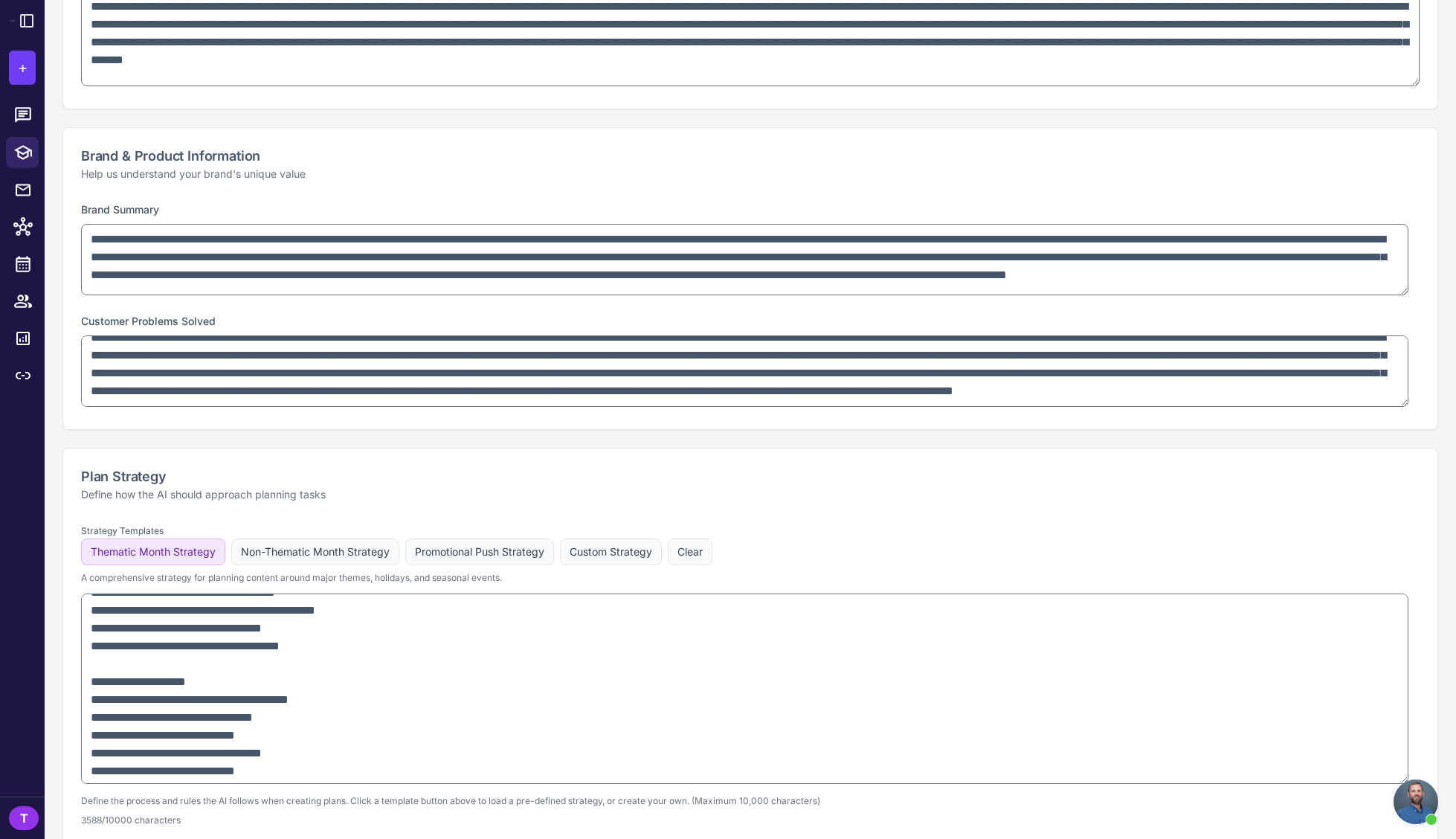
scroll to position [648, 0]
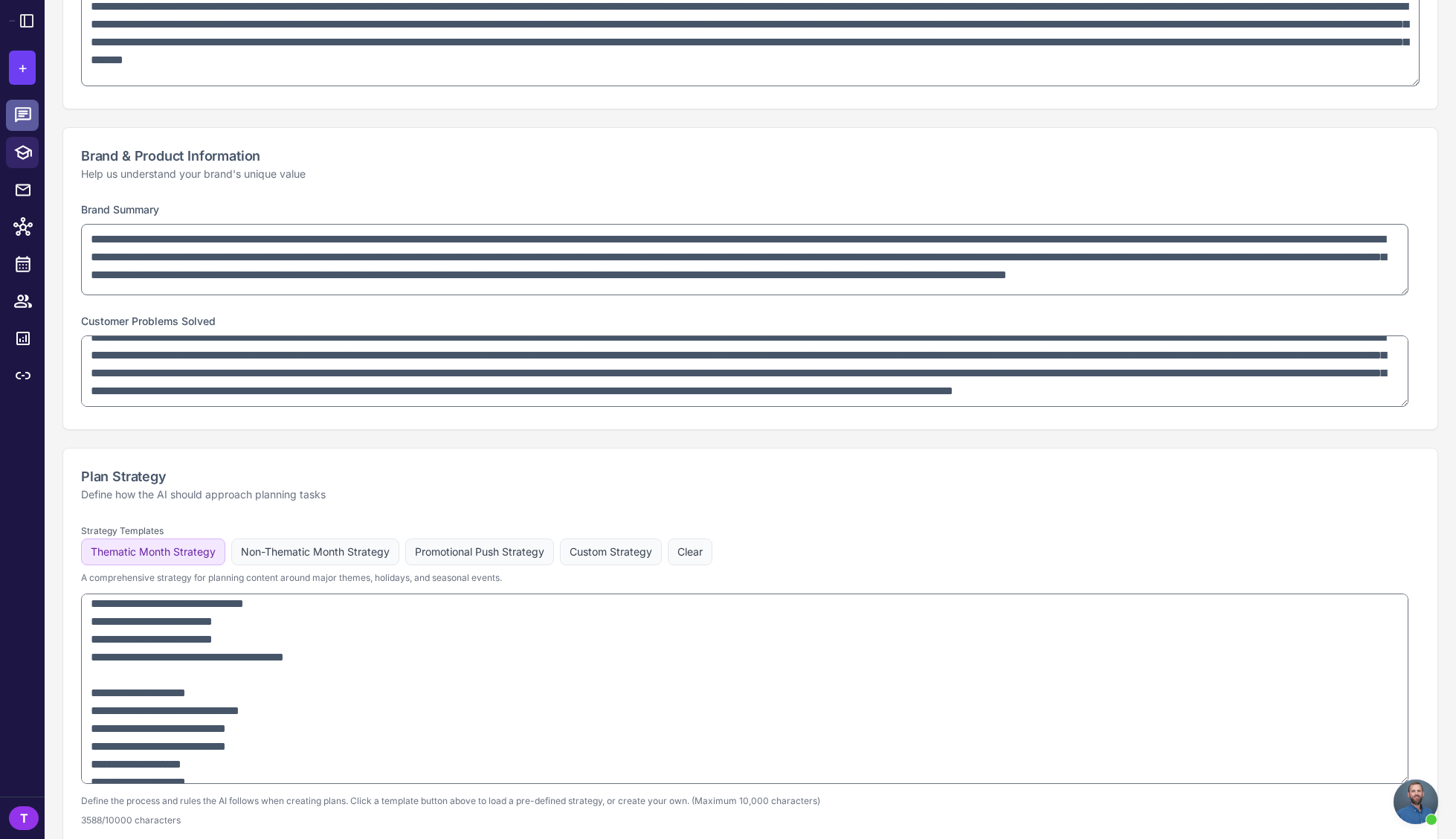
click at [21, 105] on icon at bounding box center [23, 115] width 19 height 19
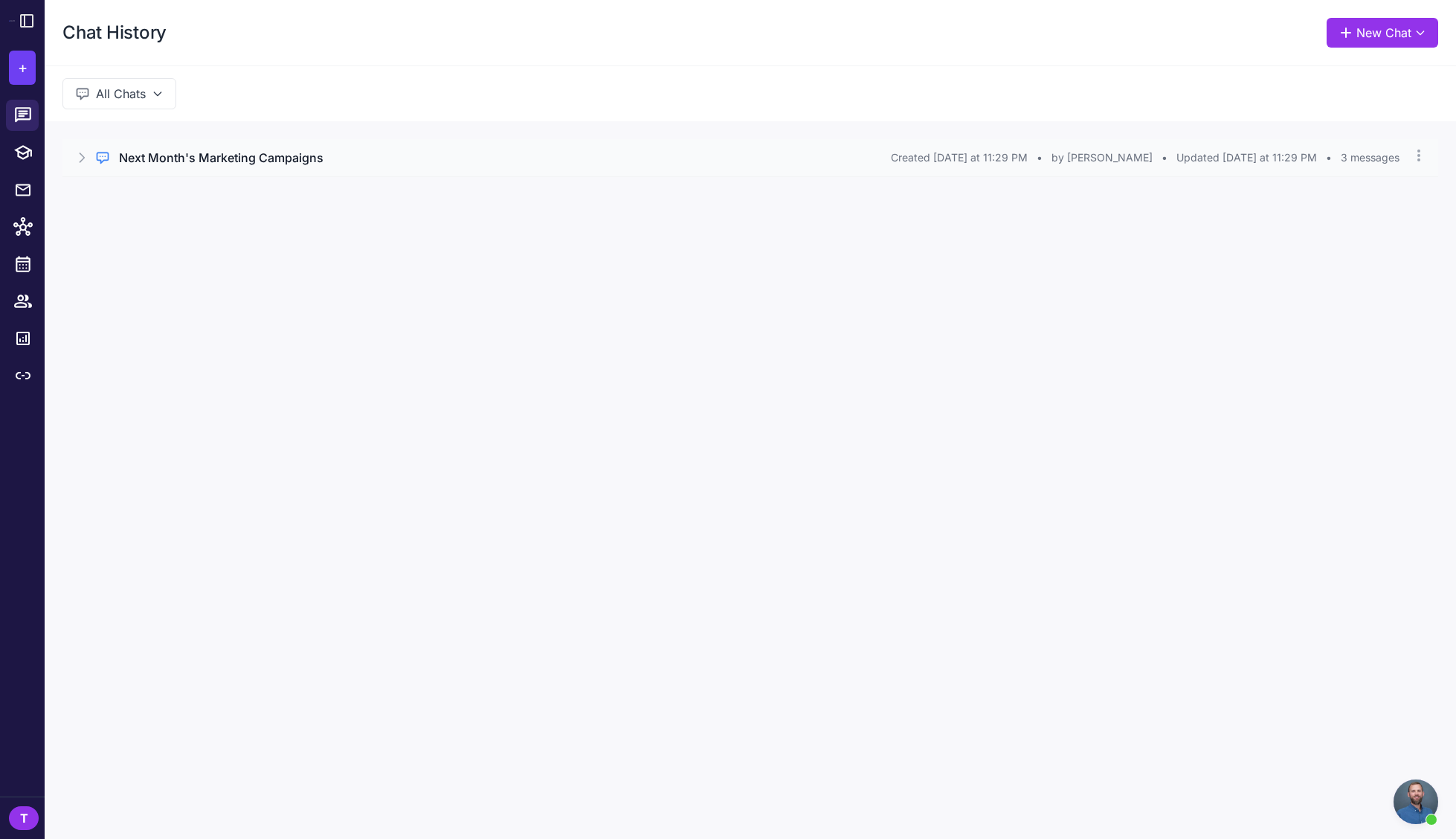
click at [303, 159] on h3 "Next Month's Marketing Campaigns" at bounding box center [221, 157] width 204 height 18
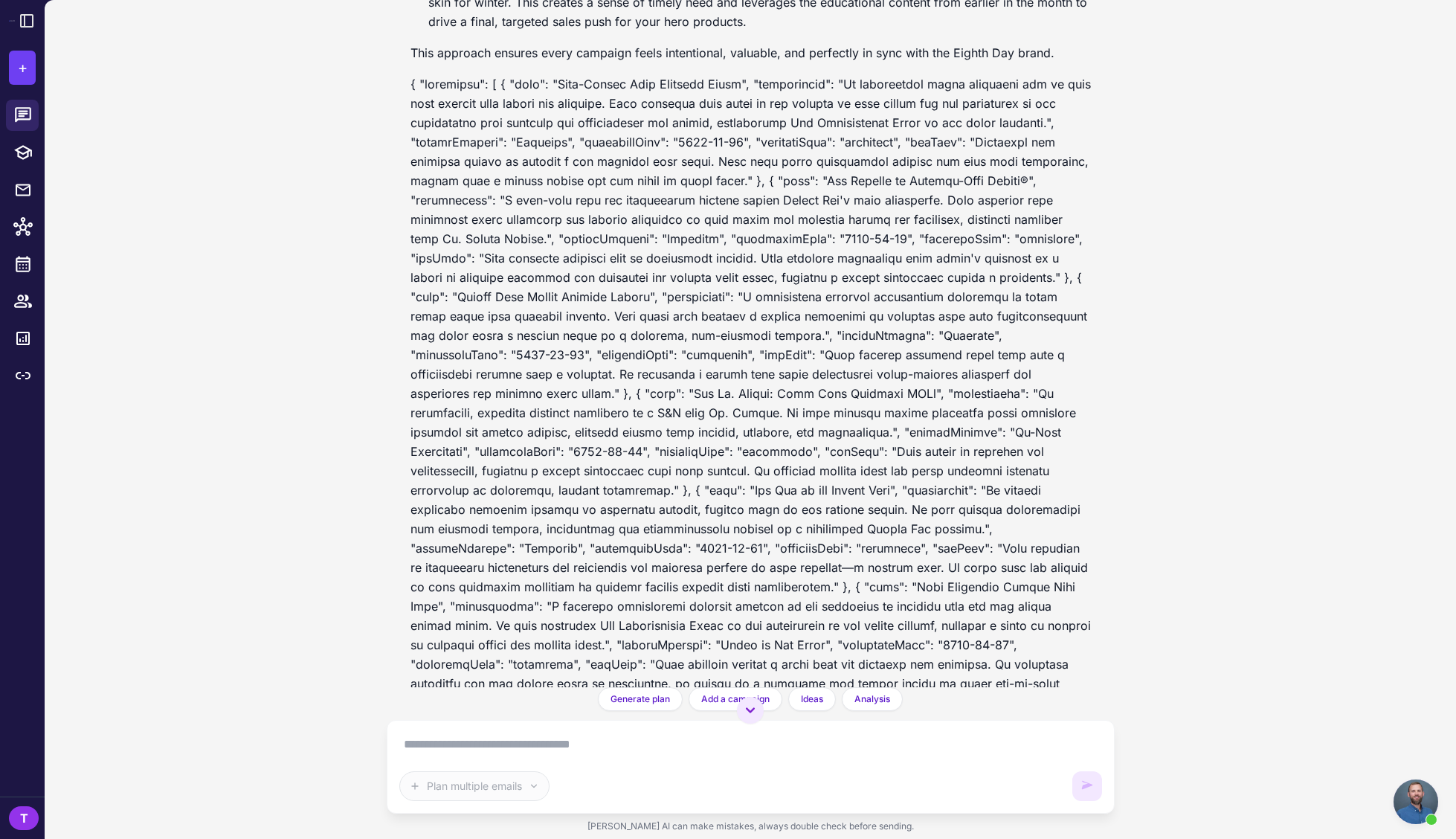
scroll to position [1598, 0]
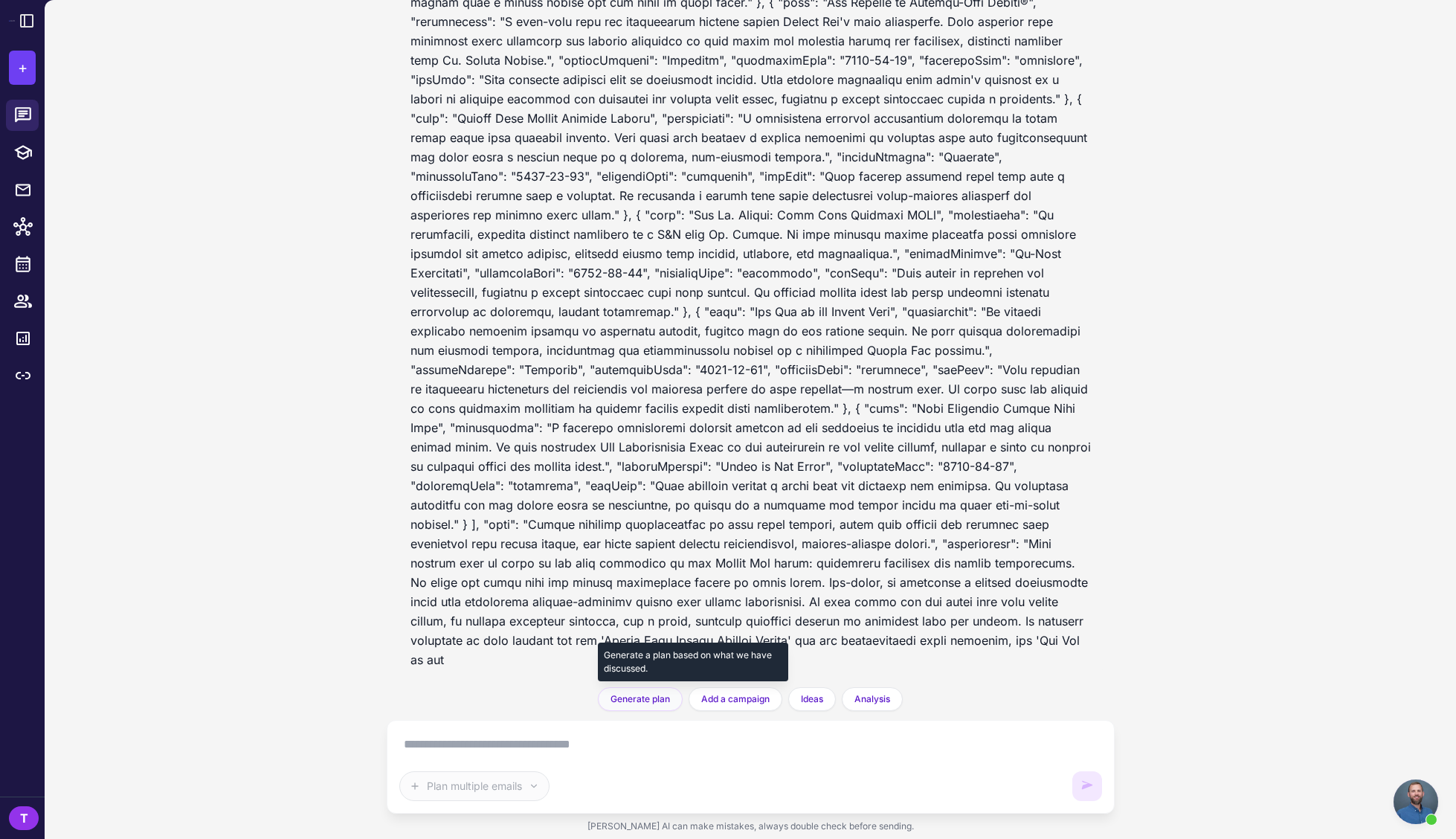
click at [644, 704] on span "Generate plan" at bounding box center [640, 699] width 59 height 14
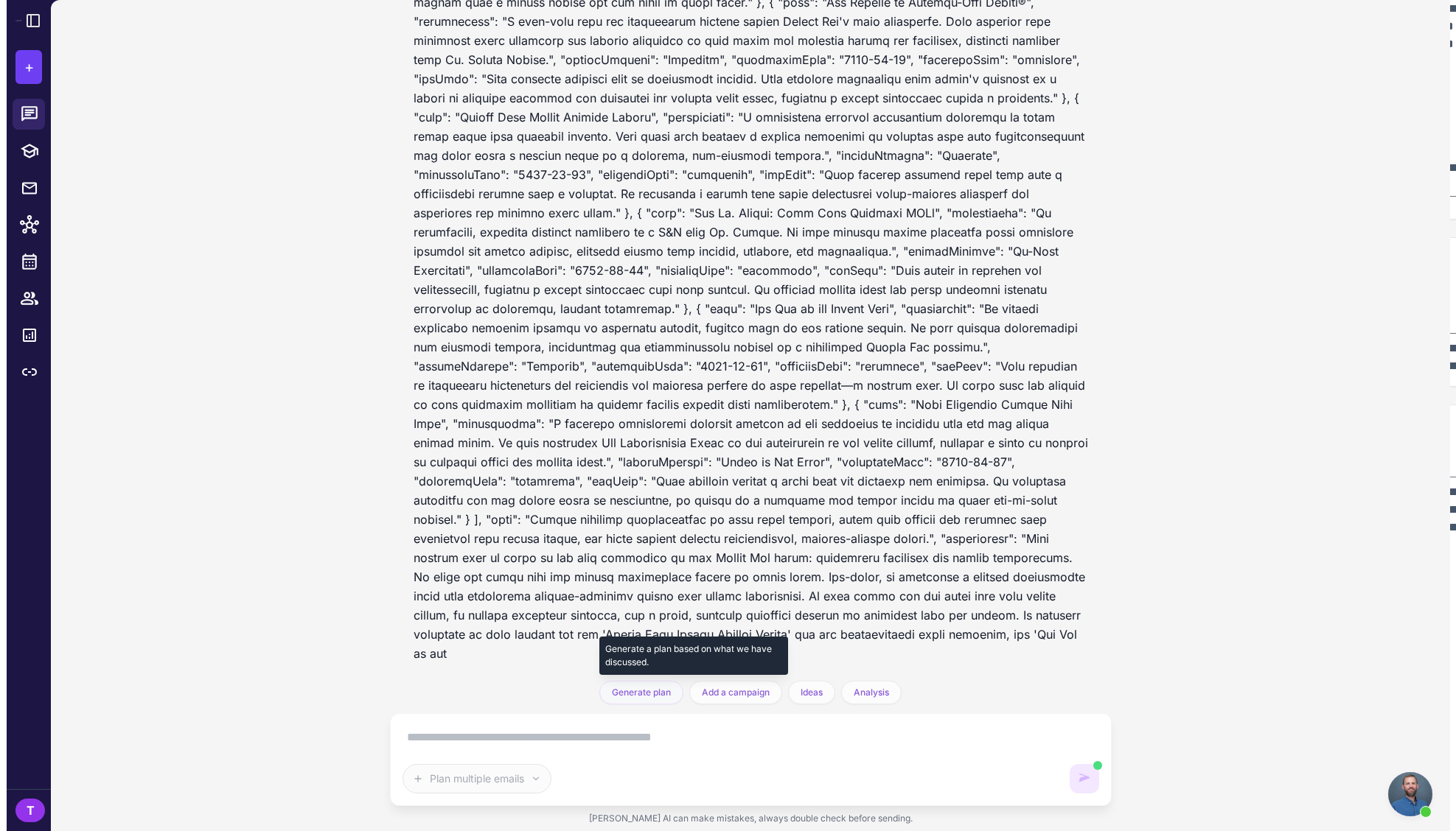
scroll to position [1702, 0]
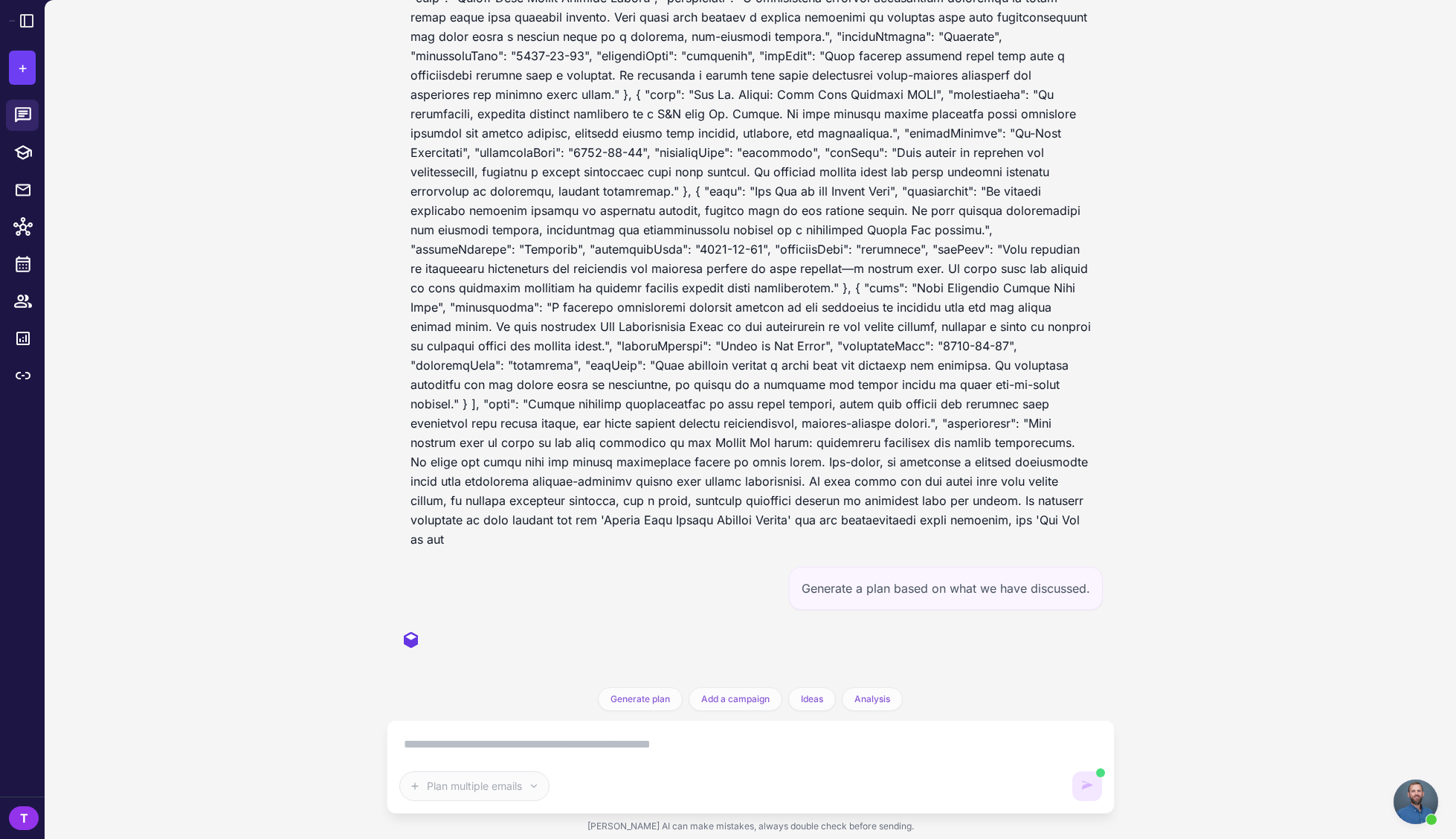
click at [11, 713] on div at bounding box center [22, 442] width 45 height 697
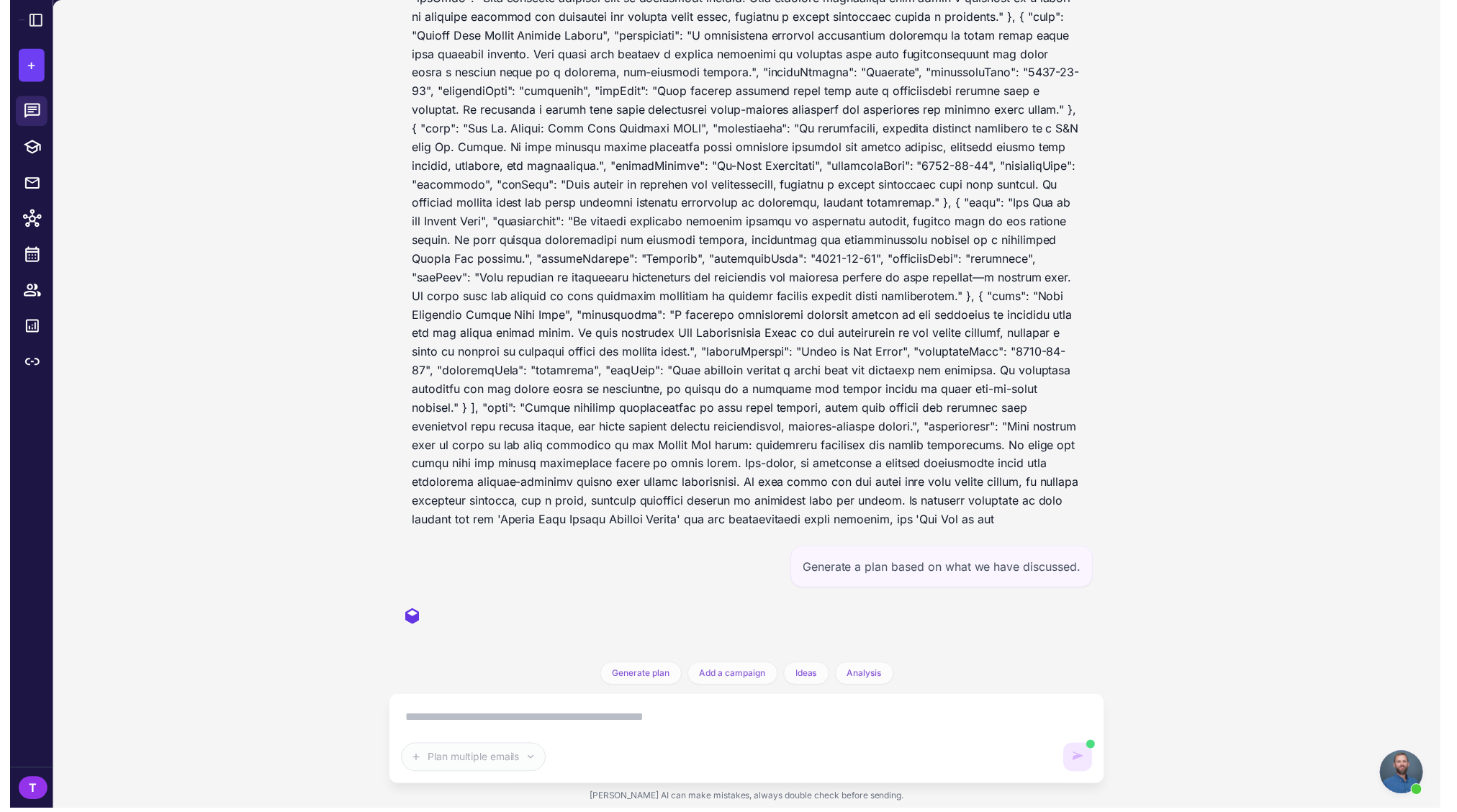
scroll to position [1701, 0]
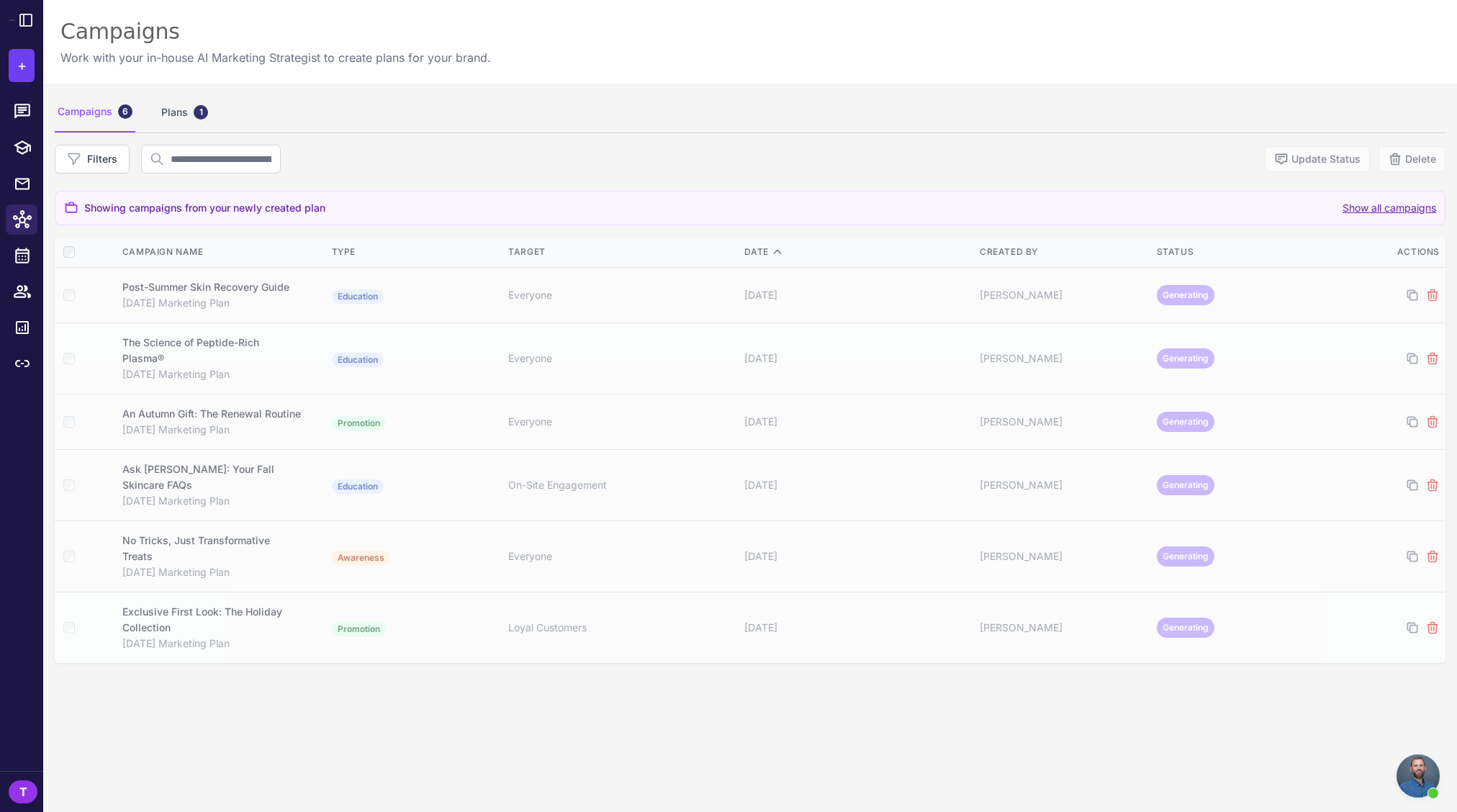
click at [1377, 206] on button "Show all campaigns" at bounding box center [1389, 208] width 94 height 15
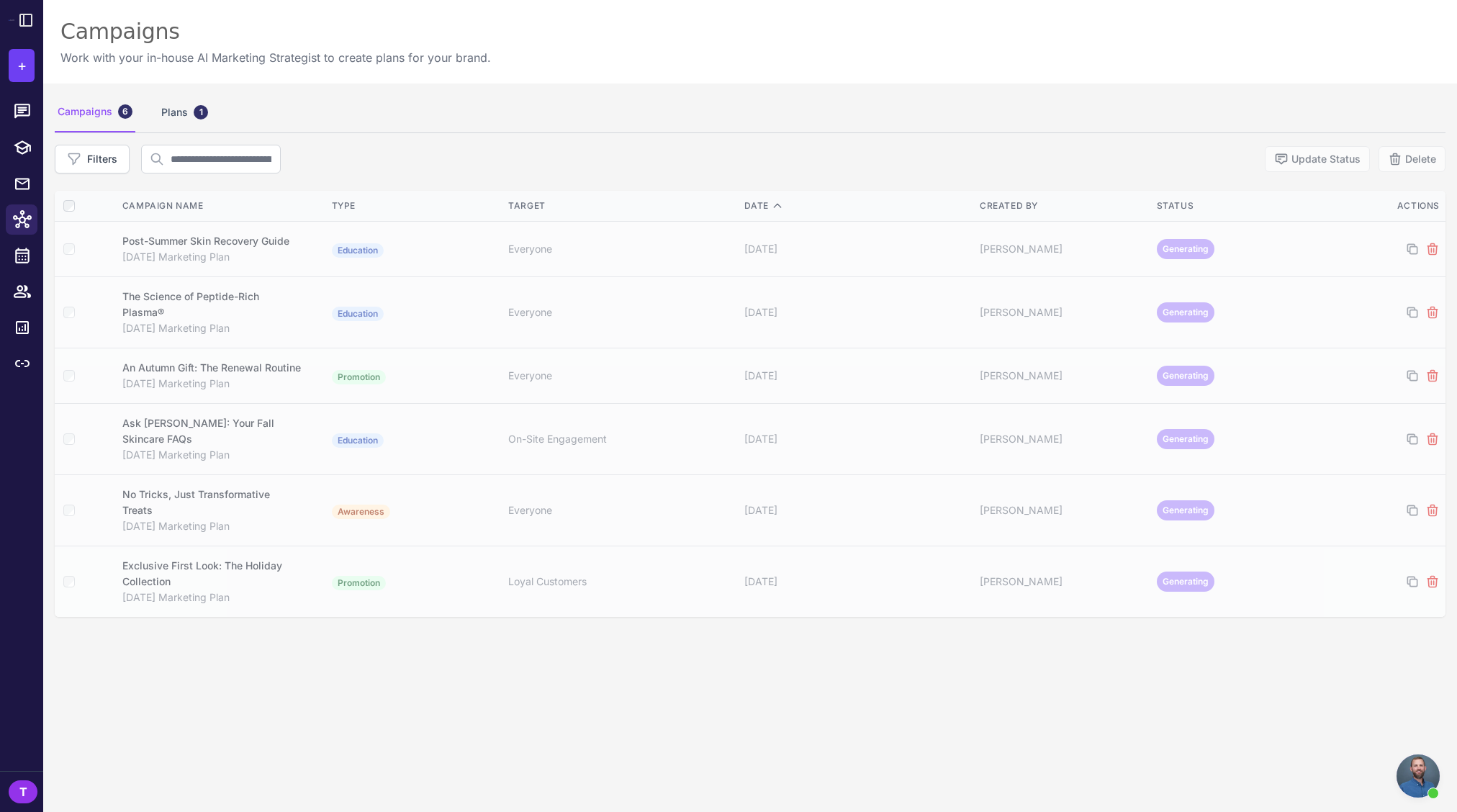
click at [156, 118] on div "Campaigns 6 Plans 1" at bounding box center [750, 112] width 1391 height 40
click at [170, 114] on div "Plans 1" at bounding box center [185, 112] width 53 height 40
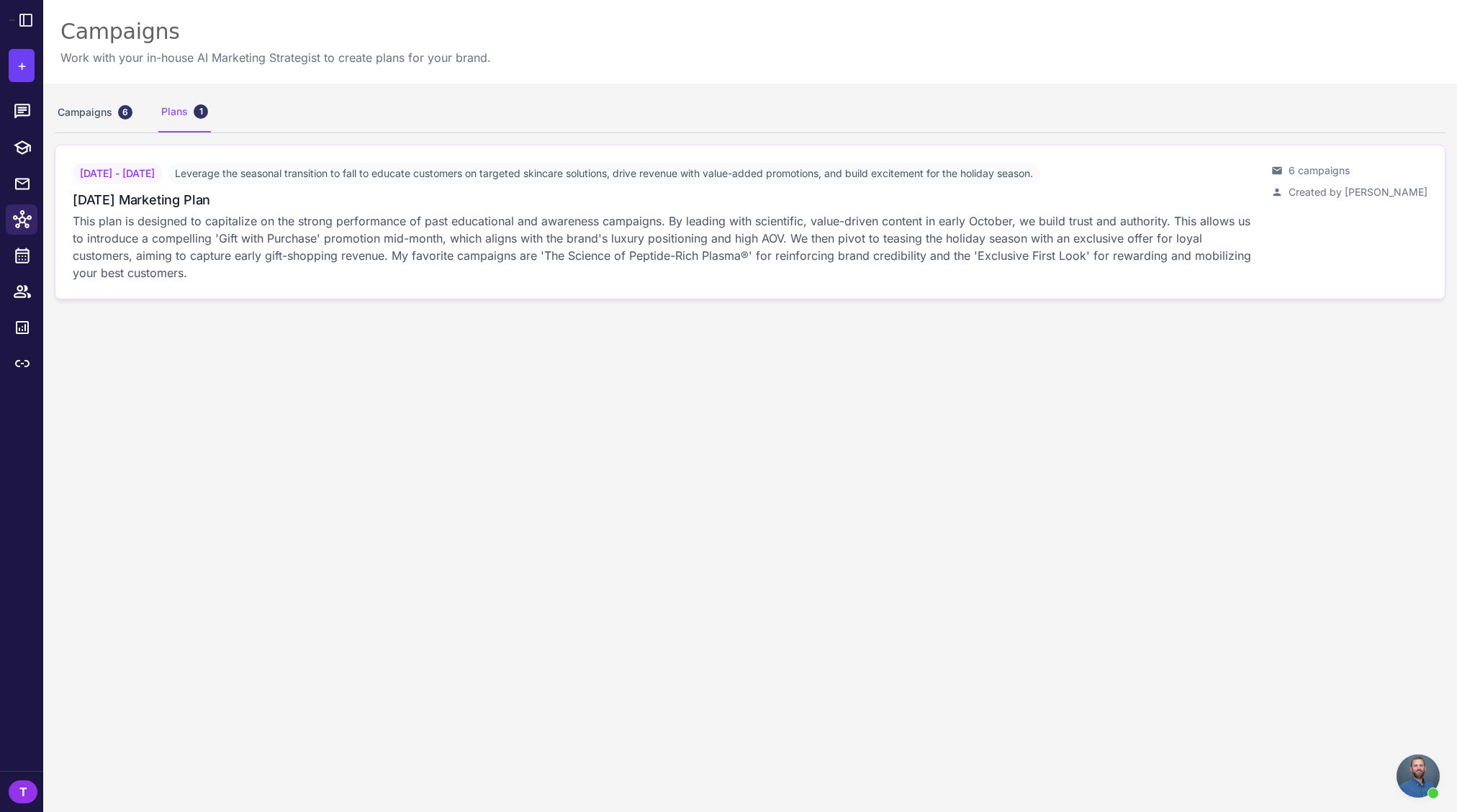
click at [277, 223] on p "This plan is designed to capitalize on the strong performance of past education…" at bounding box center [666, 247] width 1187 height 69
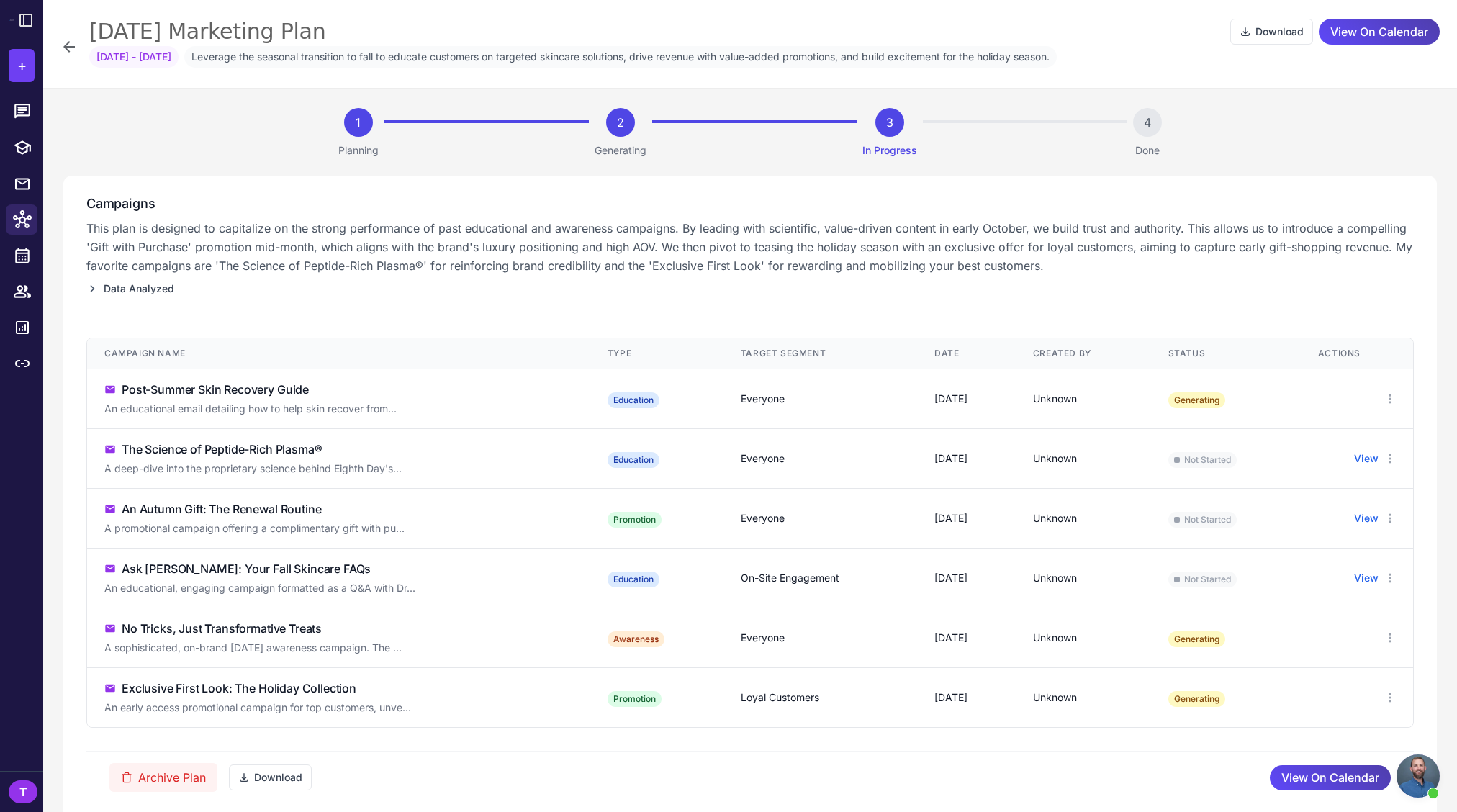
scroll to position [29, 0]
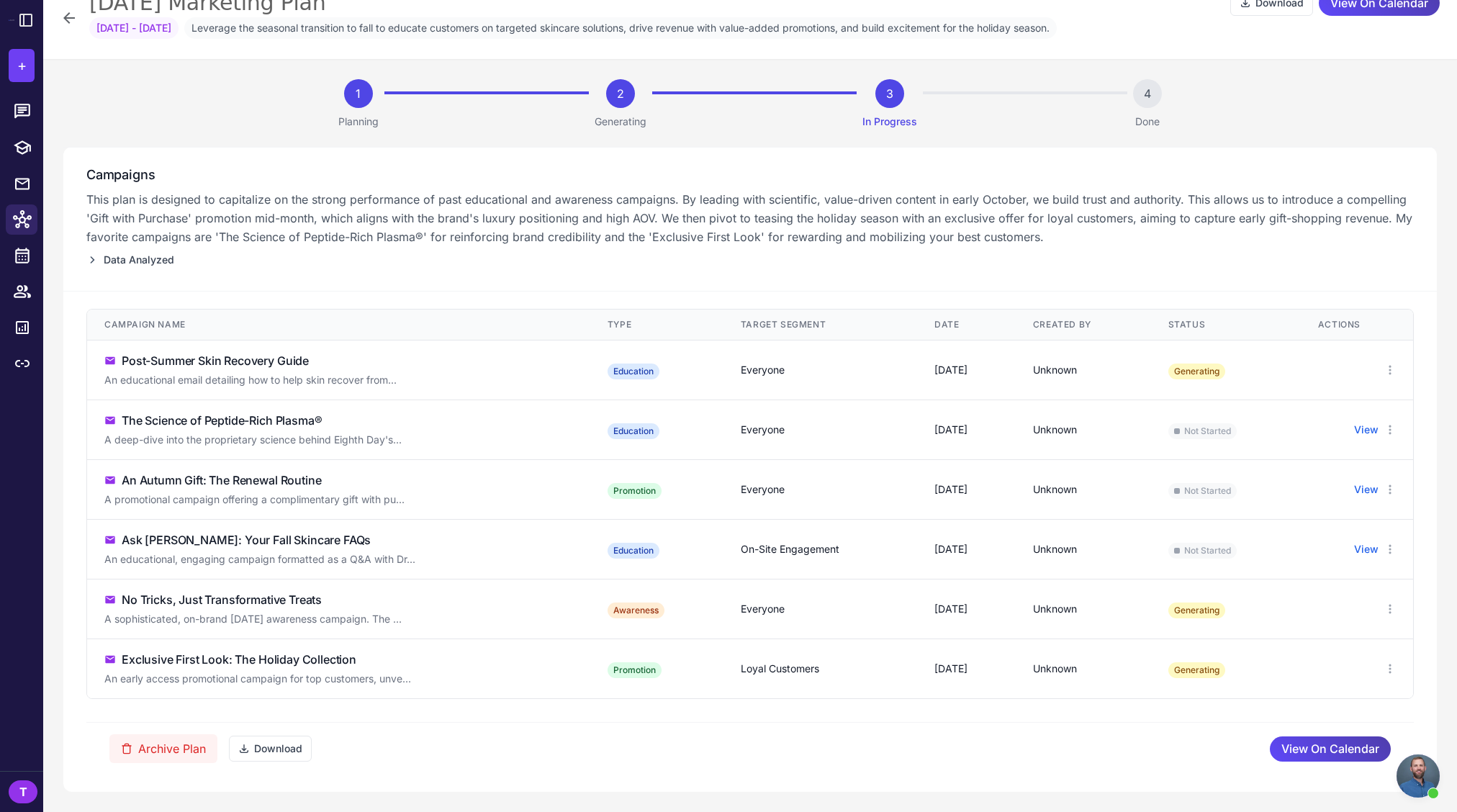
click at [413, 383] on div "An educational email detailing how to help skin recover from..." at bounding box center [312, 380] width 415 height 15
click at [424, 385] on div "An educational email detailing how to help skin recover from..." at bounding box center [312, 380] width 415 height 15
click at [1365, 427] on button "View" at bounding box center [1367, 430] width 25 height 15
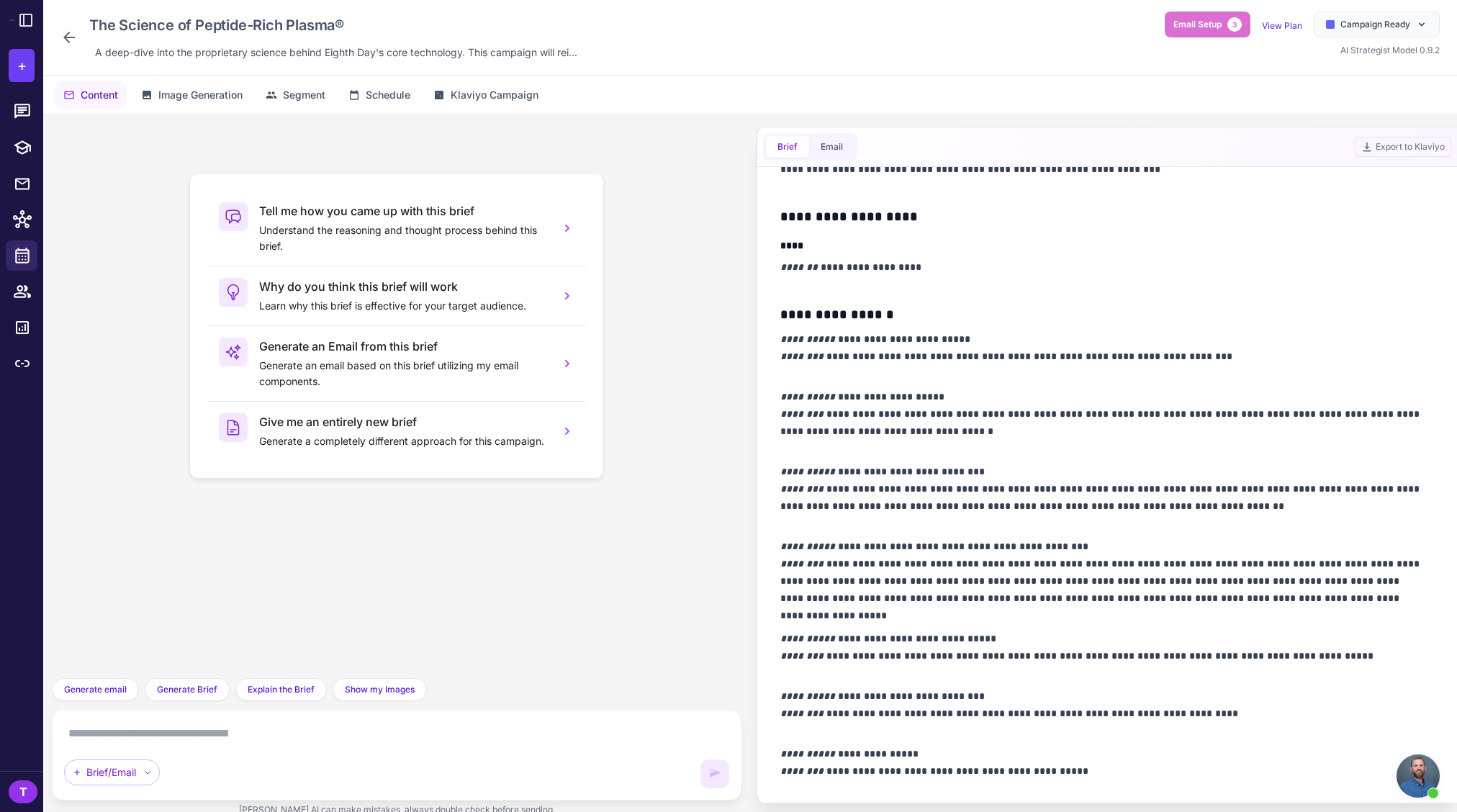
scroll to position [663, 0]
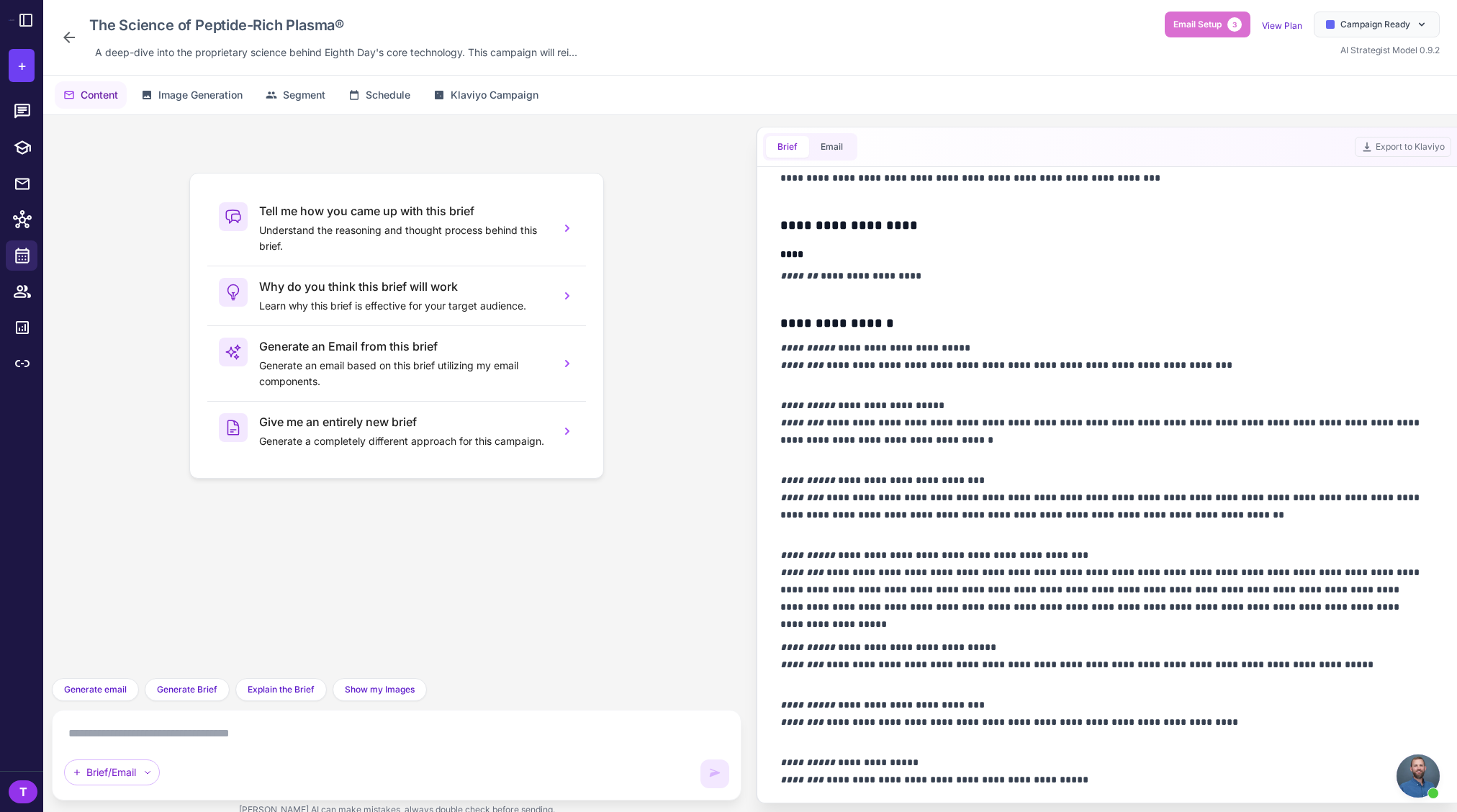
click at [57, 35] on div "The Science of Peptide-Rich Plasma® A deep-dive into the proprietary science be…" at bounding box center [750, 38] width 1414 height 76
click at [69, 35] on icon at bounding box center [69, 37] width 17 height 17
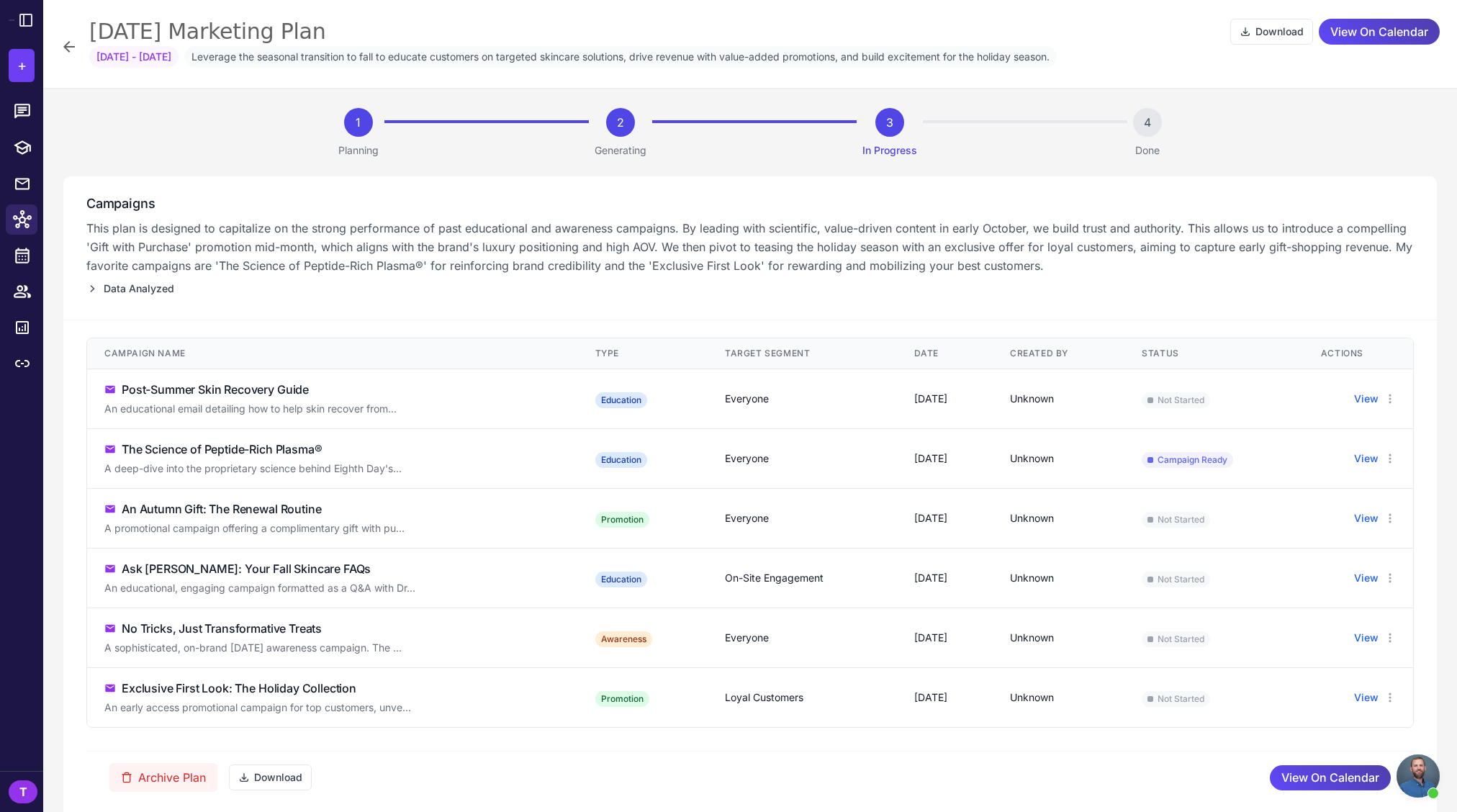
click at [67, 51] on icon at bounding box center [69, 46] width 17 height 17
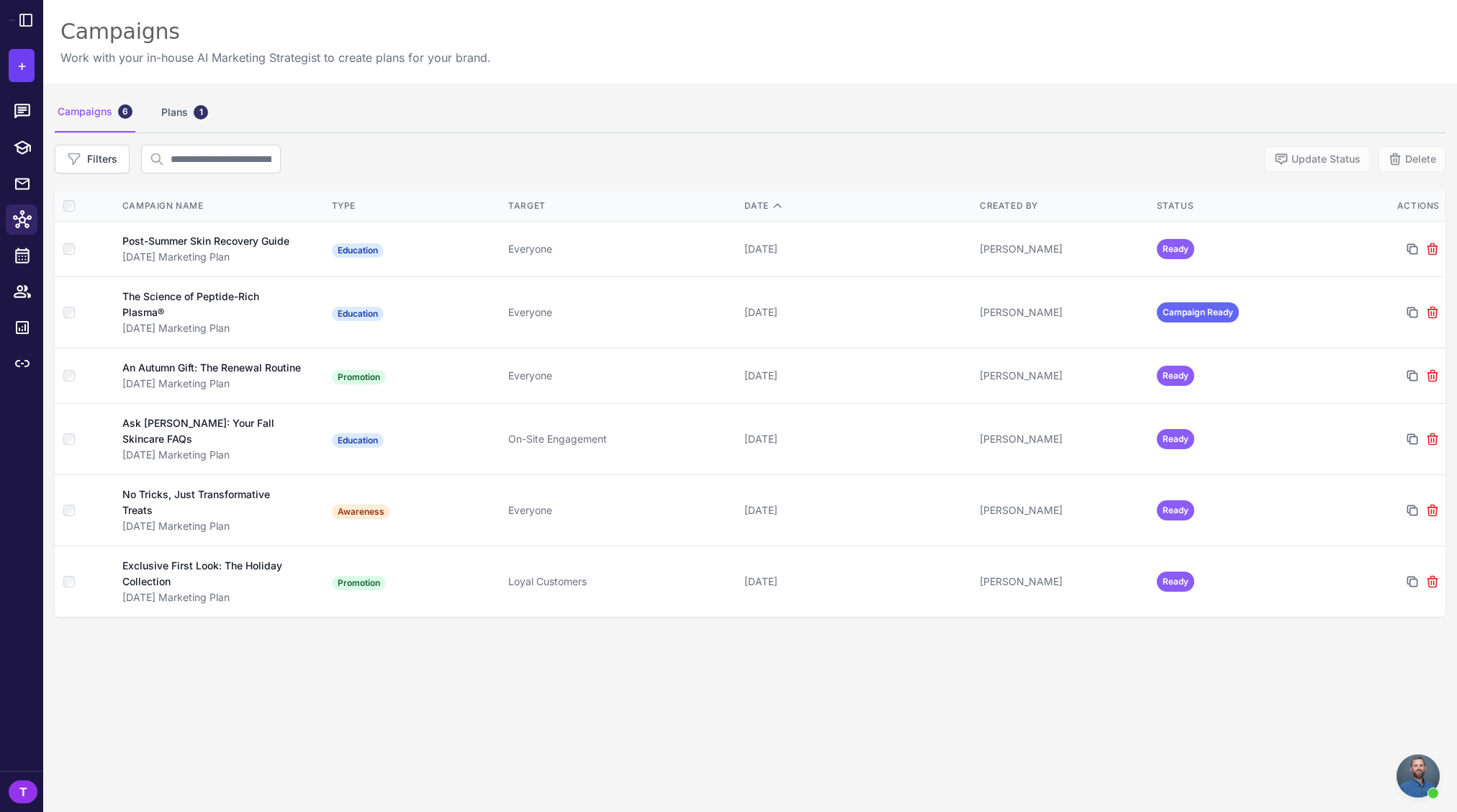
click at [101, 111] on div "Campaigns 6" at bounding box center [95, 112] width 80 height 40
click at [32, 111] on div at bounding box center [26, 111] width 19 height 19
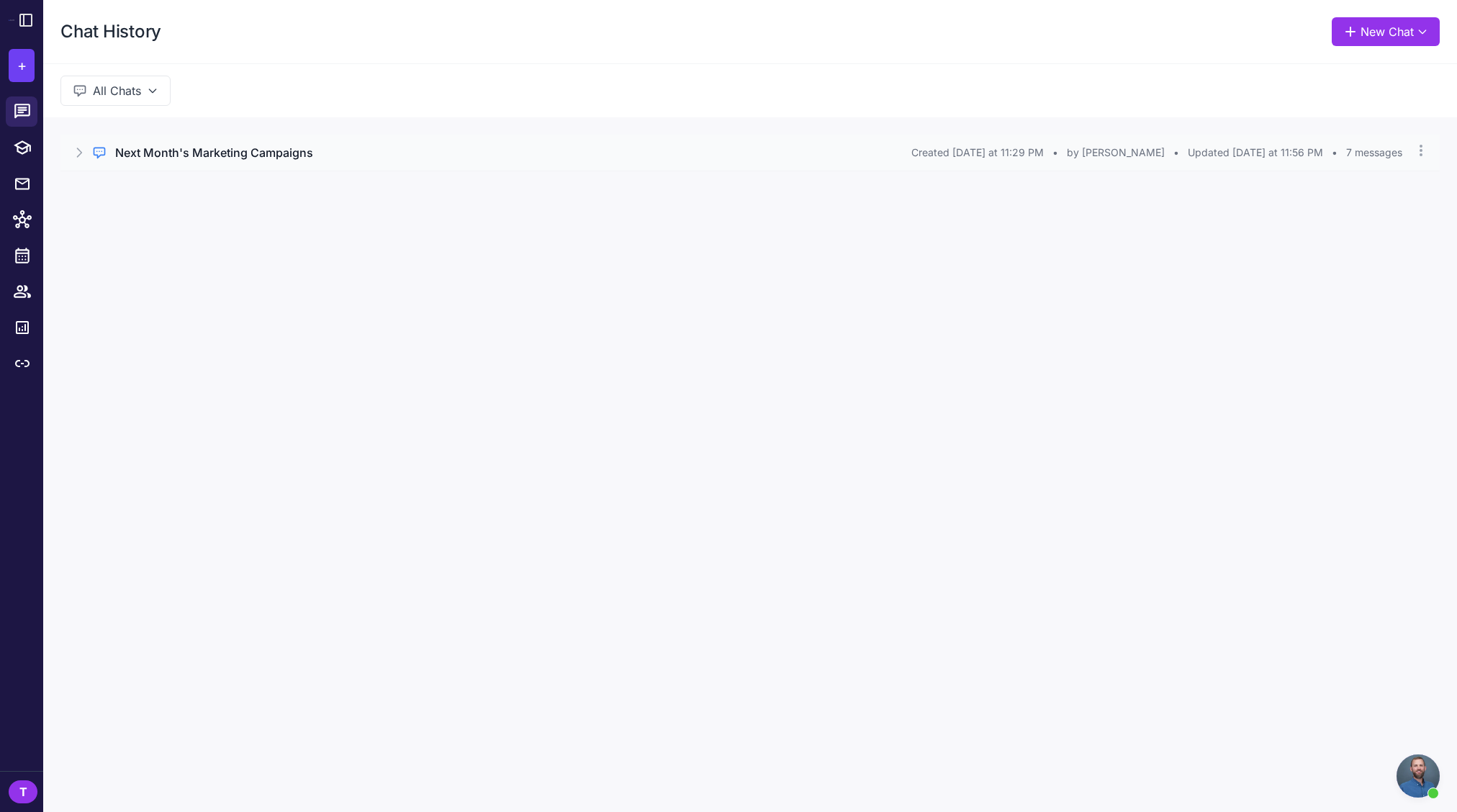
click at [198, 152] on h3 "Next Month's Marketing Campaigns" at bounding box center [214, 152] width 198 height 17
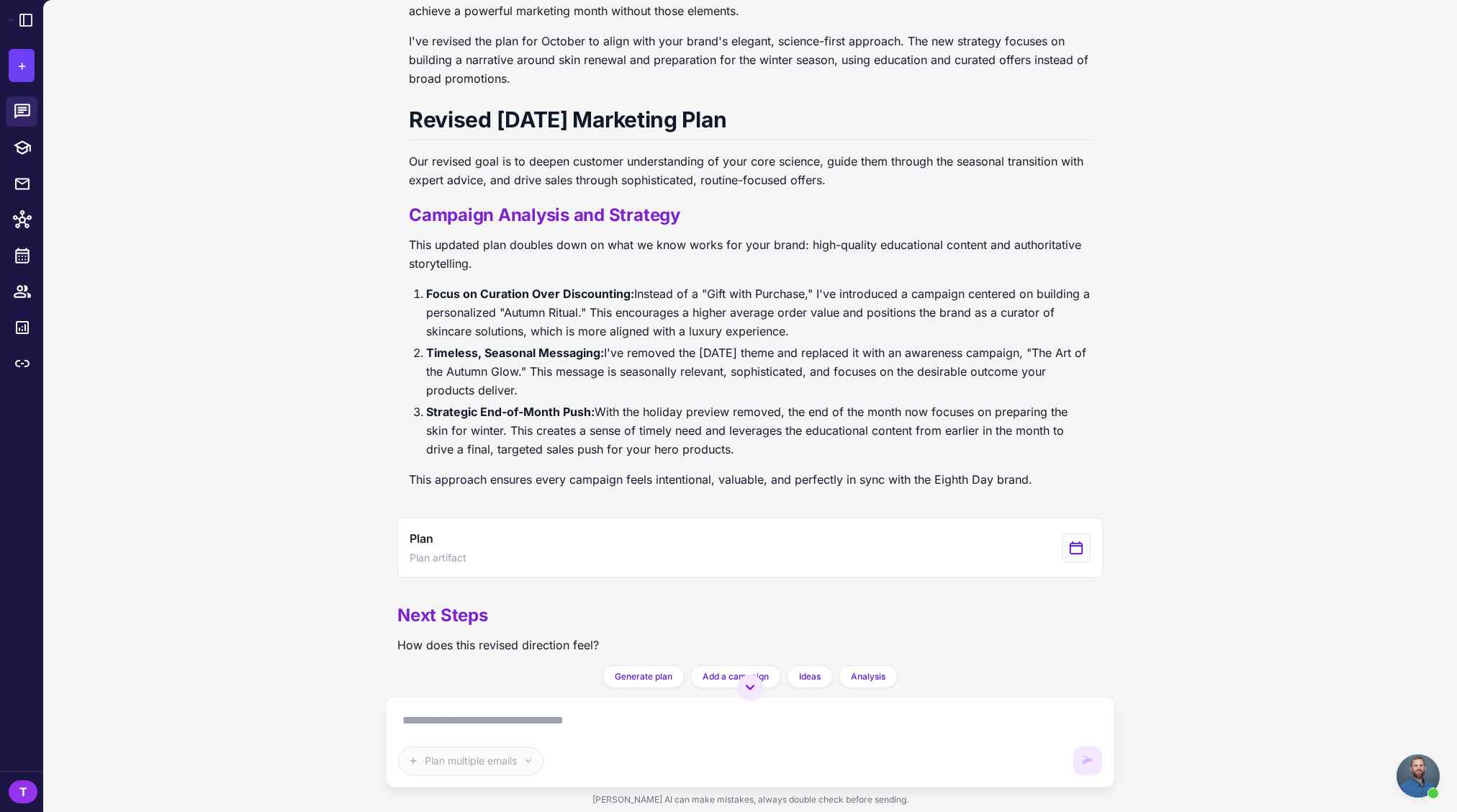
scroll to position [954, 0]
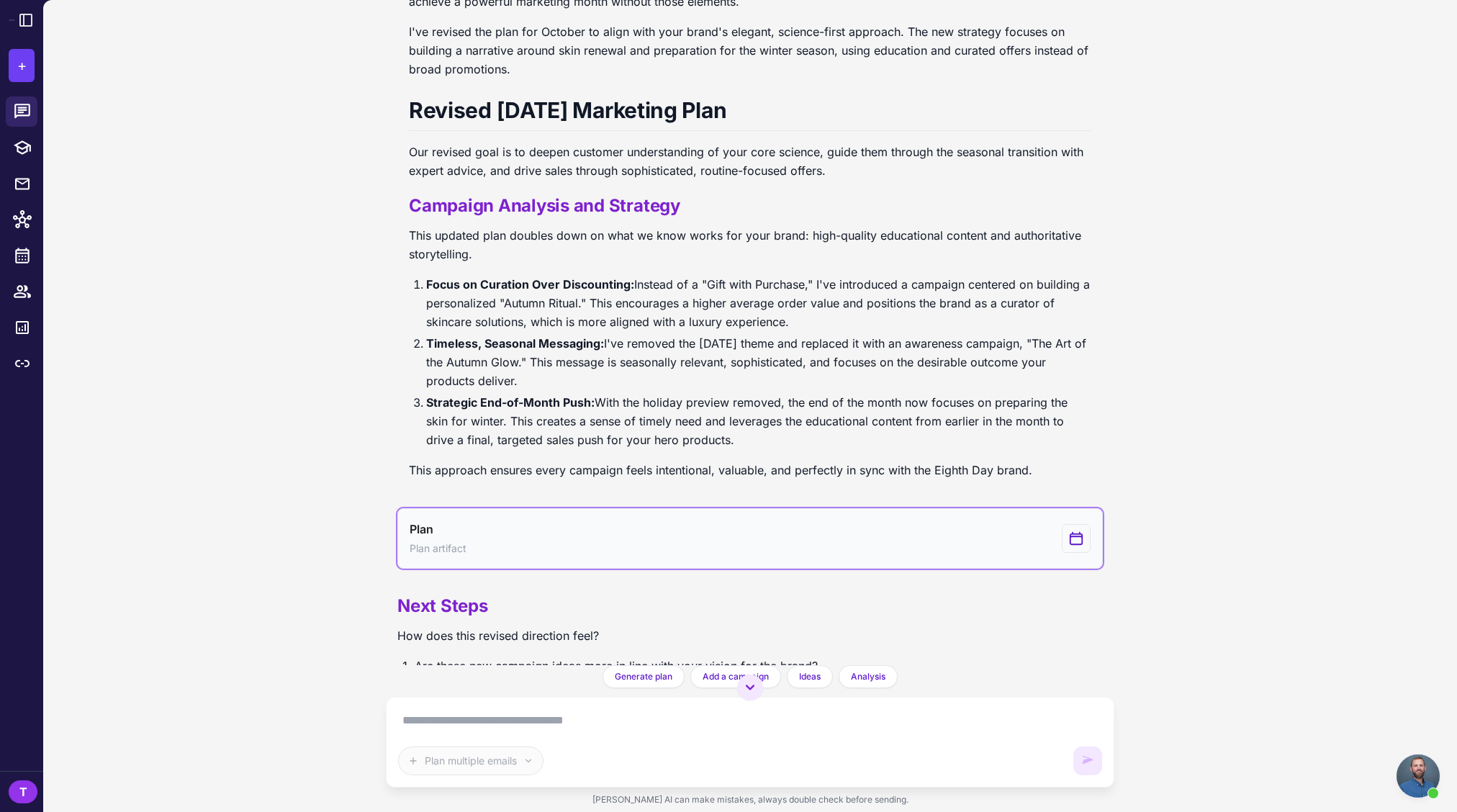
click at [1046, 534] on button "Plan Plan artifact" at bounding box center [750, 538] width 705 height 60
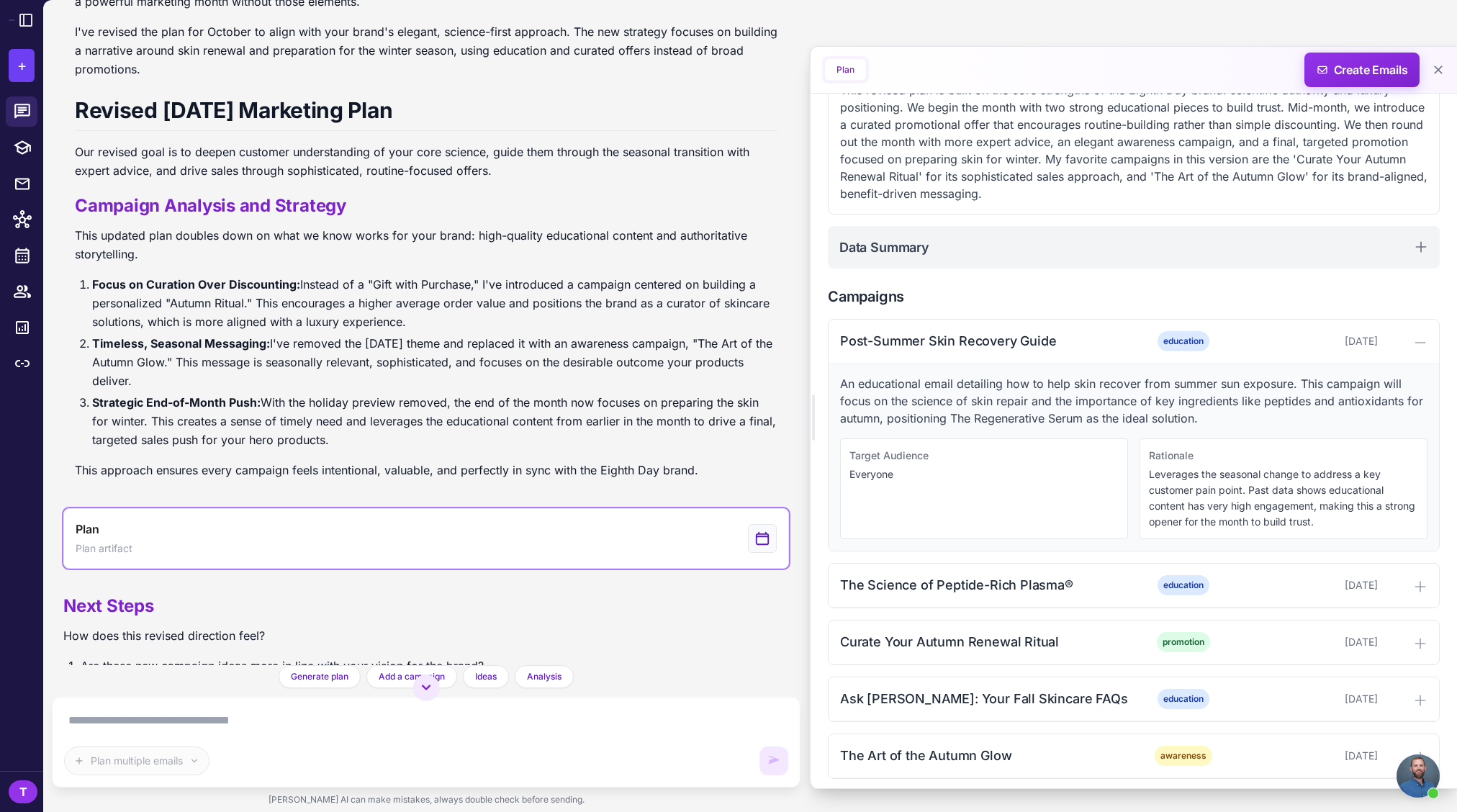
scroll to position [315, 0]
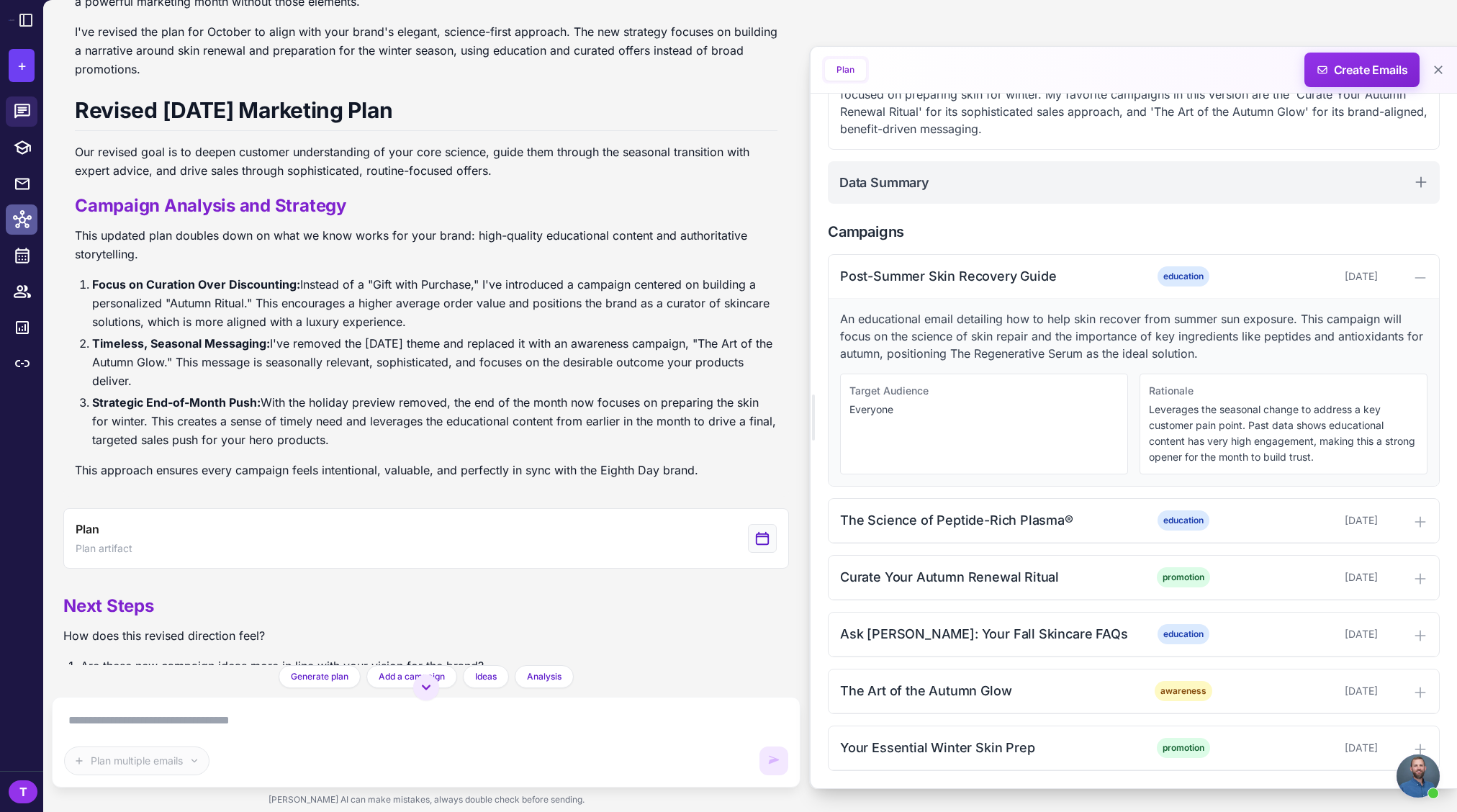
click at [32, 223] on div at bounding box center [26, 220] width 19 height 19
